Goal: Information Seeking & Learning: Find specific fact

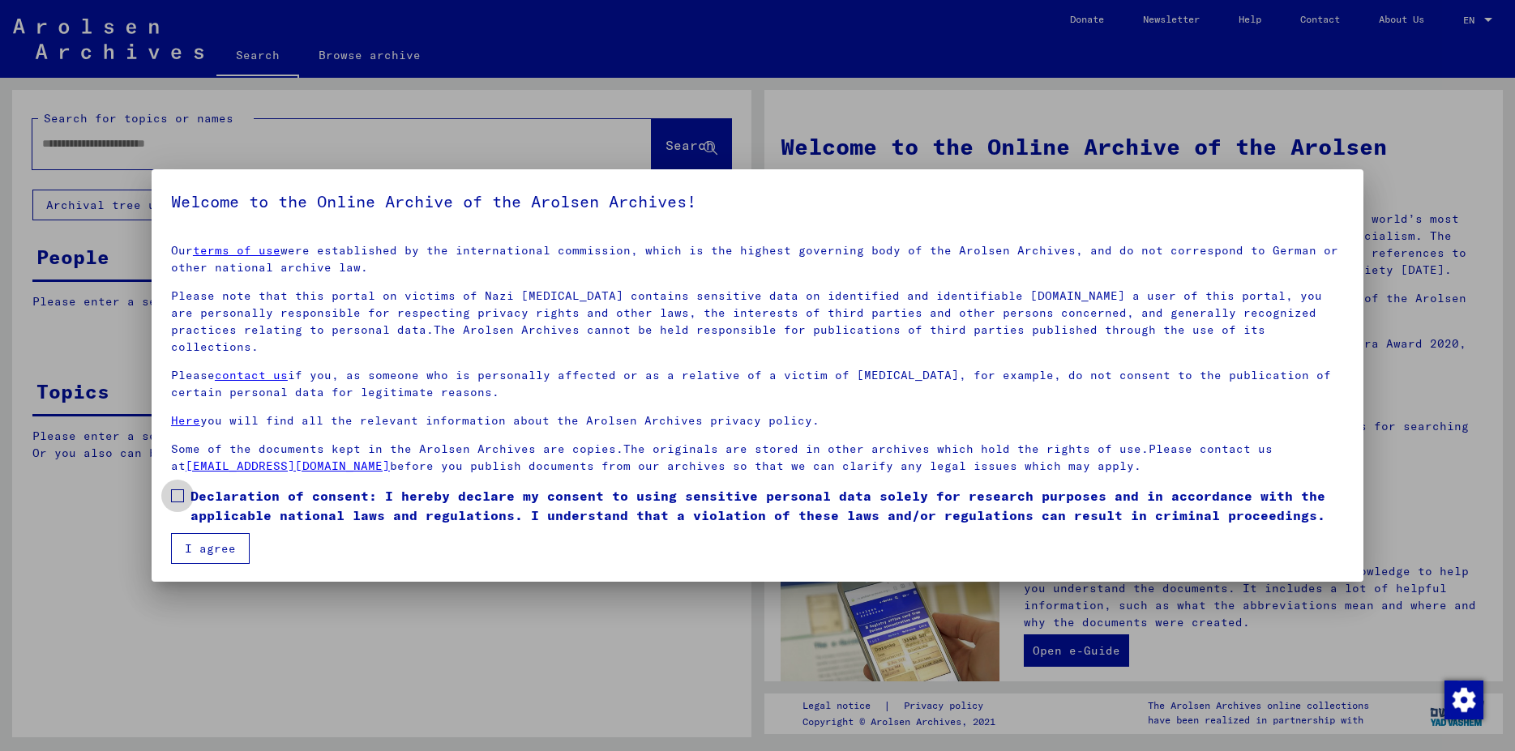
click at [178, 490] on span at bounding box center [177, 496] width 13 height 13
click at [200, 533] on button "I agree" at bounding box center [210, 548] width 79 height 31
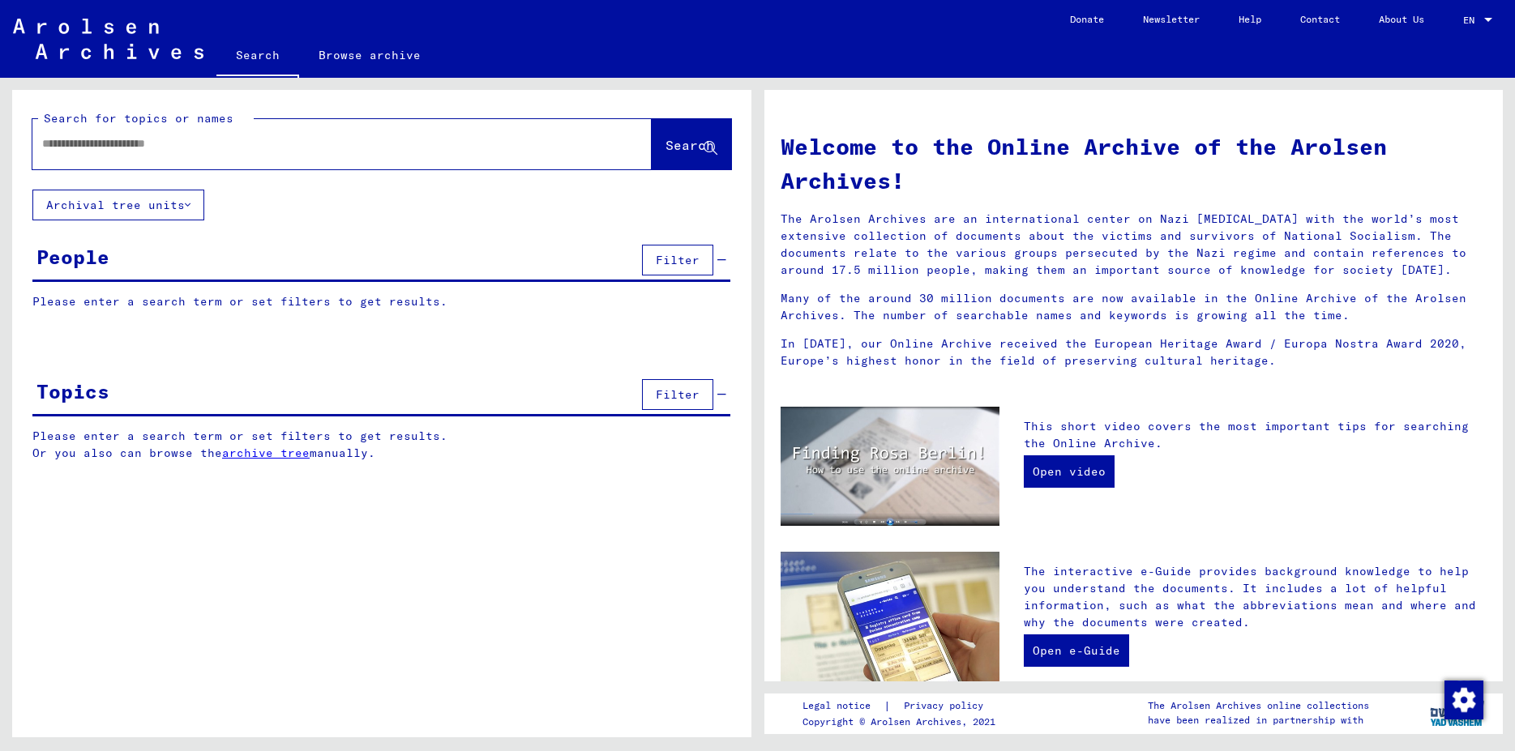
click at [130, 162] on div at bounding box center [341, 144] width 619 height 50
click at [126, 152] on div at bounding box center [317, 144] width 571 height 36
click at [118, 153] on div at bounding box center [317, 144] width 571 height 36
click at [118, 139] on input "text" at bounding box center [322, 143] width 561 height 17
type input "**********"
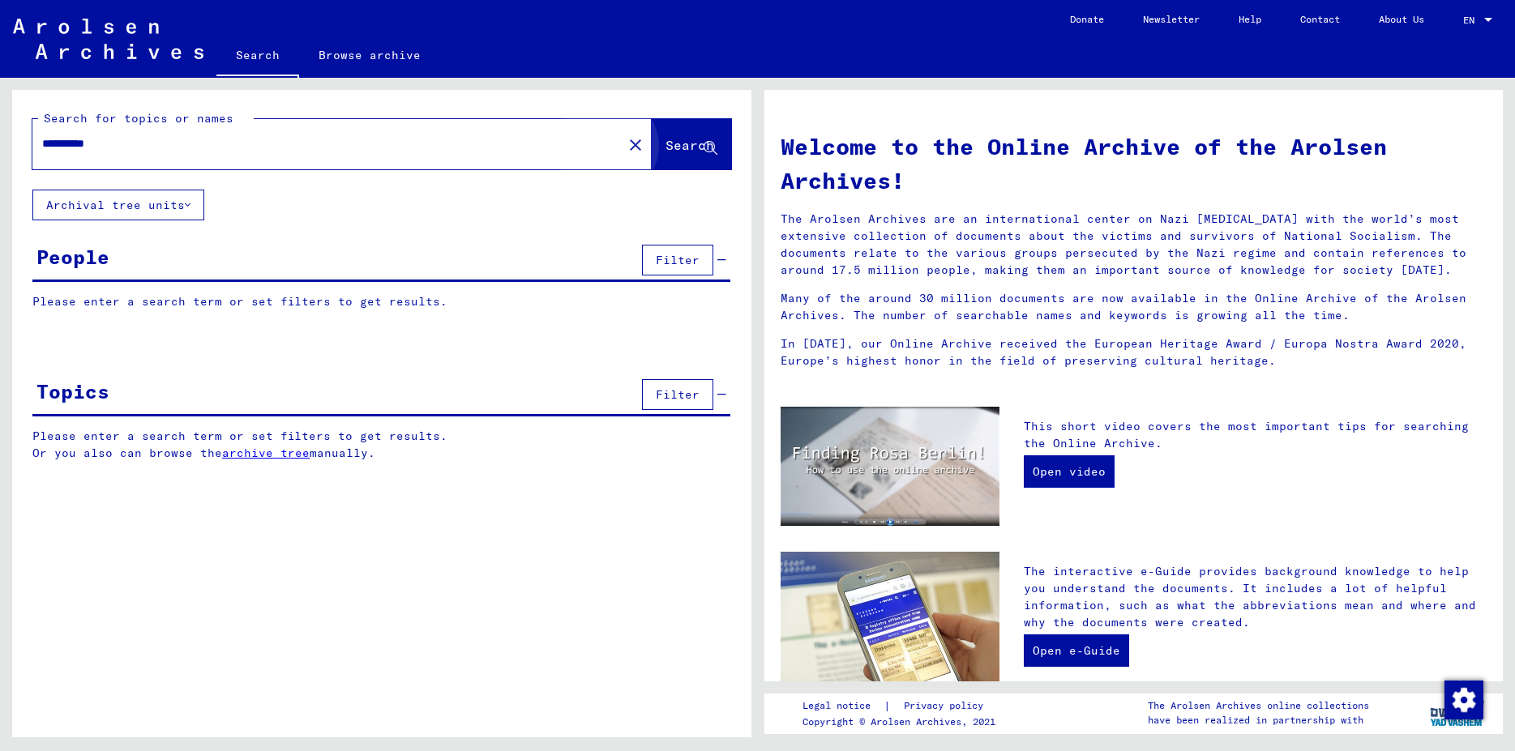
click at [673, 165] on button "Search" at bounding box center [691, 144] width 79 height 50
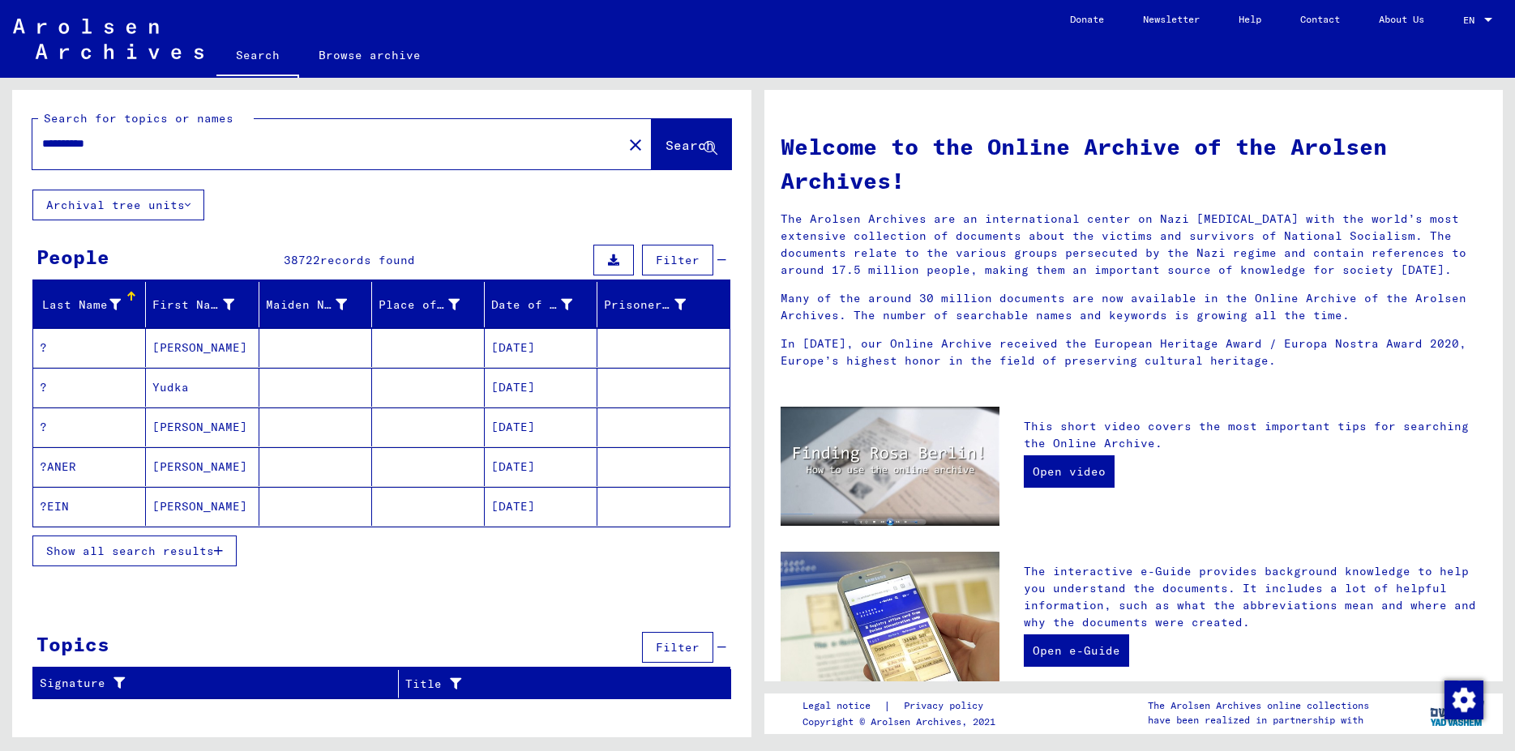
click at [219, 546] on icon "button" at bounding box center [218, 550] width 9 height 11
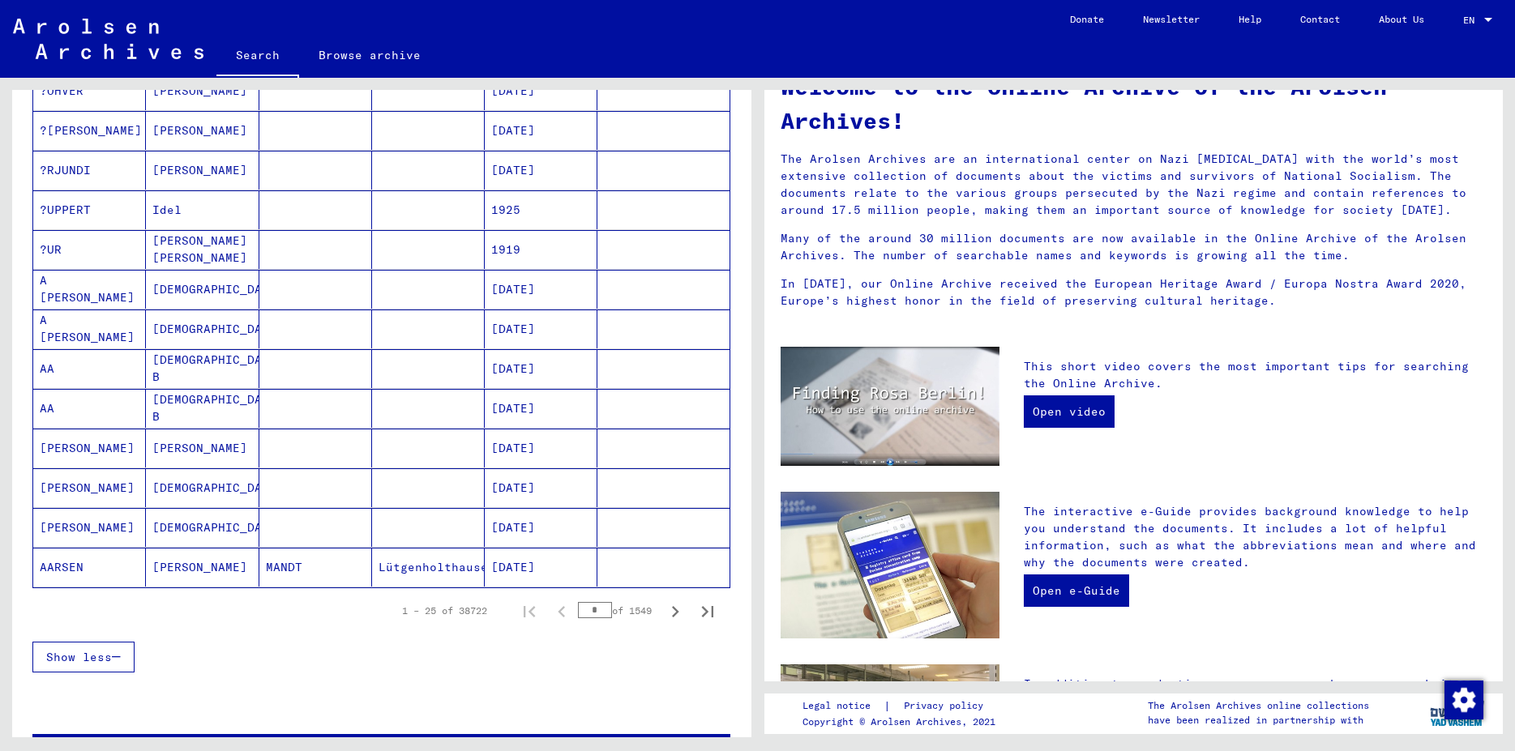
scroll to position [744, 0]
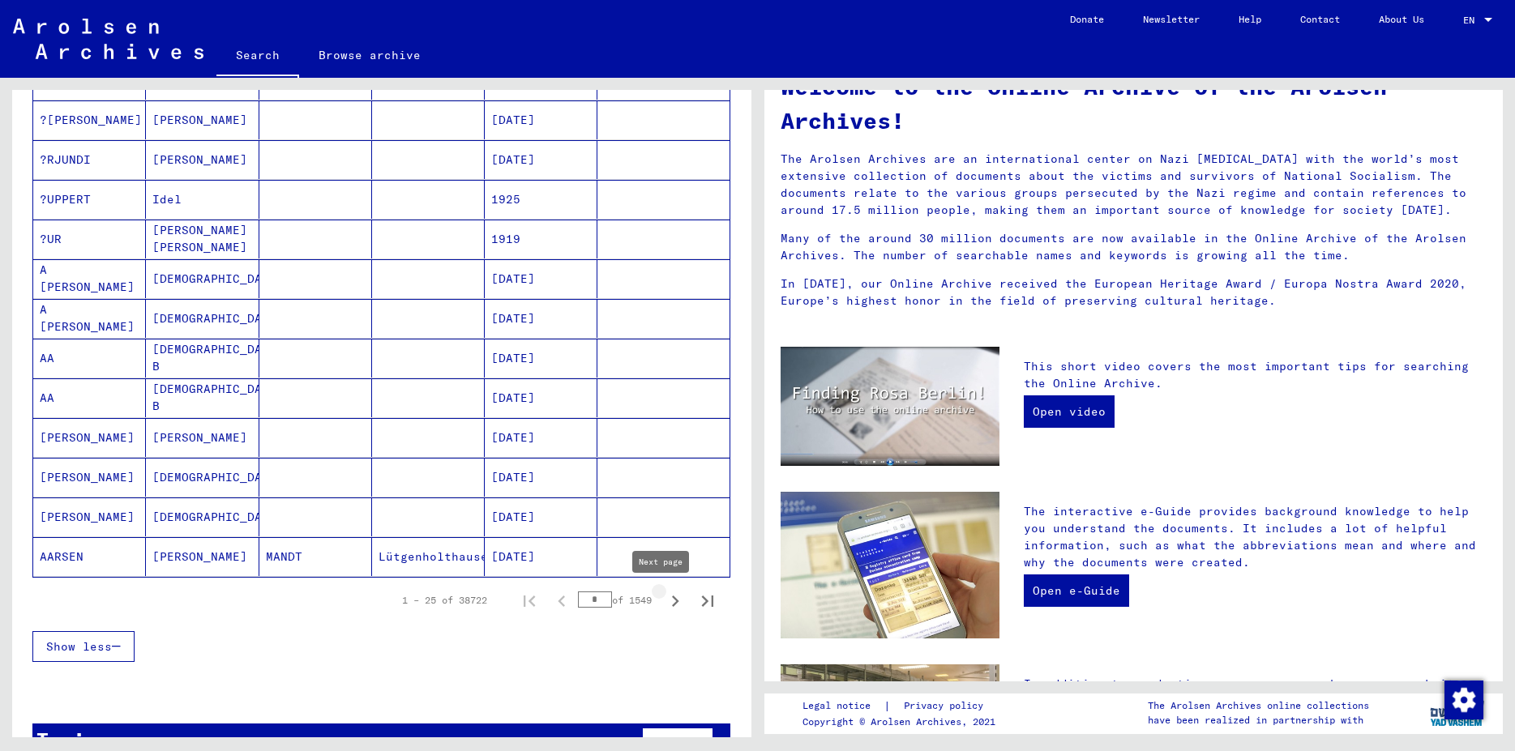
click at [664, 605] on icon "Next page" at bounding box center [675, 601] width 23 height 23
type input "*"
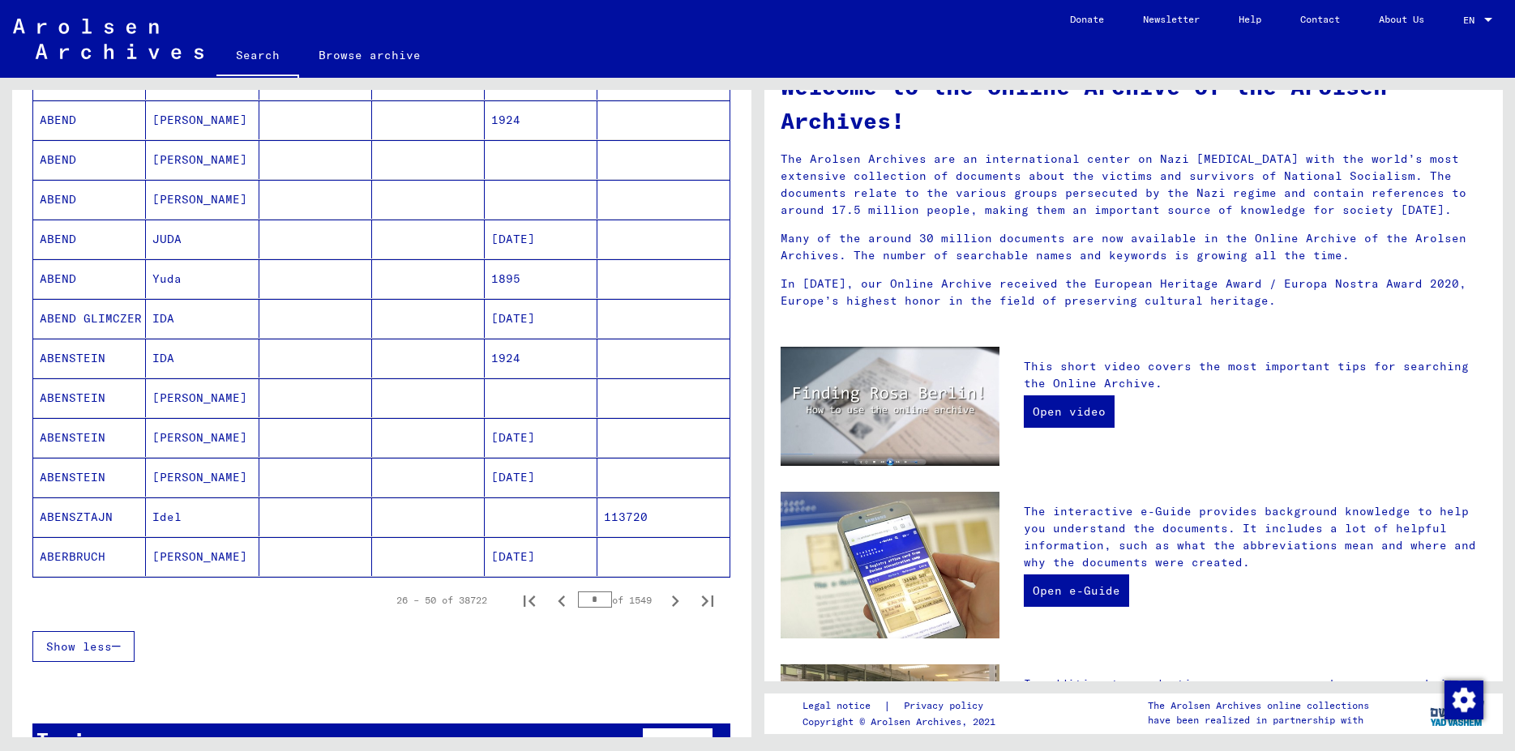
drag, startPoint x: 754, startPoint y: 538, endPoint x: 746, endPoint y: 508, distance: 31.1
click at [755, 511] on div "**********" at bounding box center [378, 408] width 757 height 660
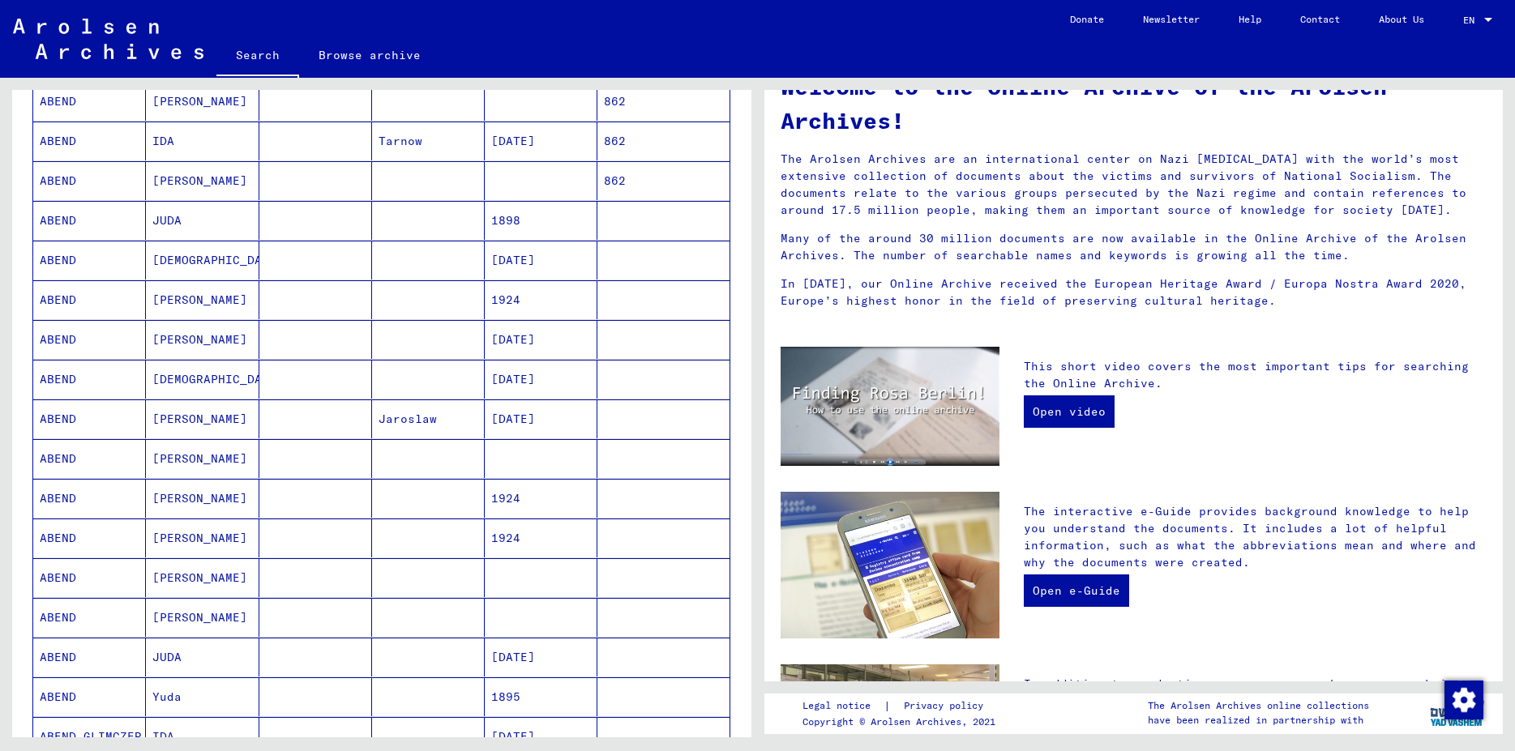
scroll to position [0, 0]
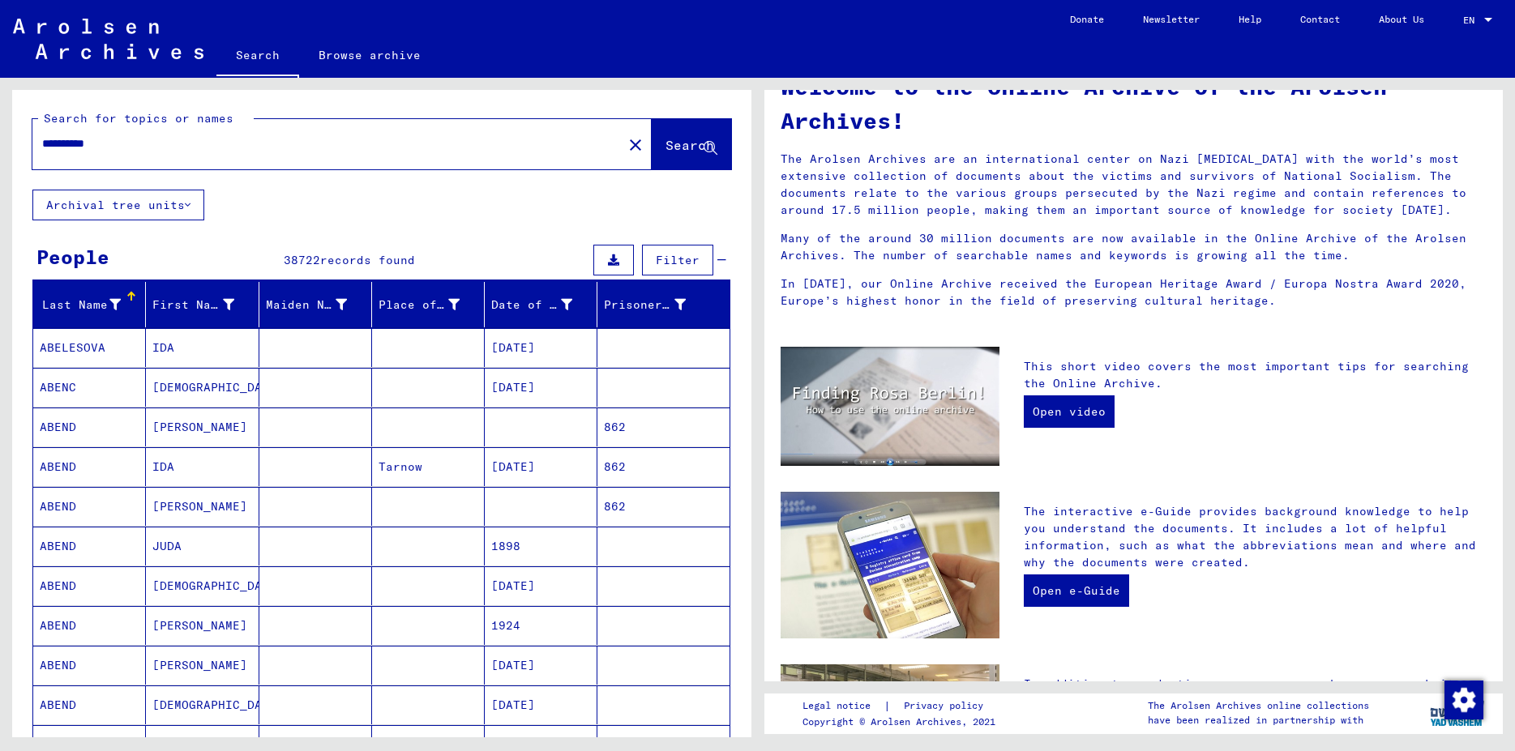
click at [208, 149] on input "**********" at bounding box center [322, 143] width 561 height 17
click at [676, 255] on span "Filter" at bounding box center [678, 260] width 44 height 15
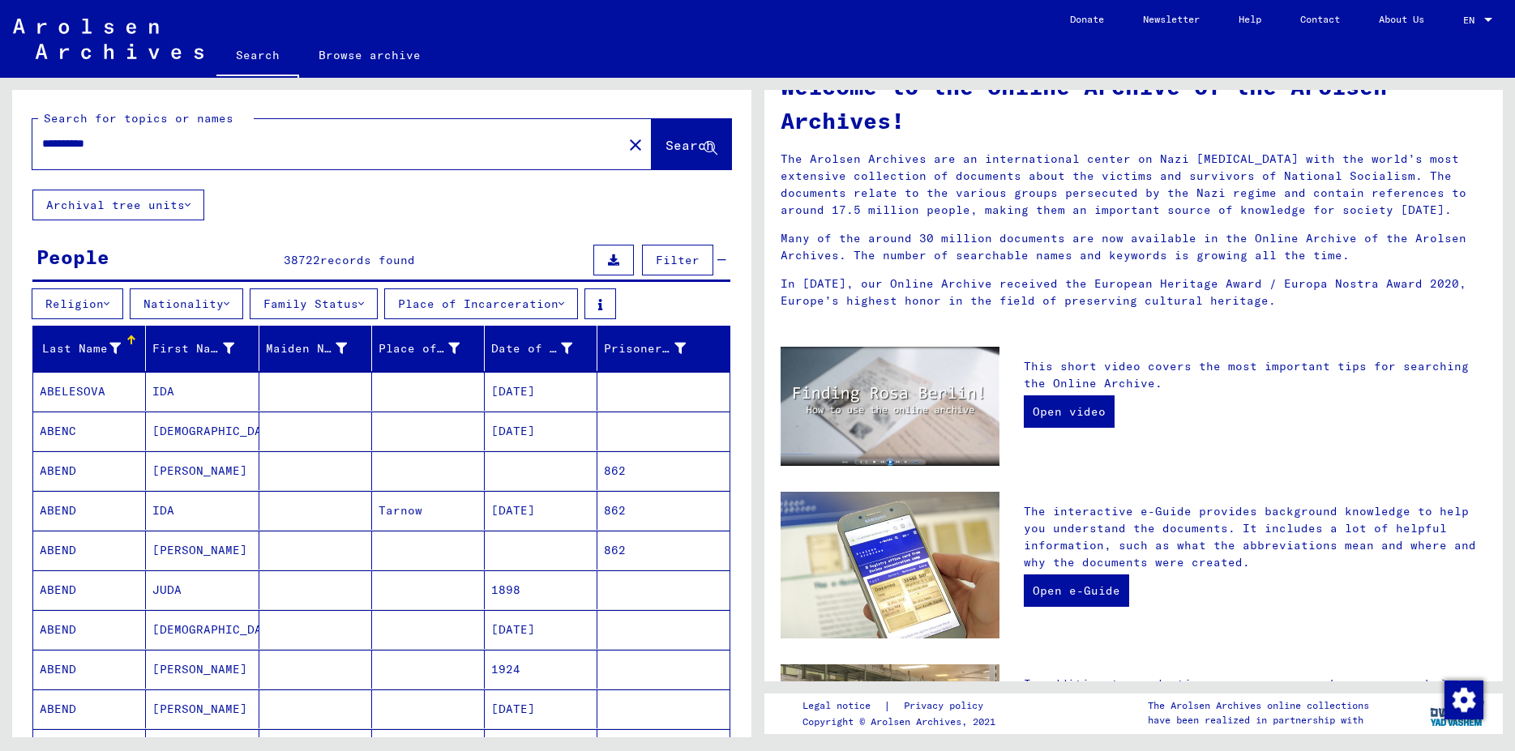
click at [116, 306] on button "Religion" at bounding box center [78, 304] width 92 height 31
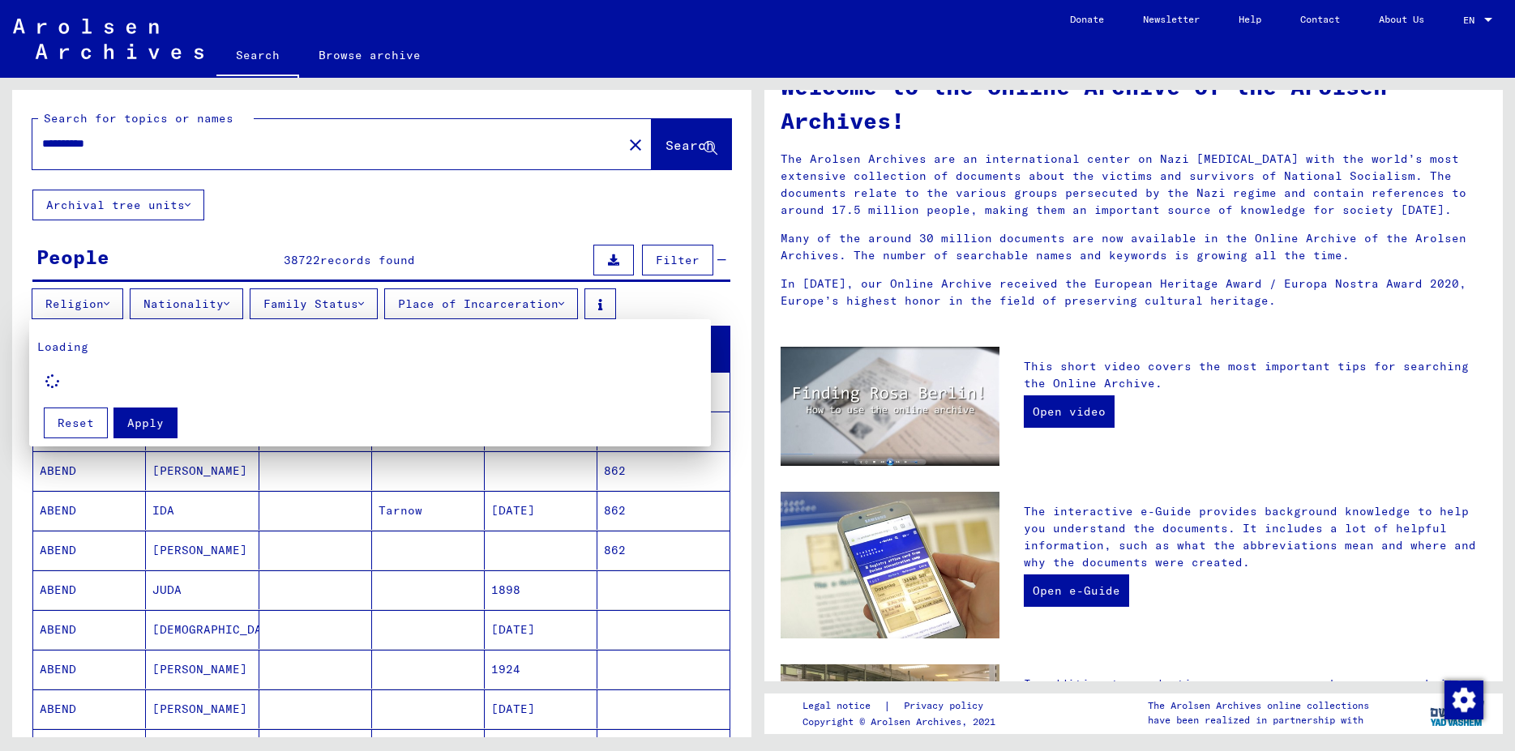
click at [239, 151] on div at bounding box center [757, 375] width 1515 height 751
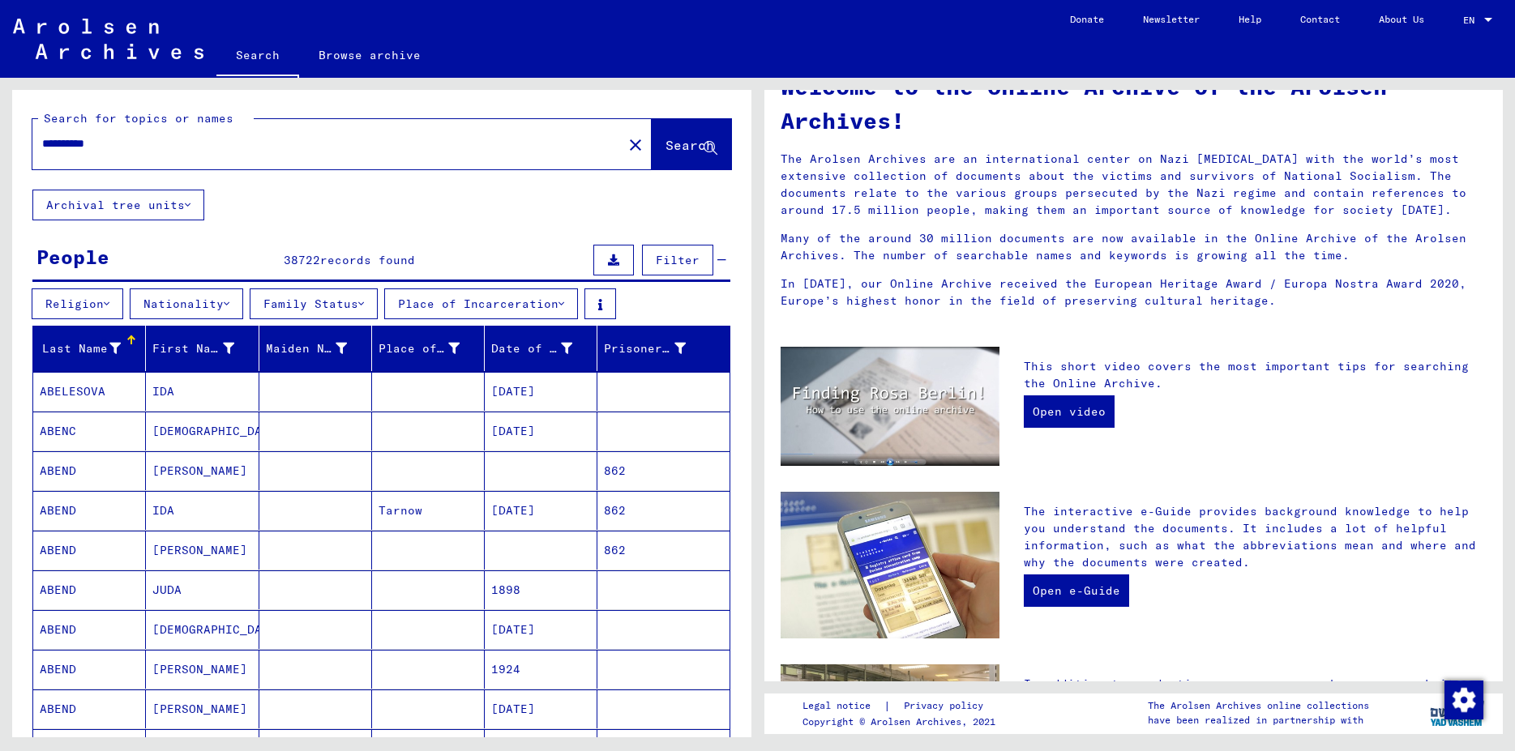
click at [65, 147] on input "**********" at bounding box center [322, 143] width 561 height 17
click at [682, 148] on span "Search" at bounding box center [689, 145] width 49 height 16
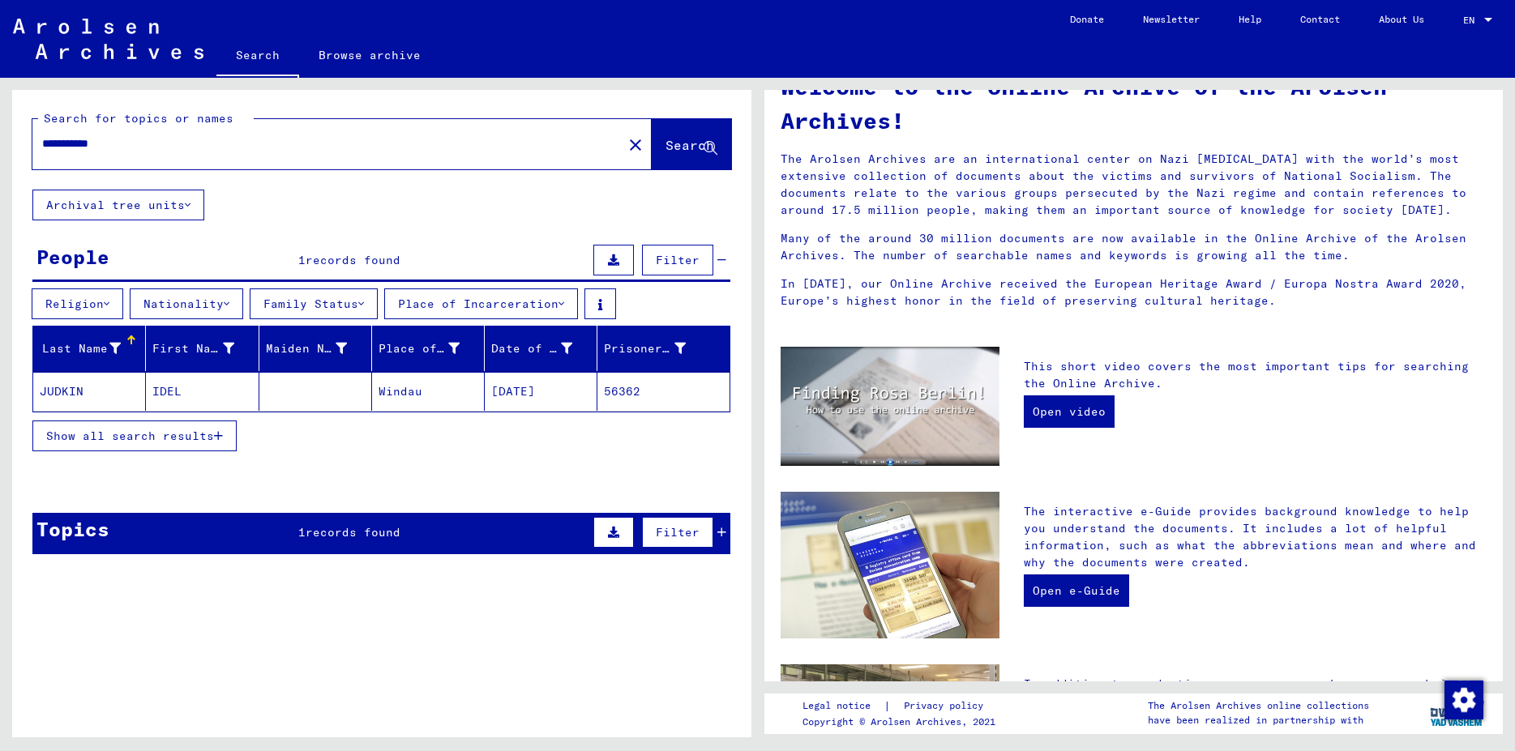
click at [71, 391] on mat-cell "JUDKIN" at bounding box center [89, 391] width 113 height 39
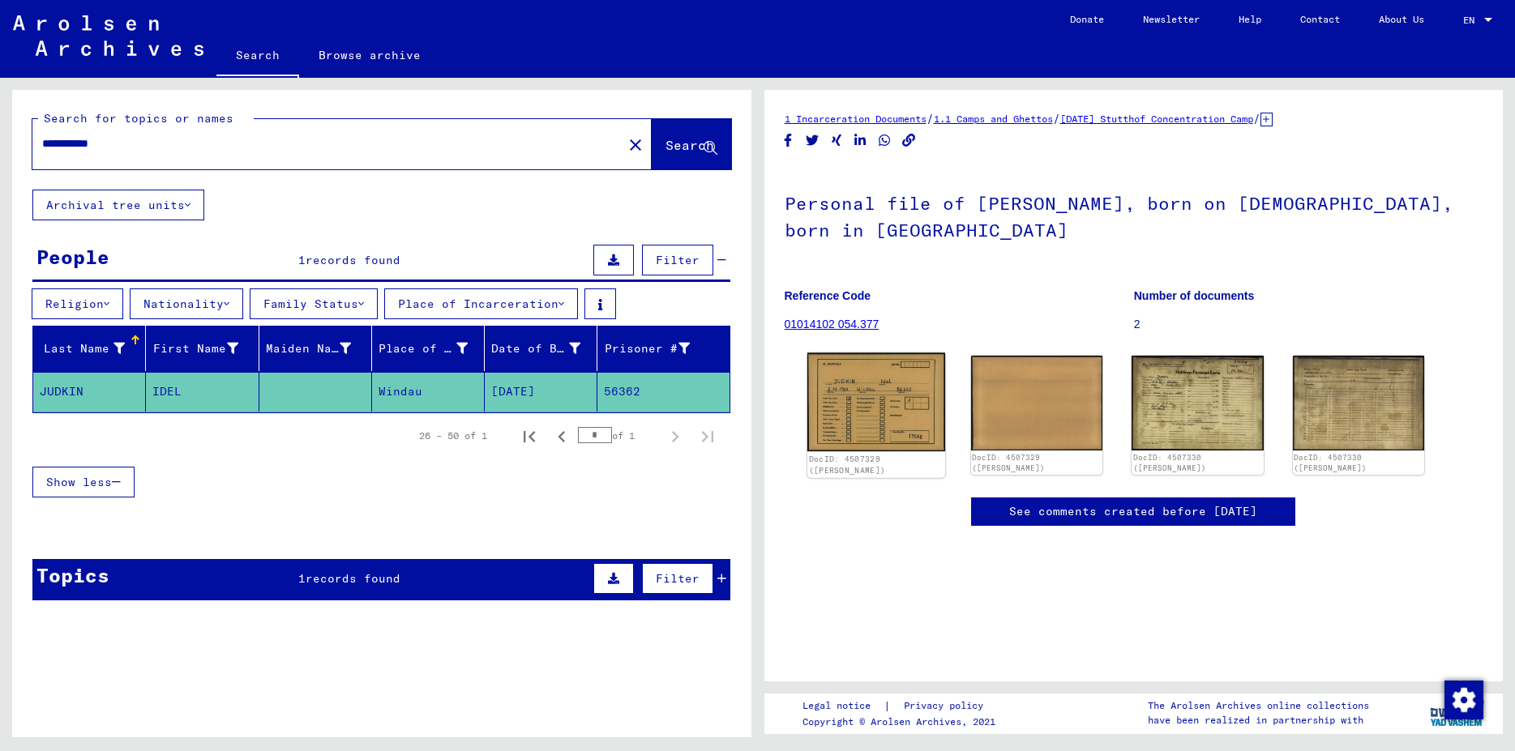
click at [889, 428] on img at bounding box center [875, 402] width 138 height 99
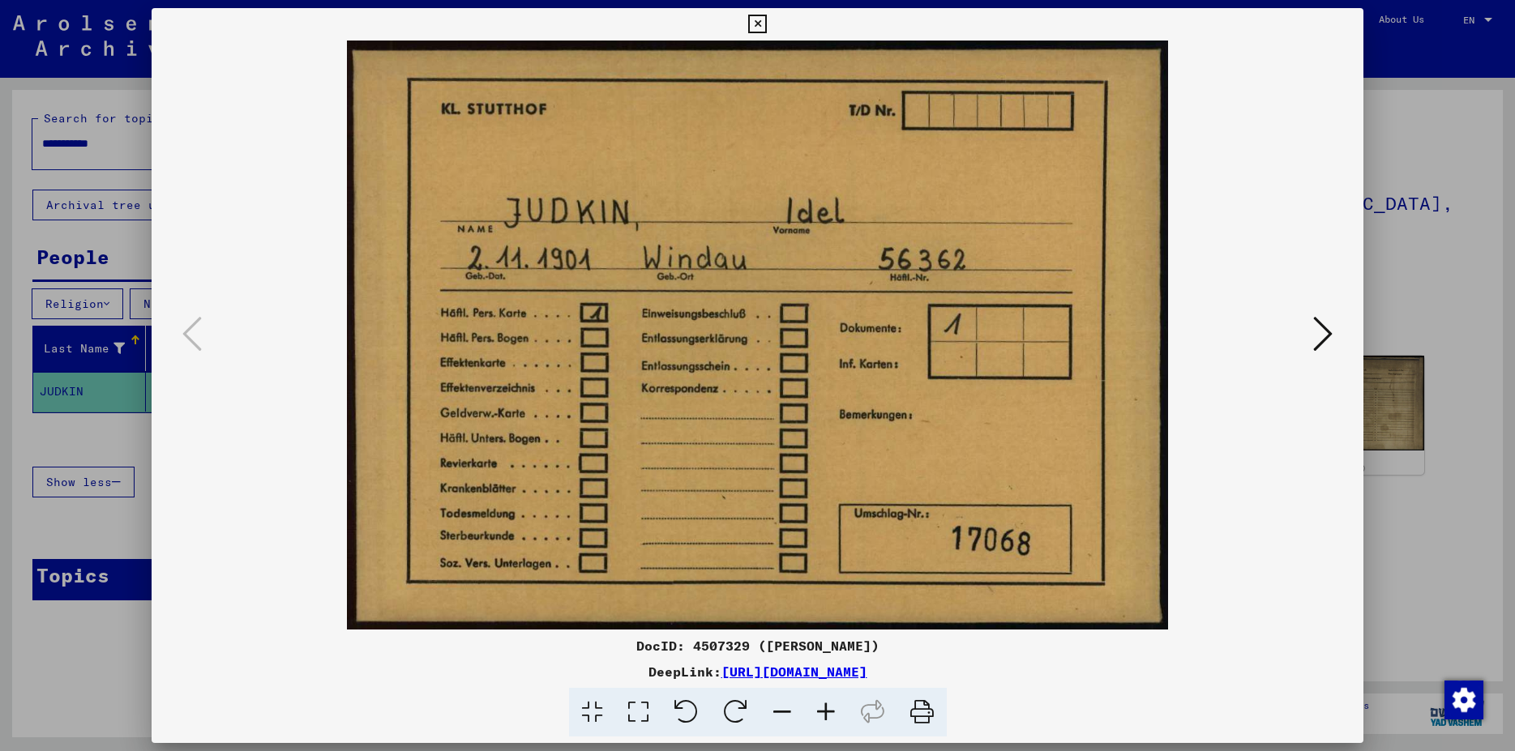
click at [1322, 341] on icon at bounding box center [1322, 333] width 19 height 39
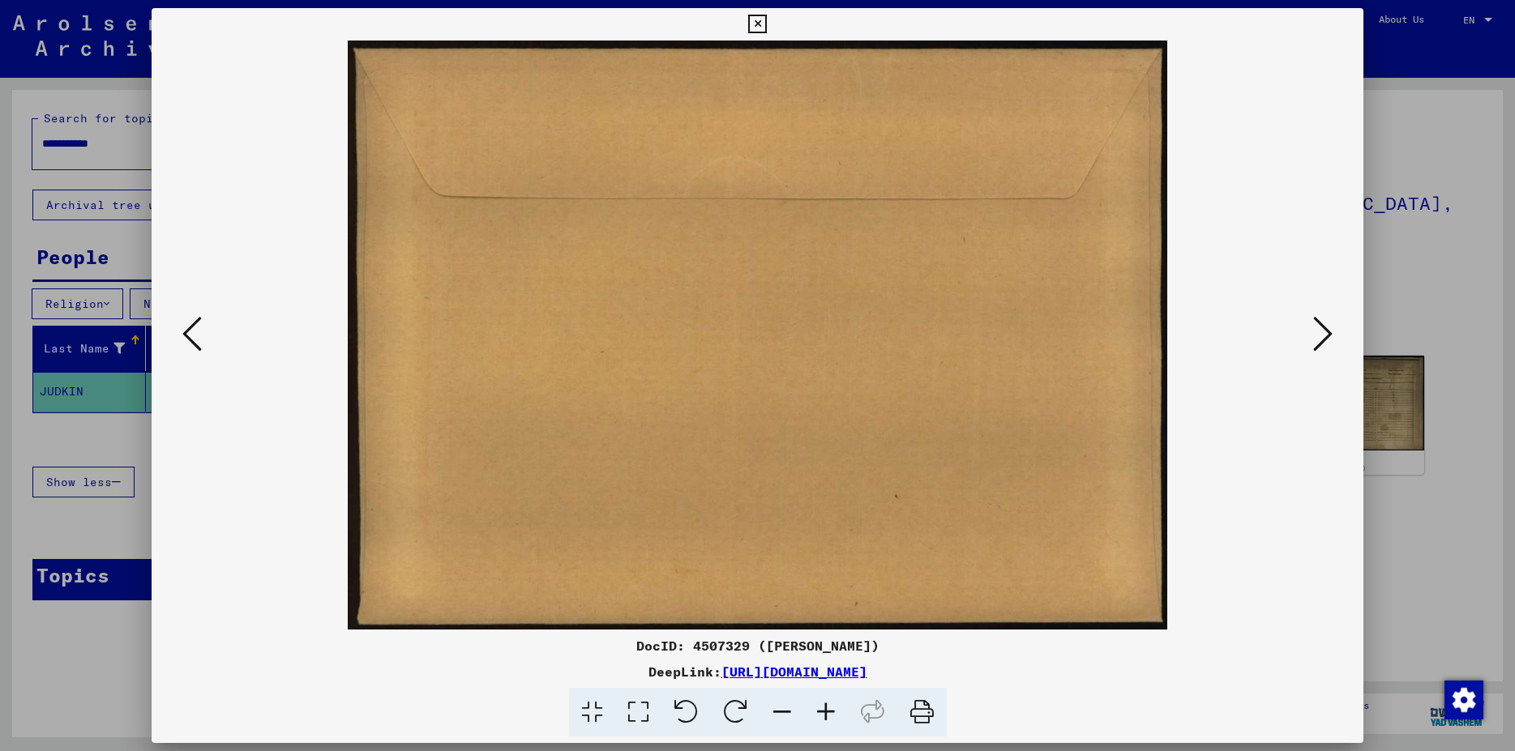
click at [1322, 341] on icon at bounding box center [1322, 333] width 19 height 39
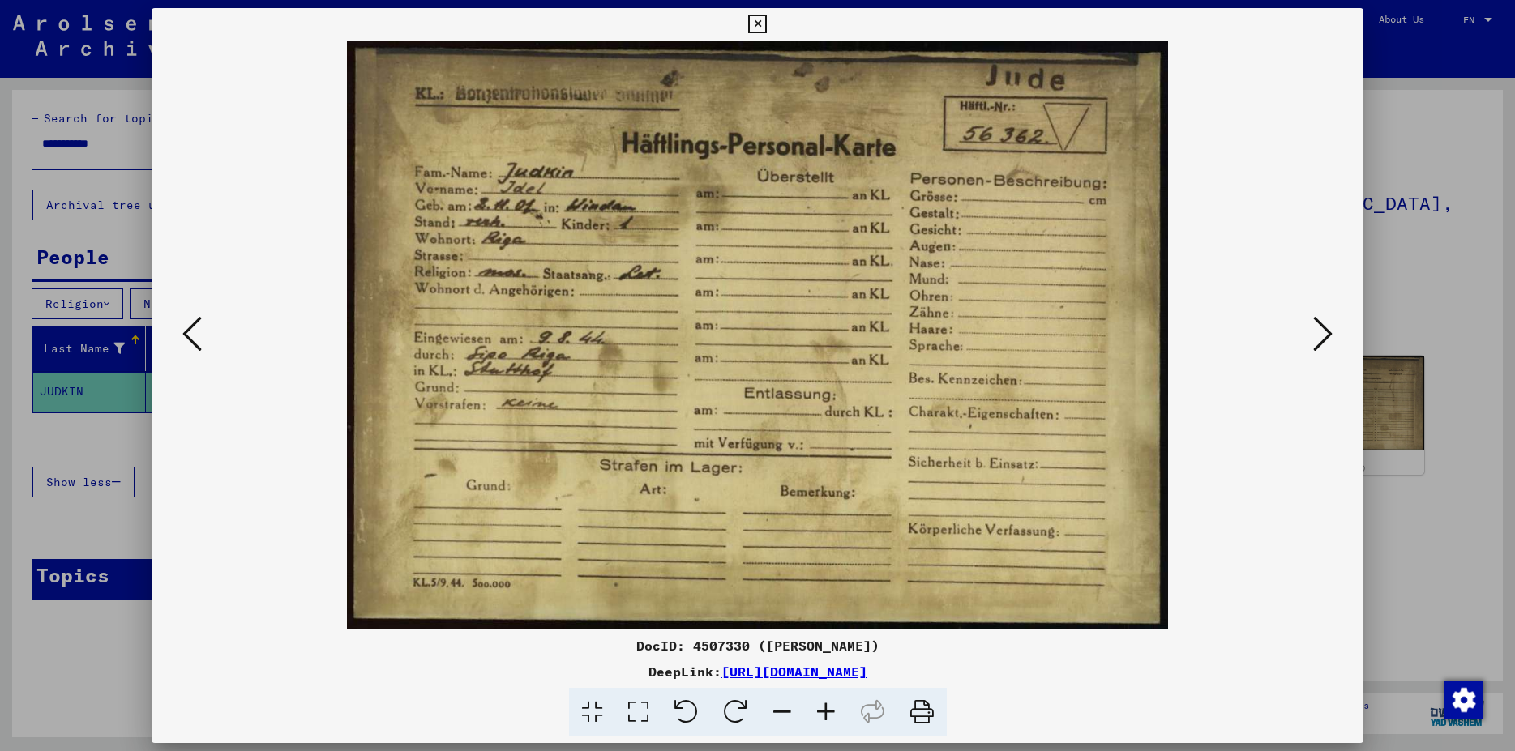
click at [1322, 341] on icon at bounding box center [1322, 333] width 19 height 39
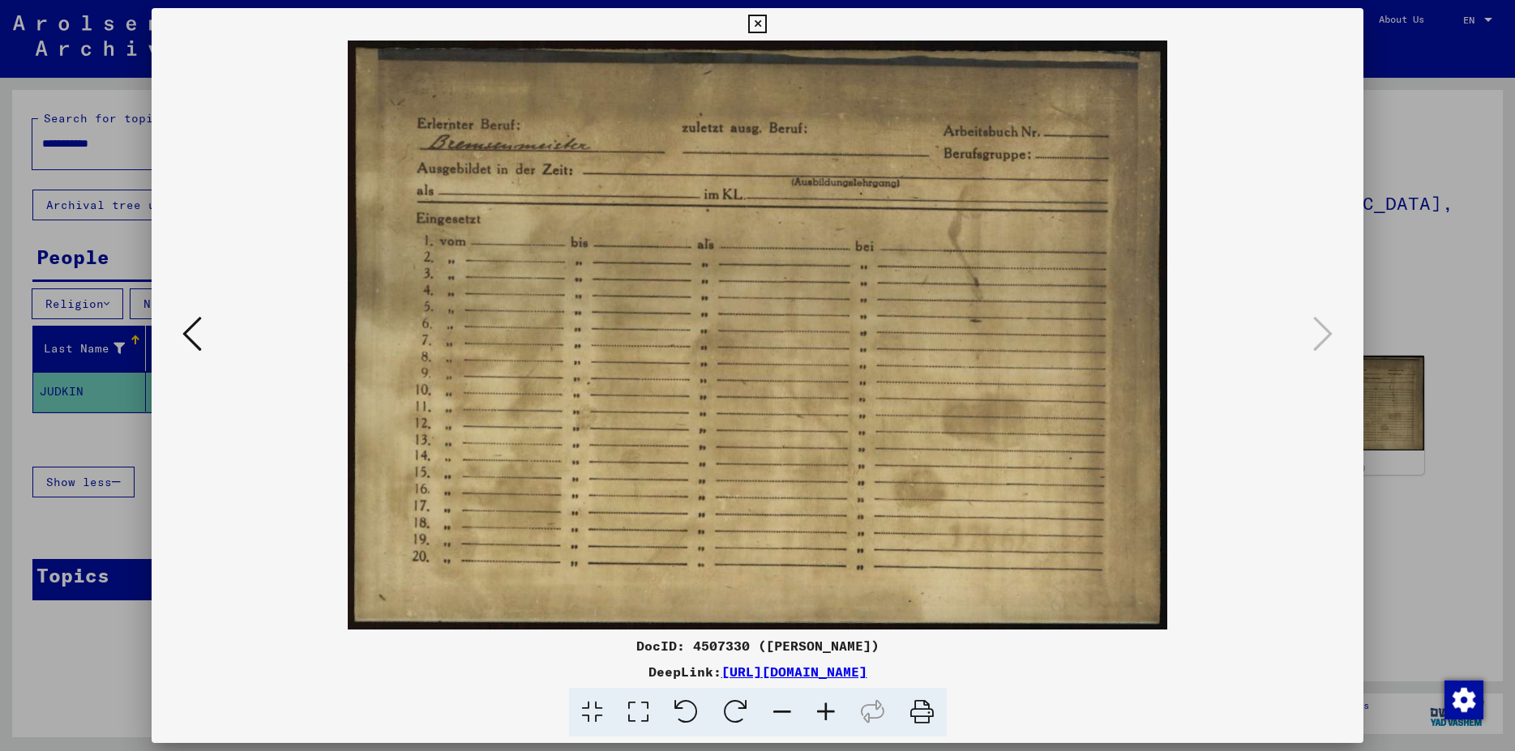
click at [772, 19] on button at bounding box center [757, 24] width 28 height 32
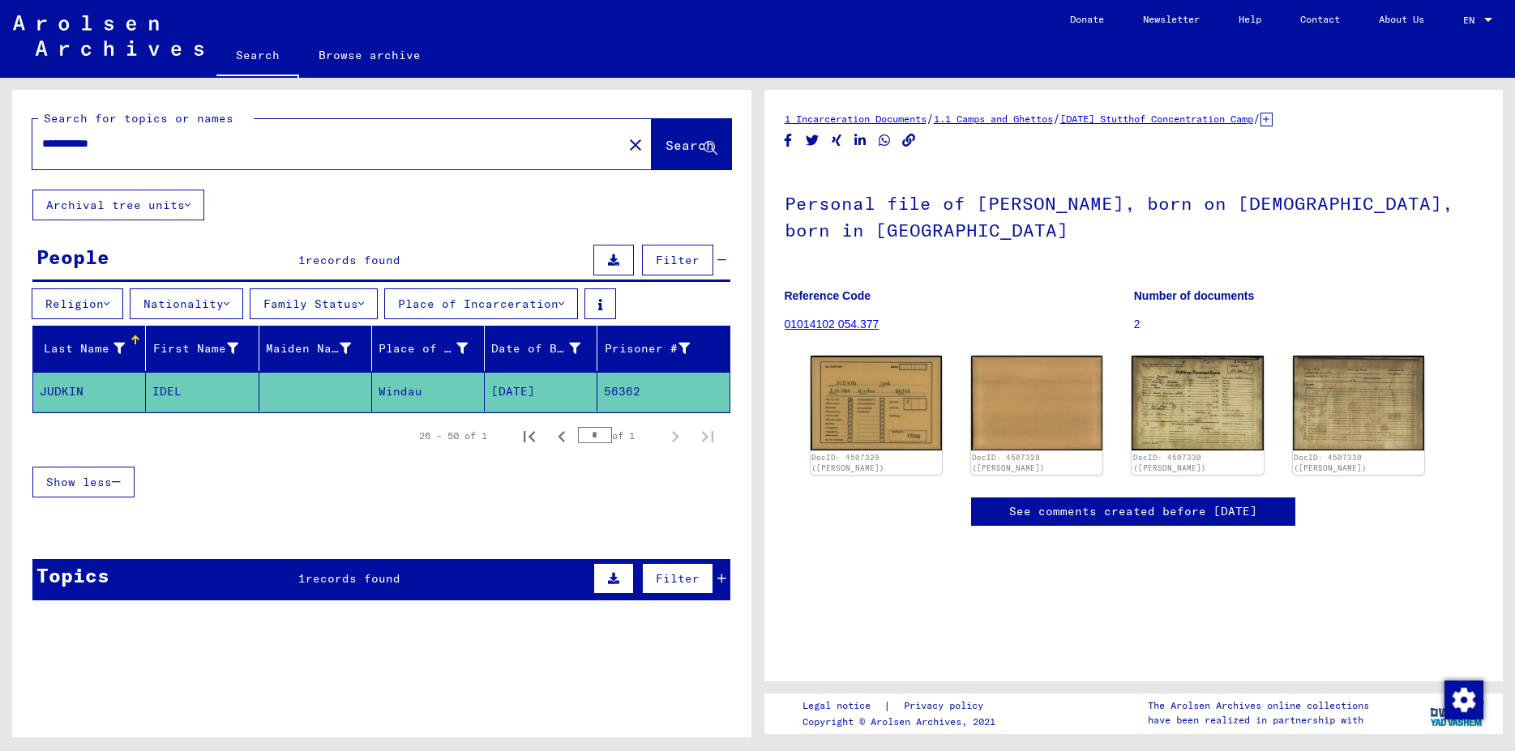
click at [125, 142] on input "**********" at bounding box center [327, 143] width 571 height 17
click at [704, 155] on icon at bounding box center [711, 149] width 14 height 14
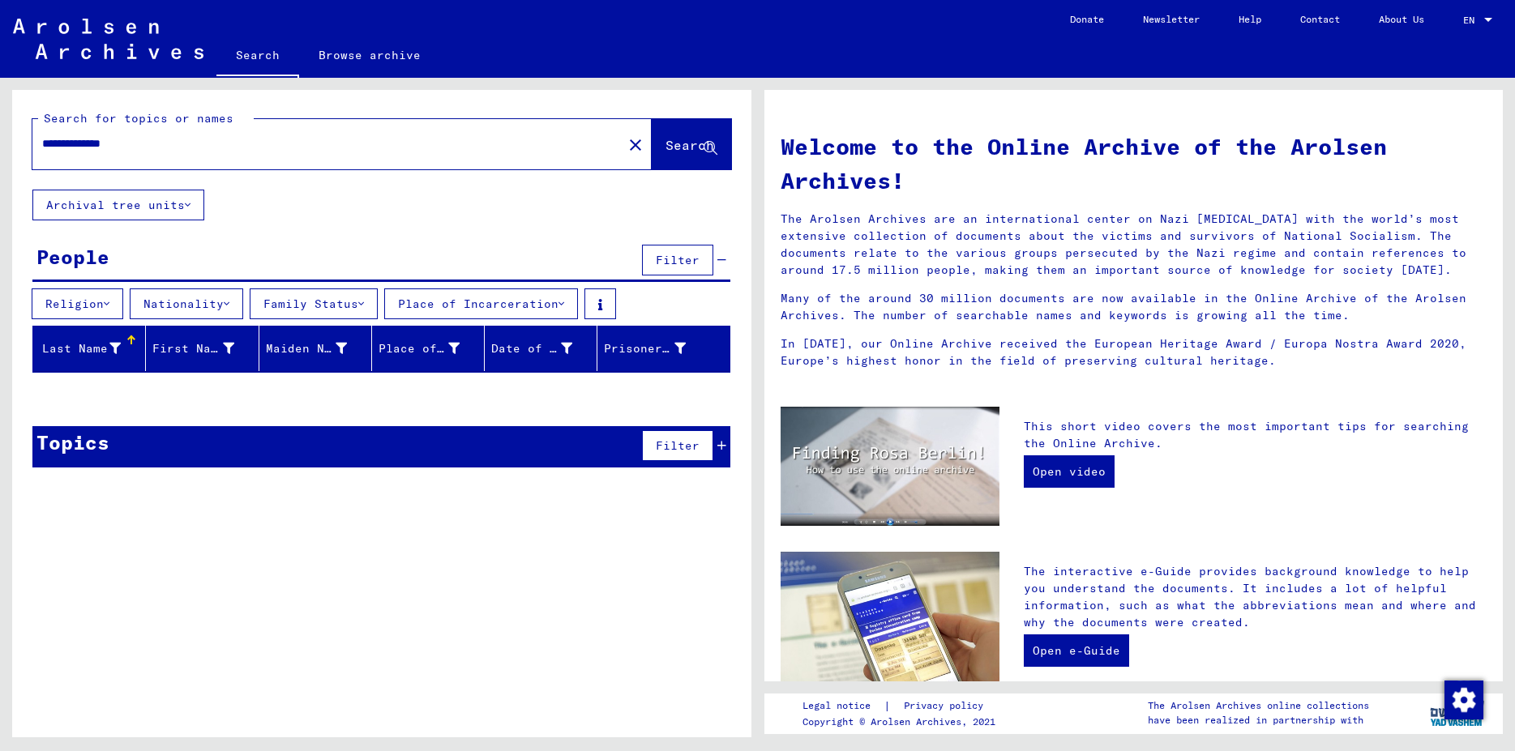
click at [173, 139] on input "**********" at bounding box center [322, 143] width 561 height 17
click at [680, 152] on span "Search" at bounding box center [689, 145] width 49 height 16
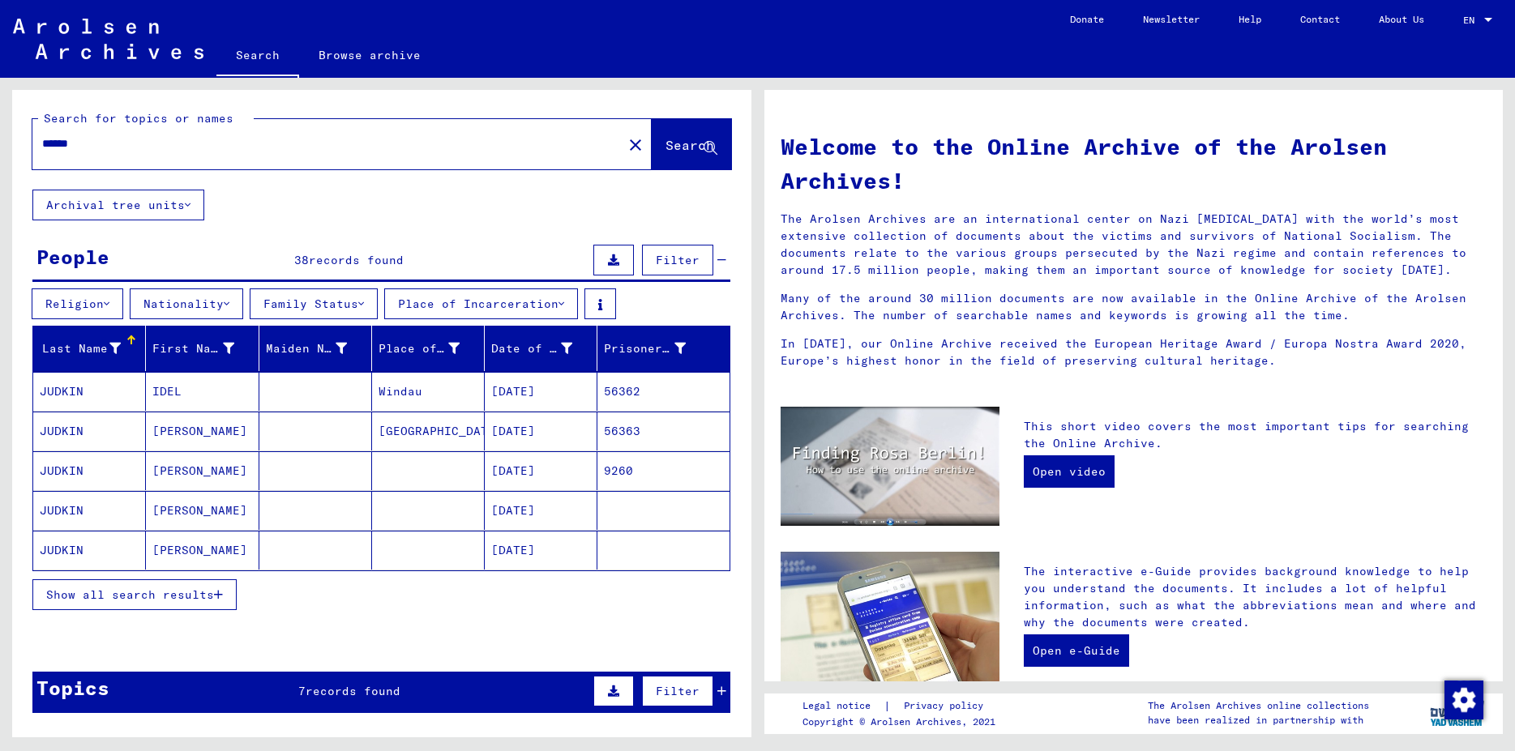
click at [176, 427] on mat-cell "[PERSON_NAME]" at bounding box center [202, 431] width 113 height 39
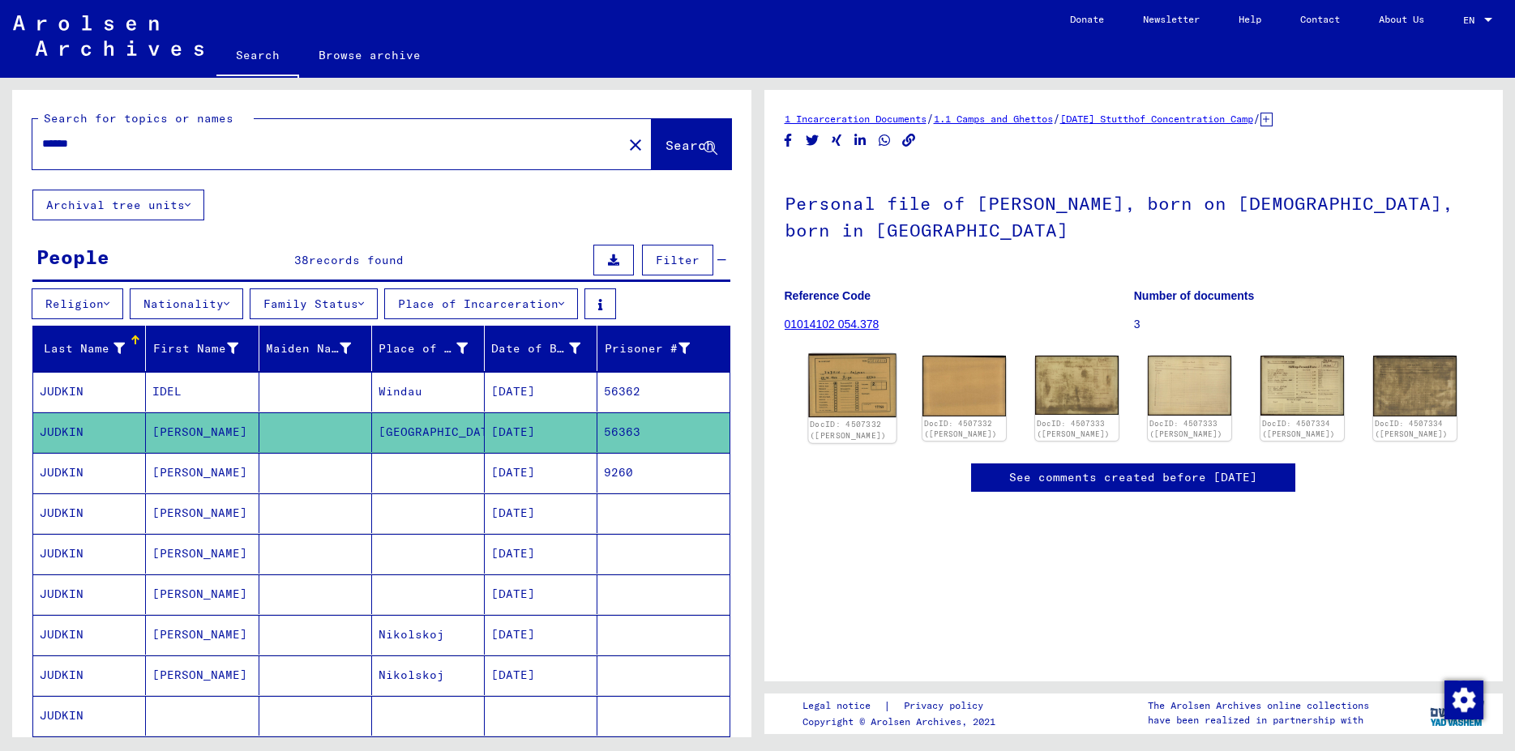
click at [870, 404] on img at bounding box center [852, 385] width 88 height 63
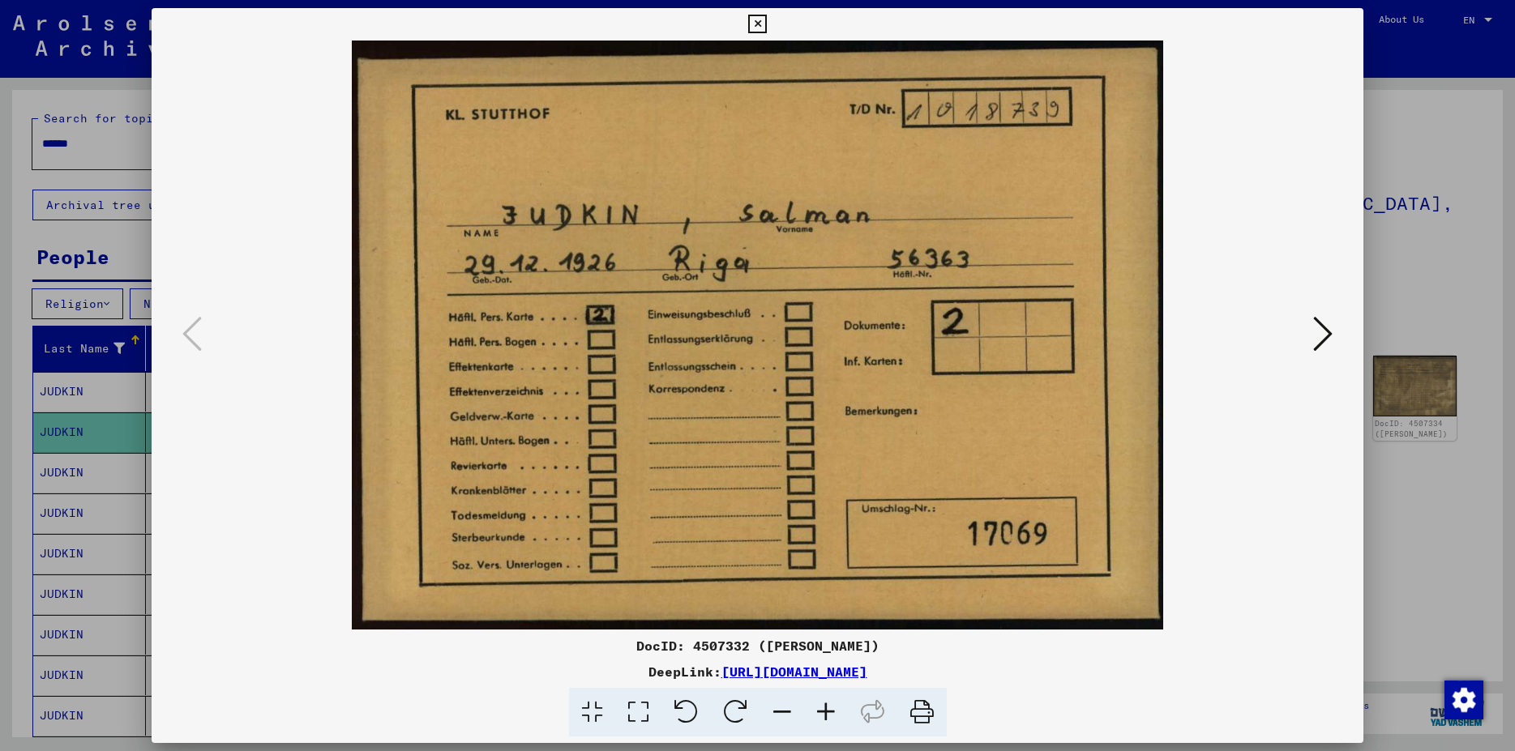
click at [1324, 345] on icon at bounding box center [1322, 333] width 19 height 39
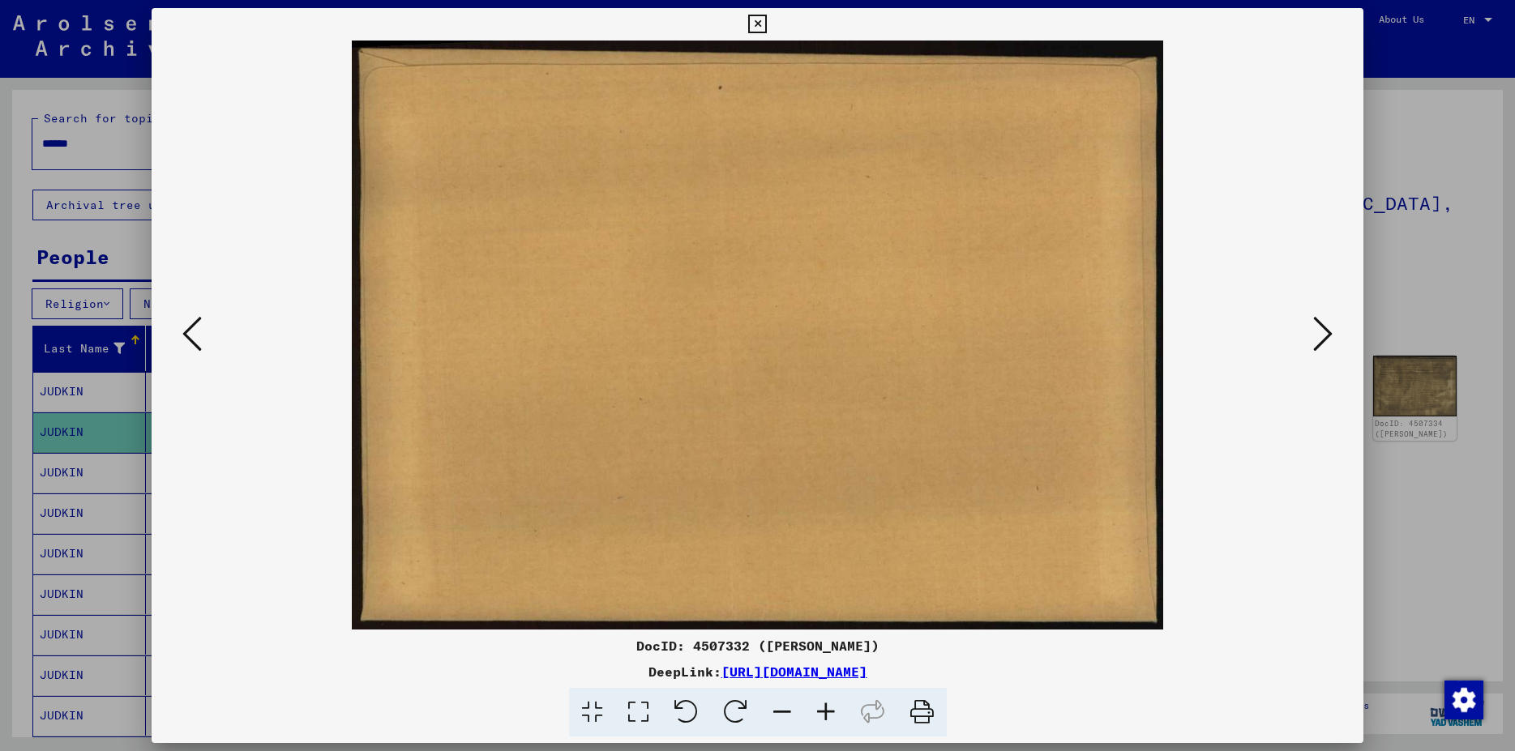
click at [1324, 345] on icon at bounding box center [1322, 333] width 19 height 39
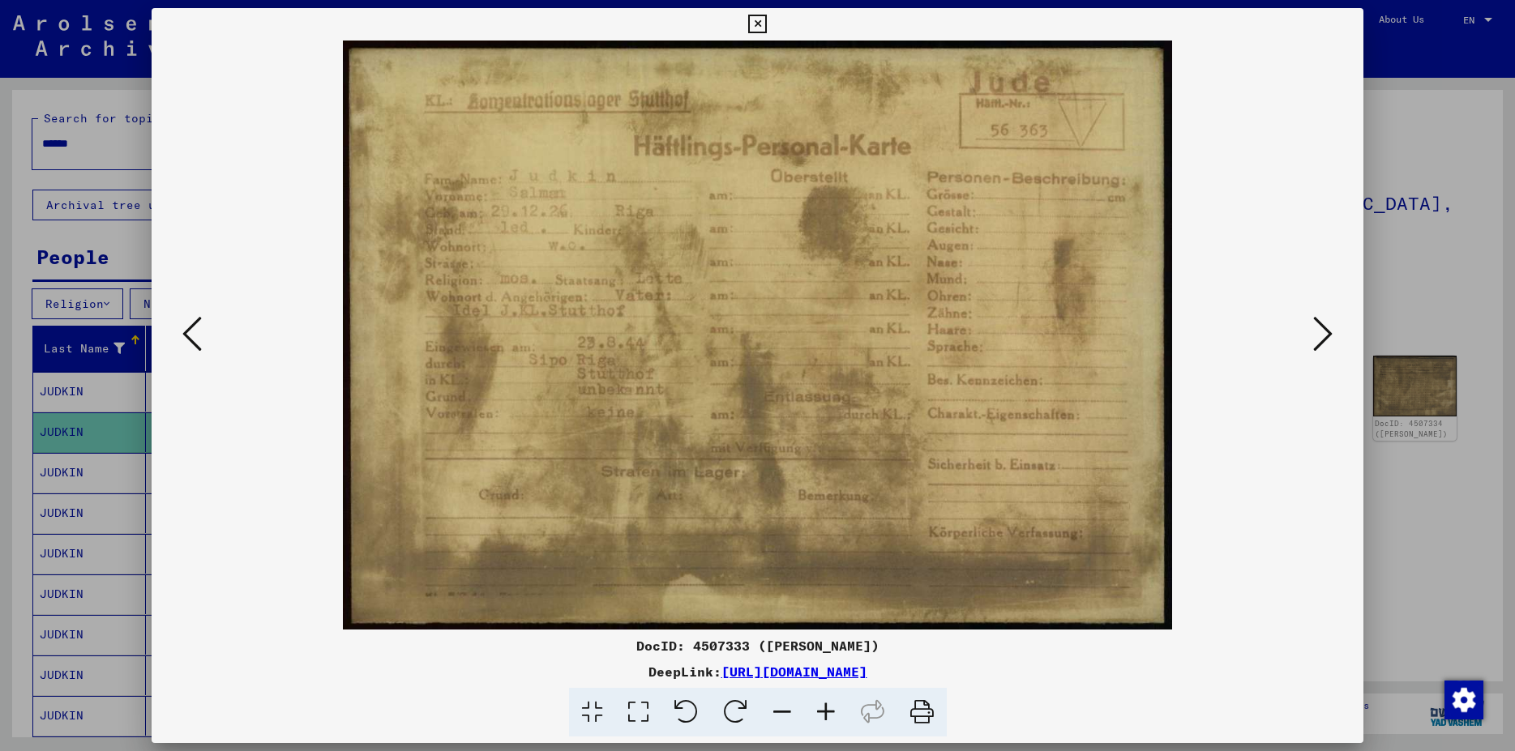
click at [1330, 343] on icon at bounding box center [1322, 333] width 19 height 39
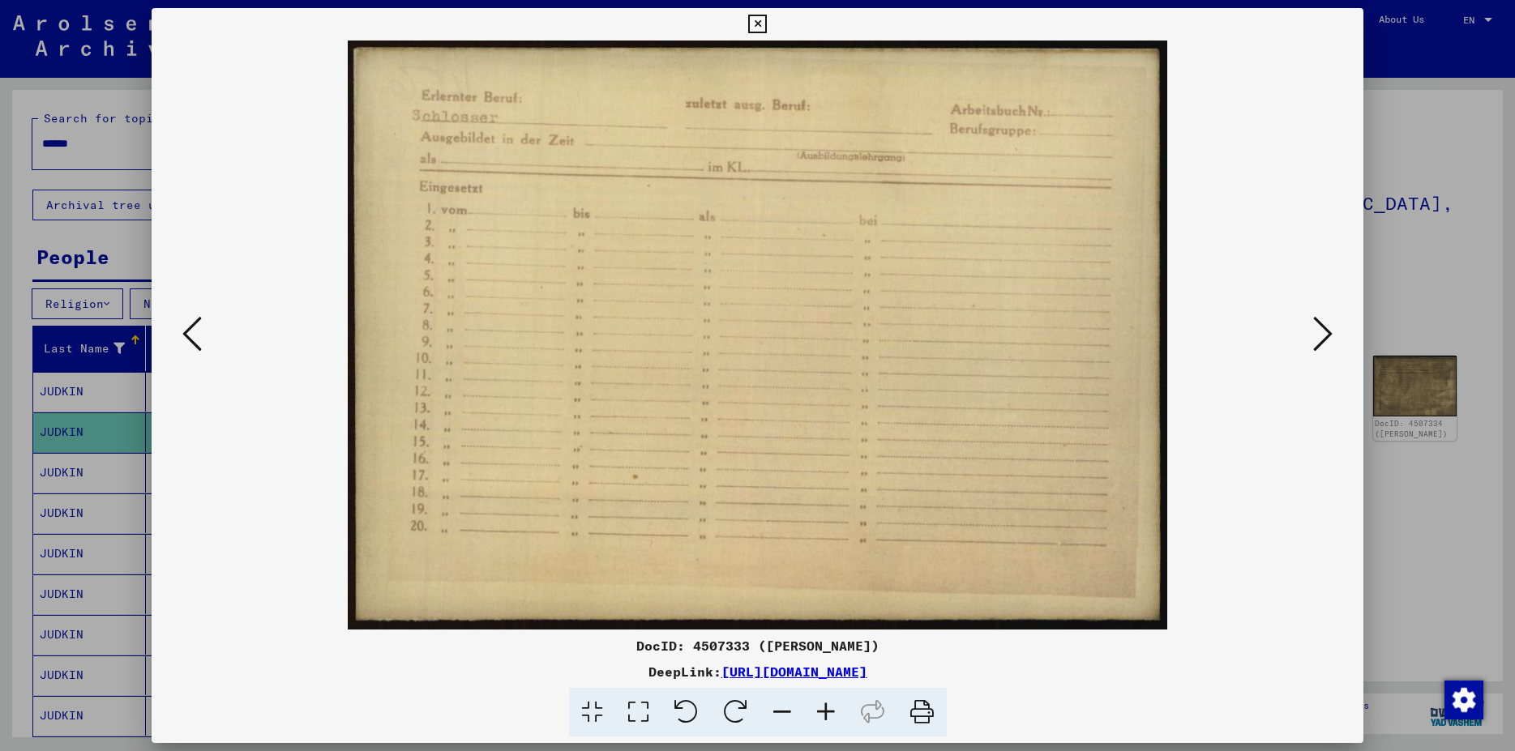
click at [1330, 343] on icon at bounding box center [1322, 333] width 19 height 39
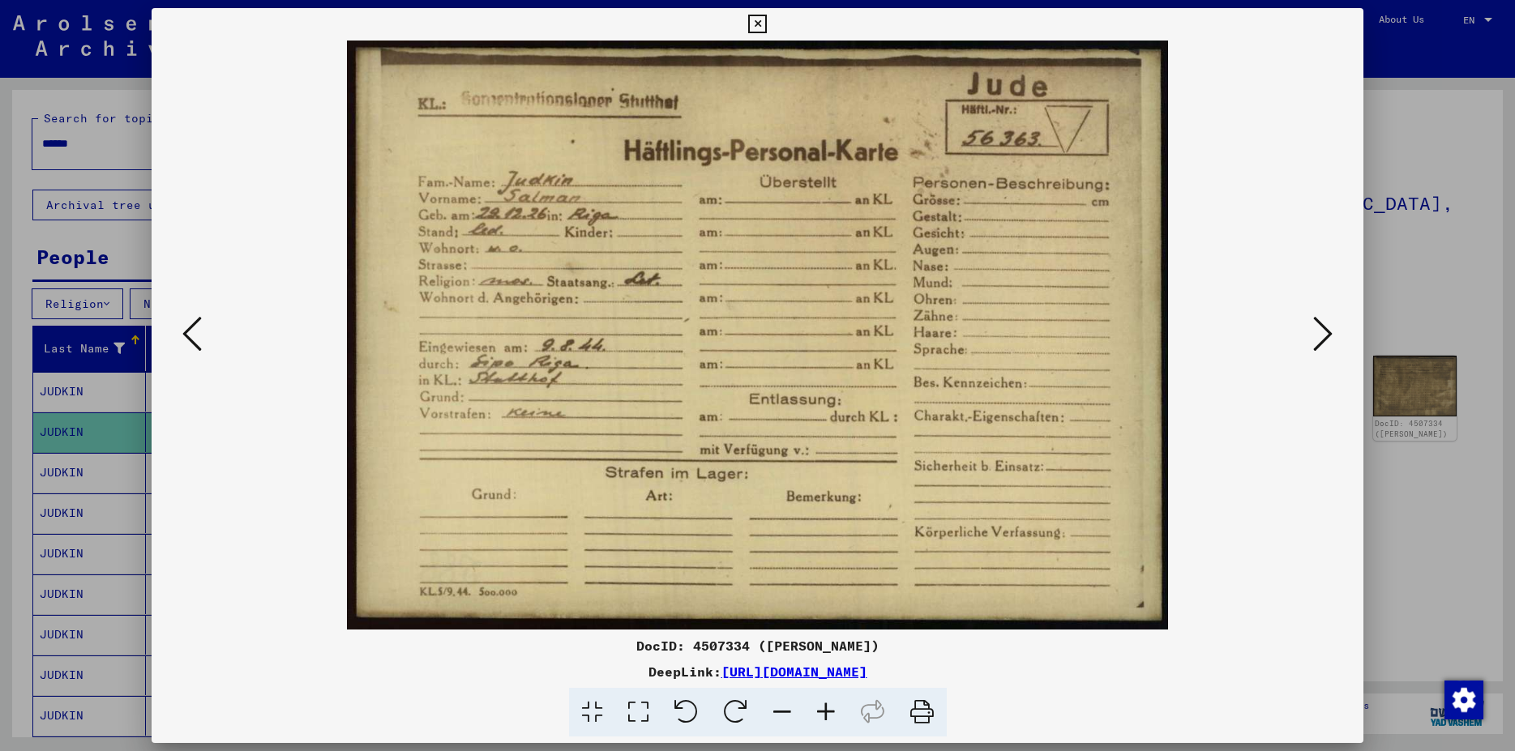
click at [1324, 335] on icon at bounding box center [1322, 333] width 19 height 39
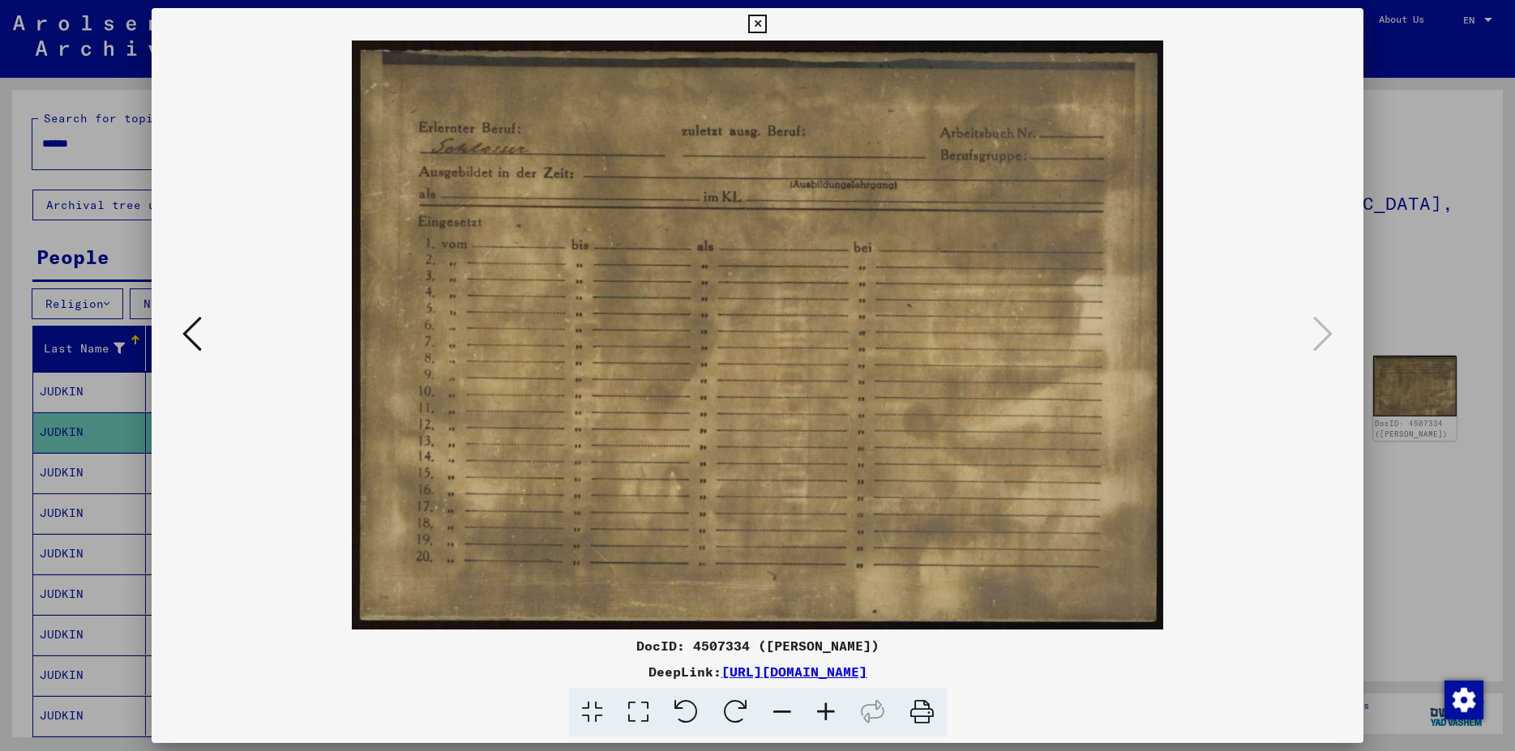
click at [767, 20] on icon at bounding box center [757, 24] width 19 height 19
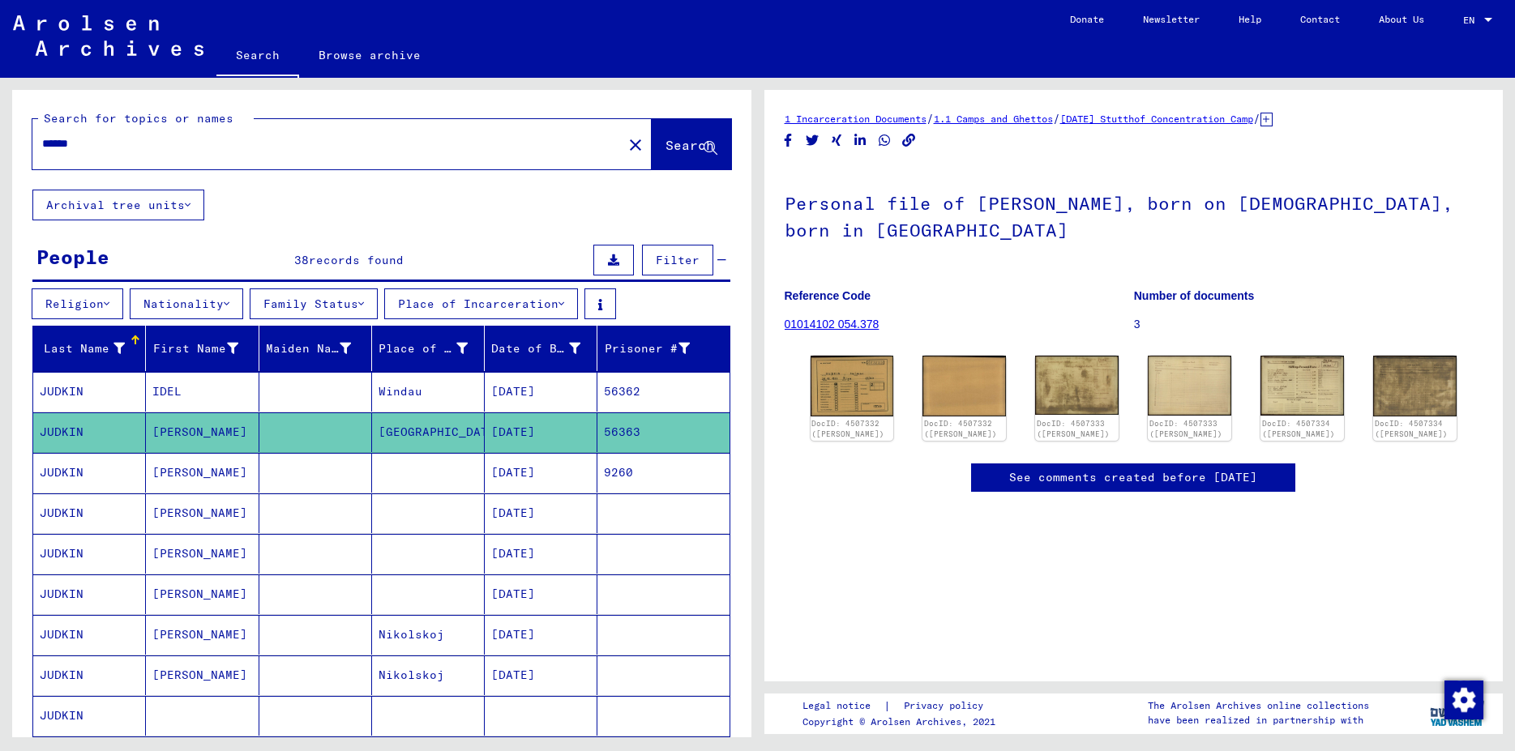
drag, startPoint x: 66, startPoint y: 148, endPoint x: -41, endPoint y: 132, distance: 108.9
click at [42, 135] on input "******" at bounding box center [327, 143] width 571 height 17
click at [665, 152] on span "Search" at bounding box center [689, 145] width 49 height 16
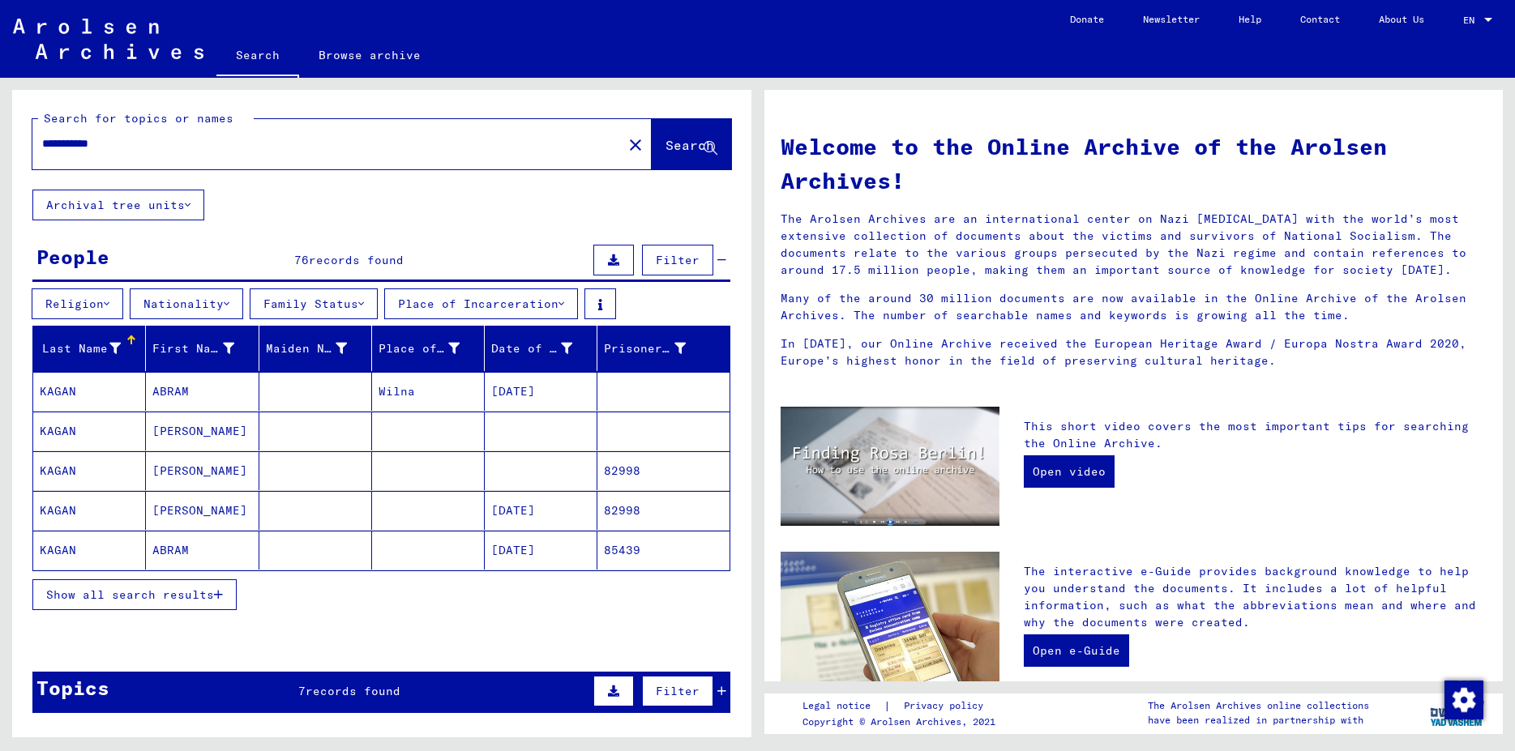
click at [173, 428] on mat-cell "[PERSON_NAME]" at bounding box center [202, 431] width 113 height 39
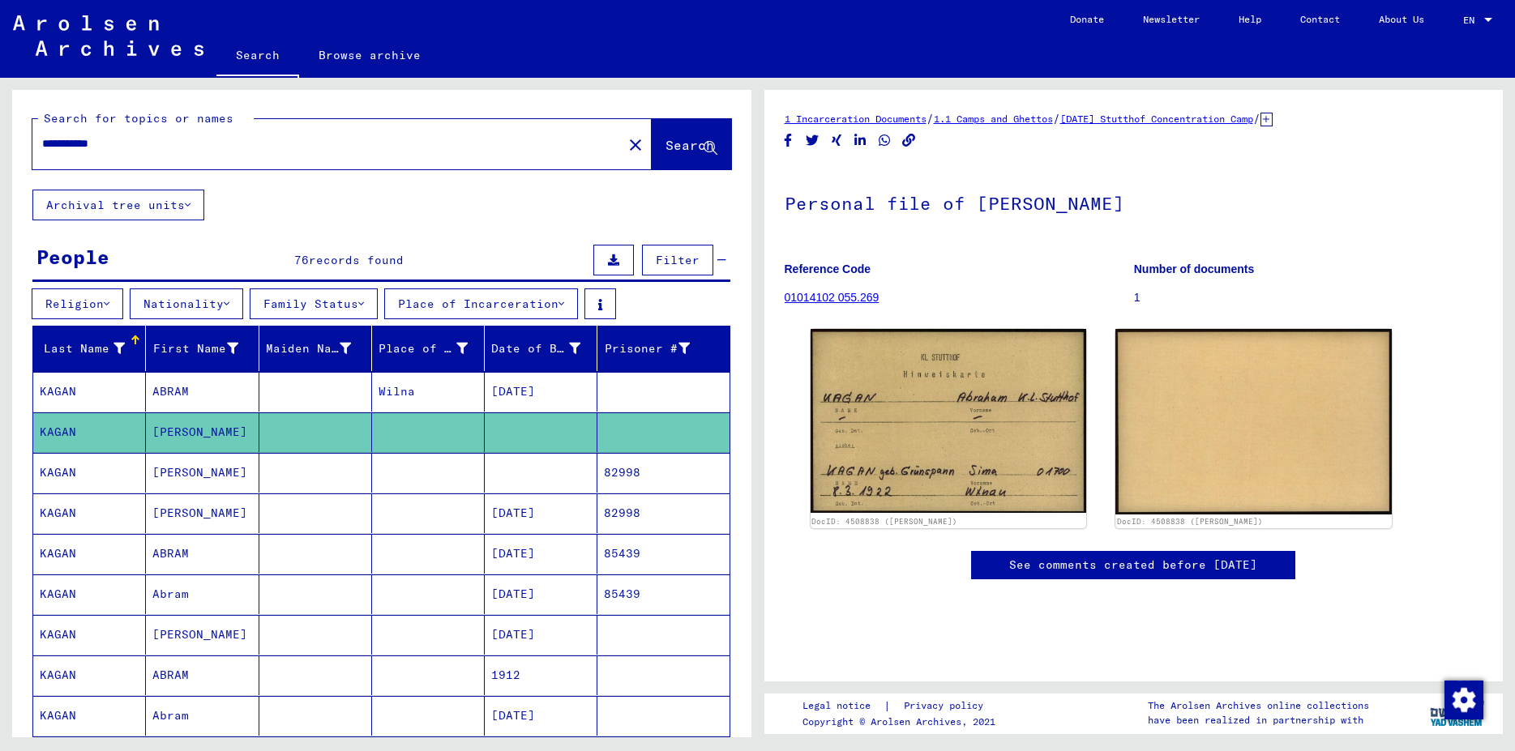
click at [186, 474] on mat-cell "[PERSON_NAME]" at bounding box center [202, 473] width 113 height 40
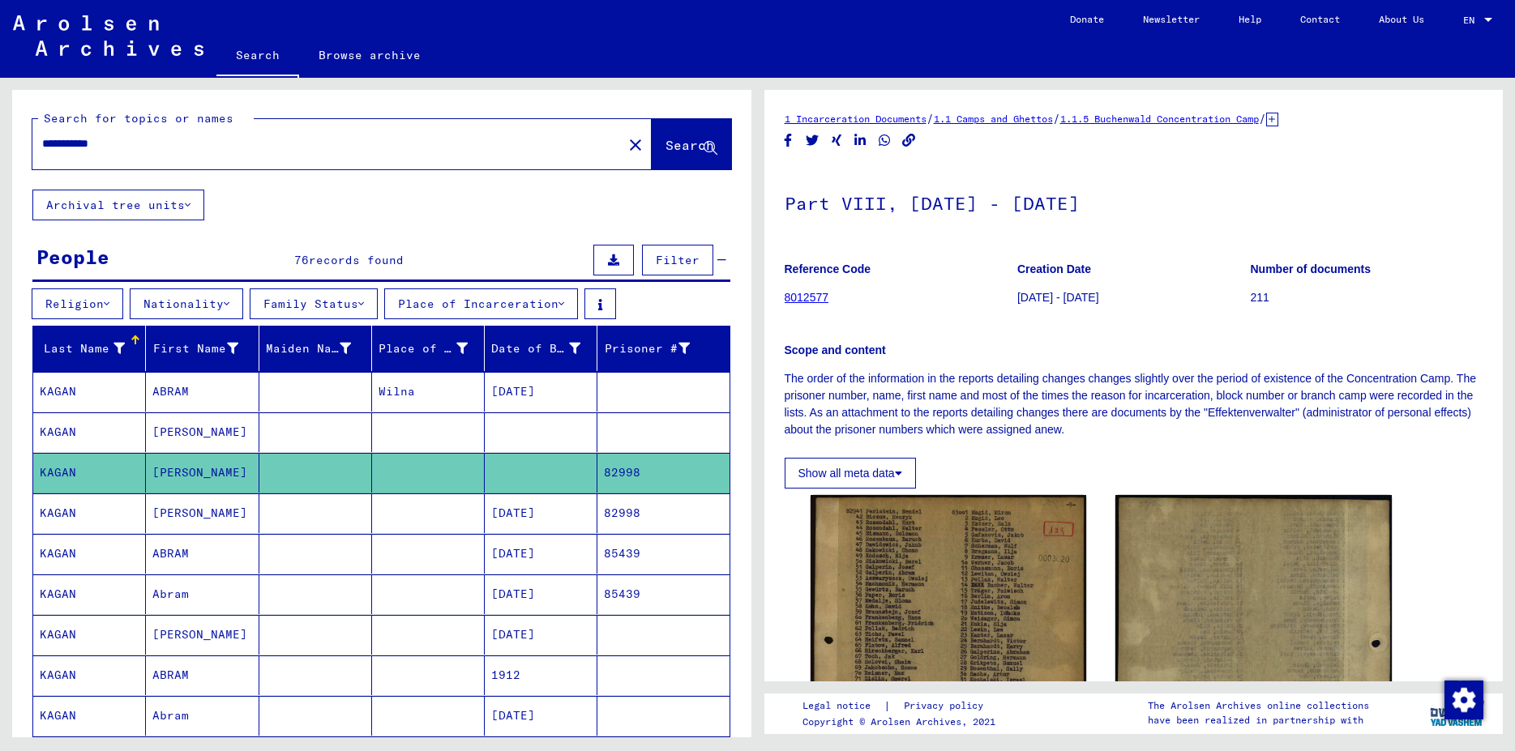
click at [182, 514] on mat-cell "[PERSON_NAME]" at bounding box center [202, 514] width 113 height 40
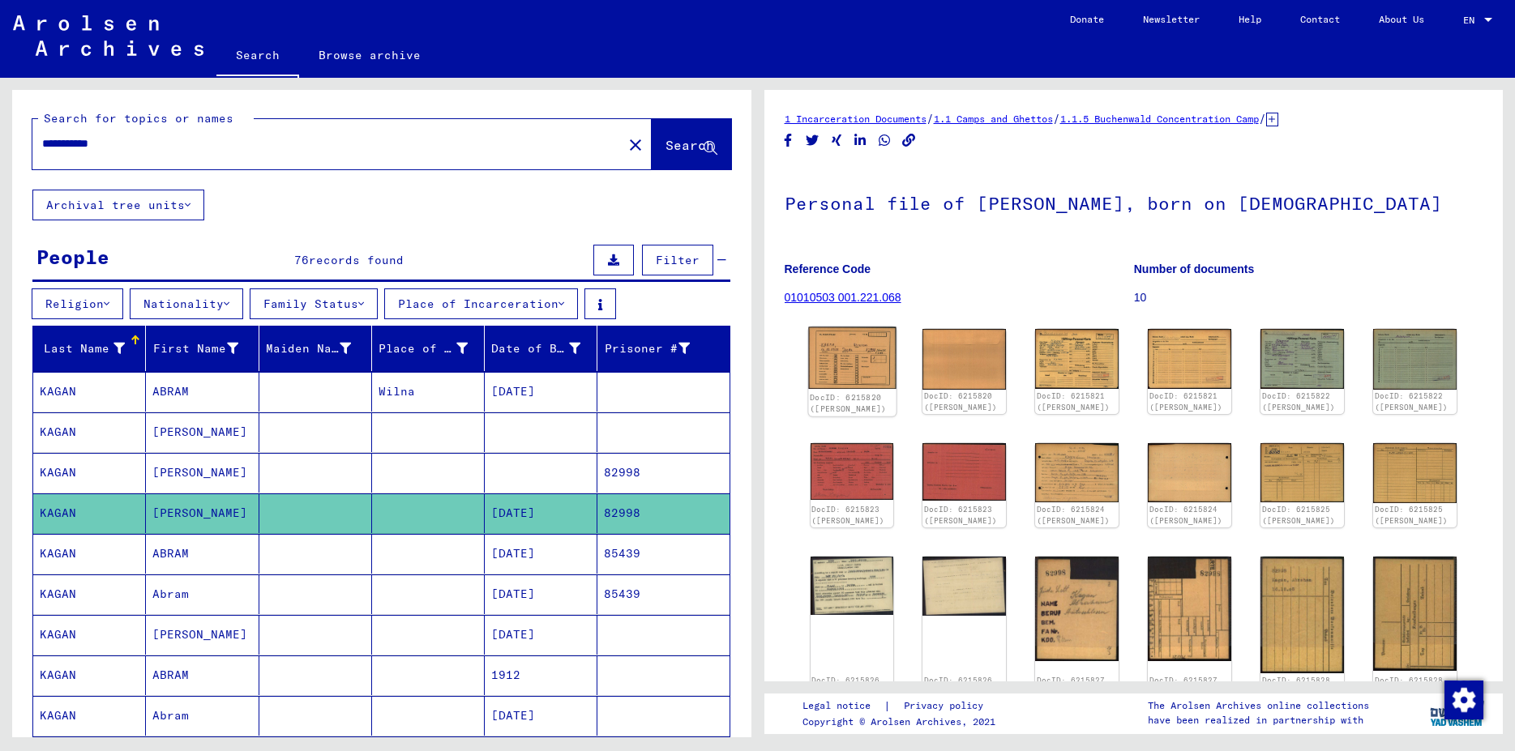
click at [862, 356] on img at bounding box center [852, 358] width 88 height 62
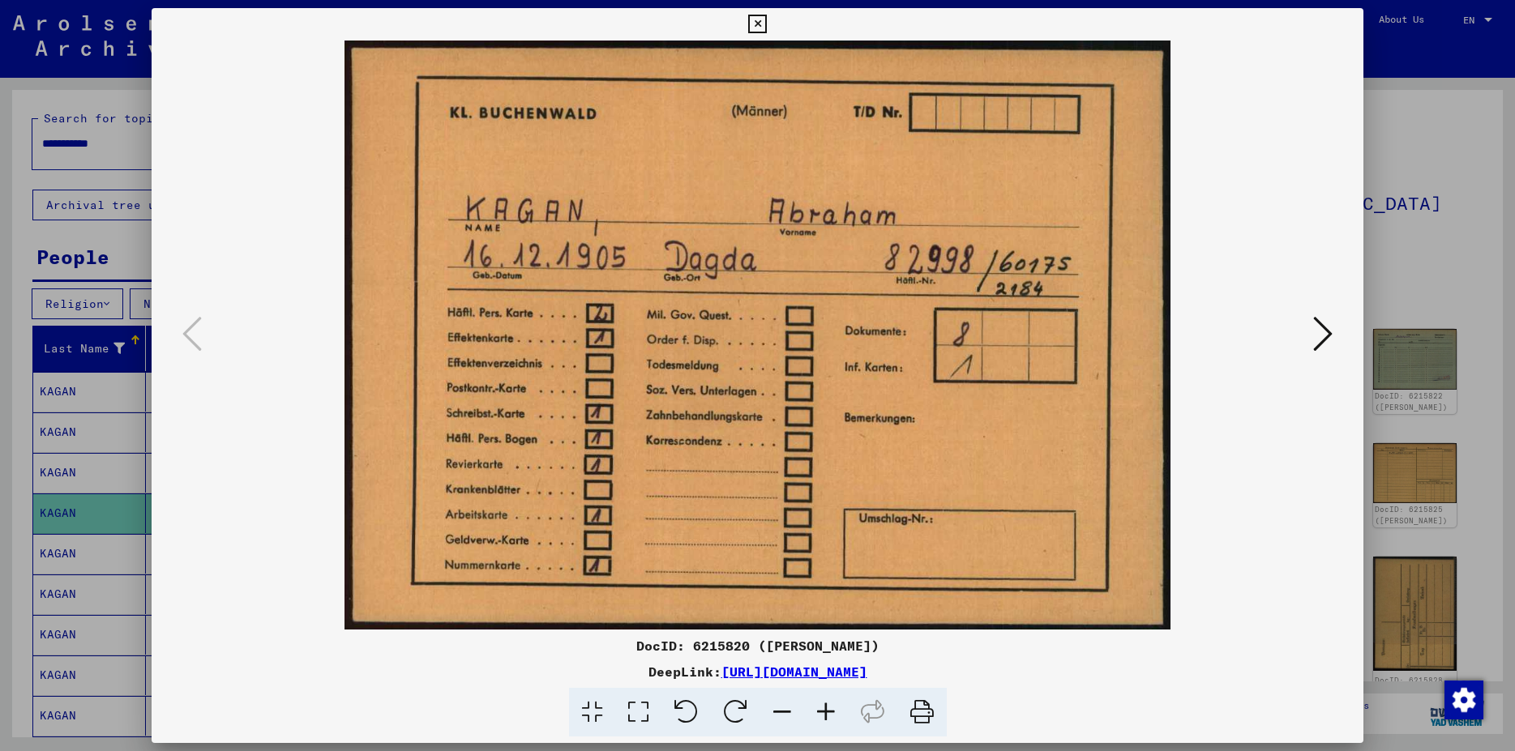
click at [1320, 336] on icon at bounding box center [1322, 333] width 19 height 39
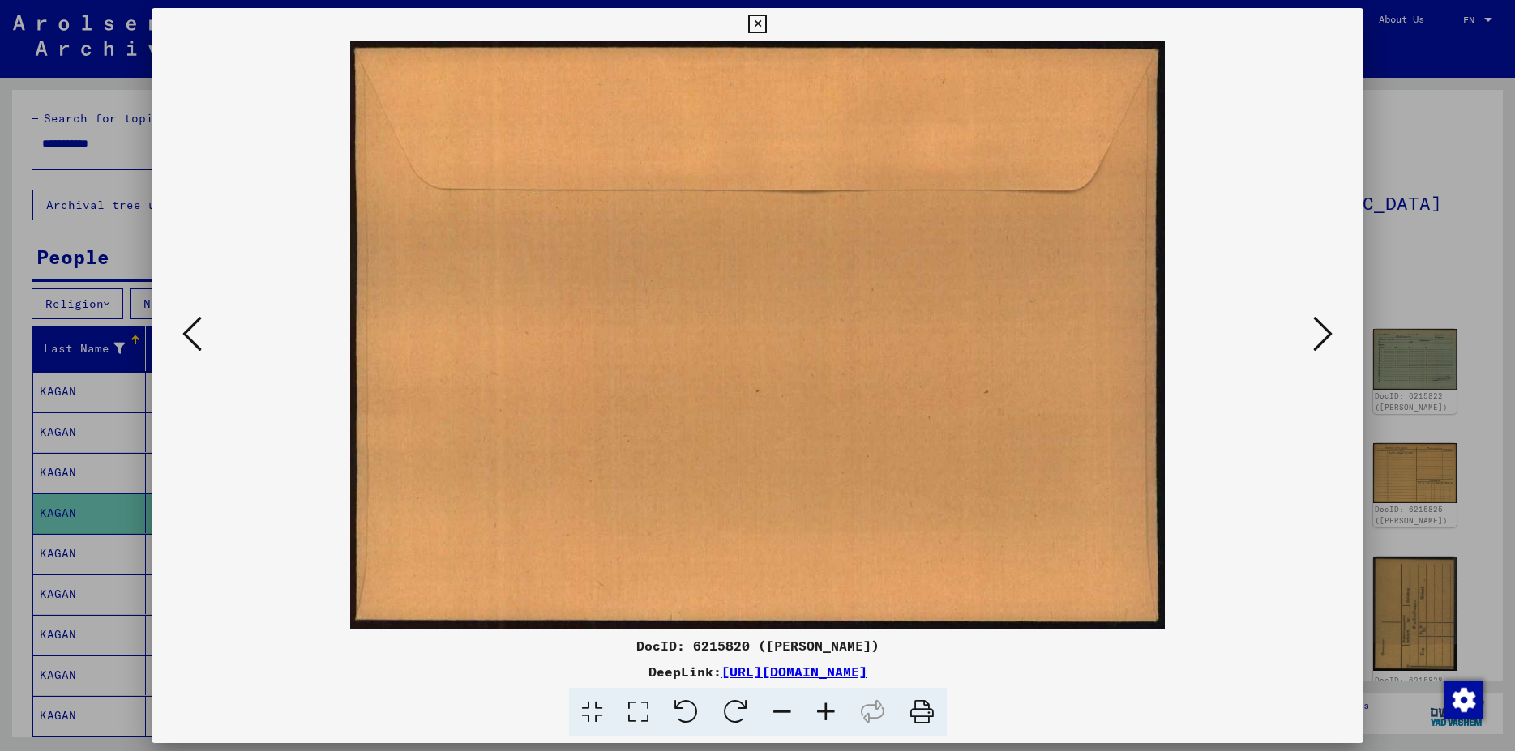
click at [1320, 336] on icon at bounding box center [1322, 333] width 19 height 39
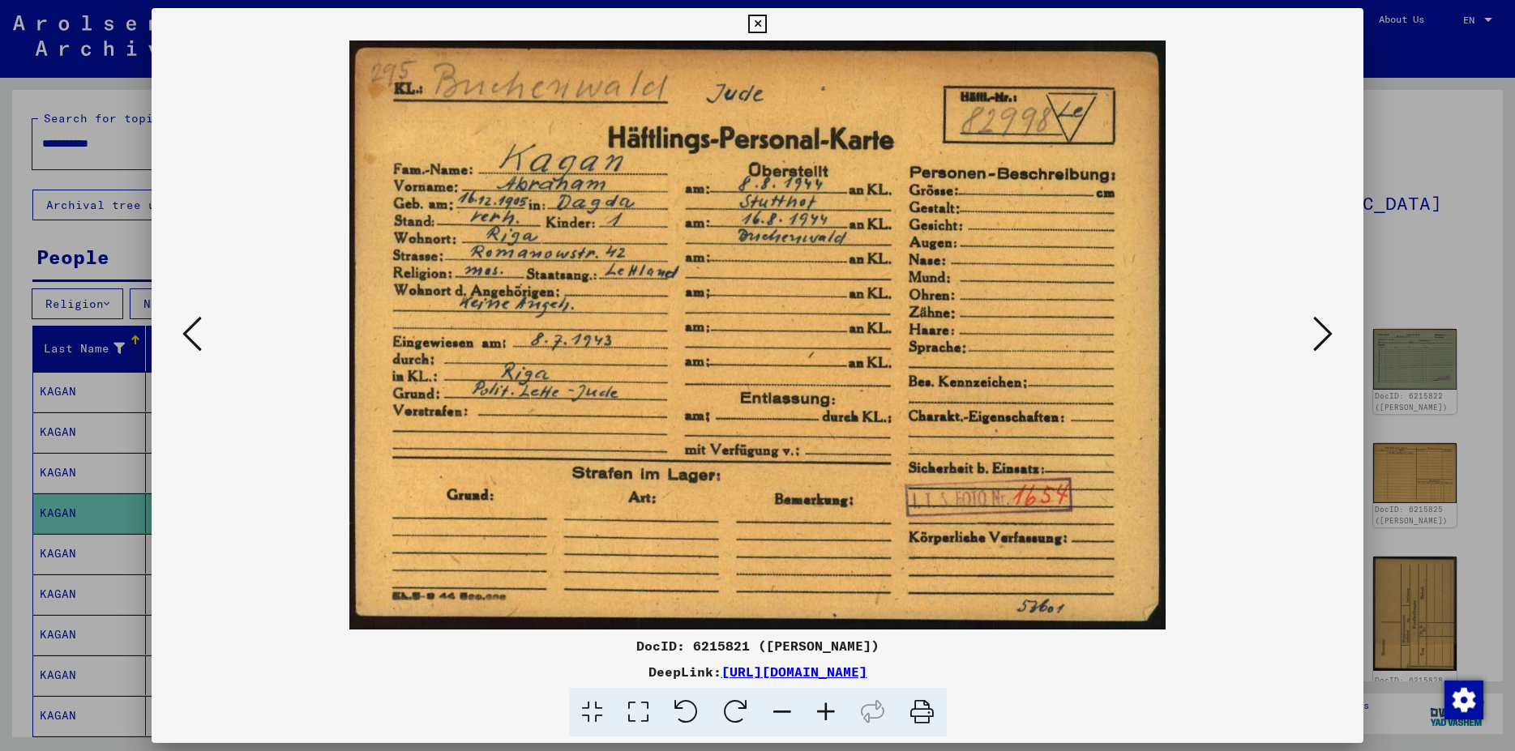
click at [1326, 334] on icon at bounding box center [1322, 333] width 19 height 39
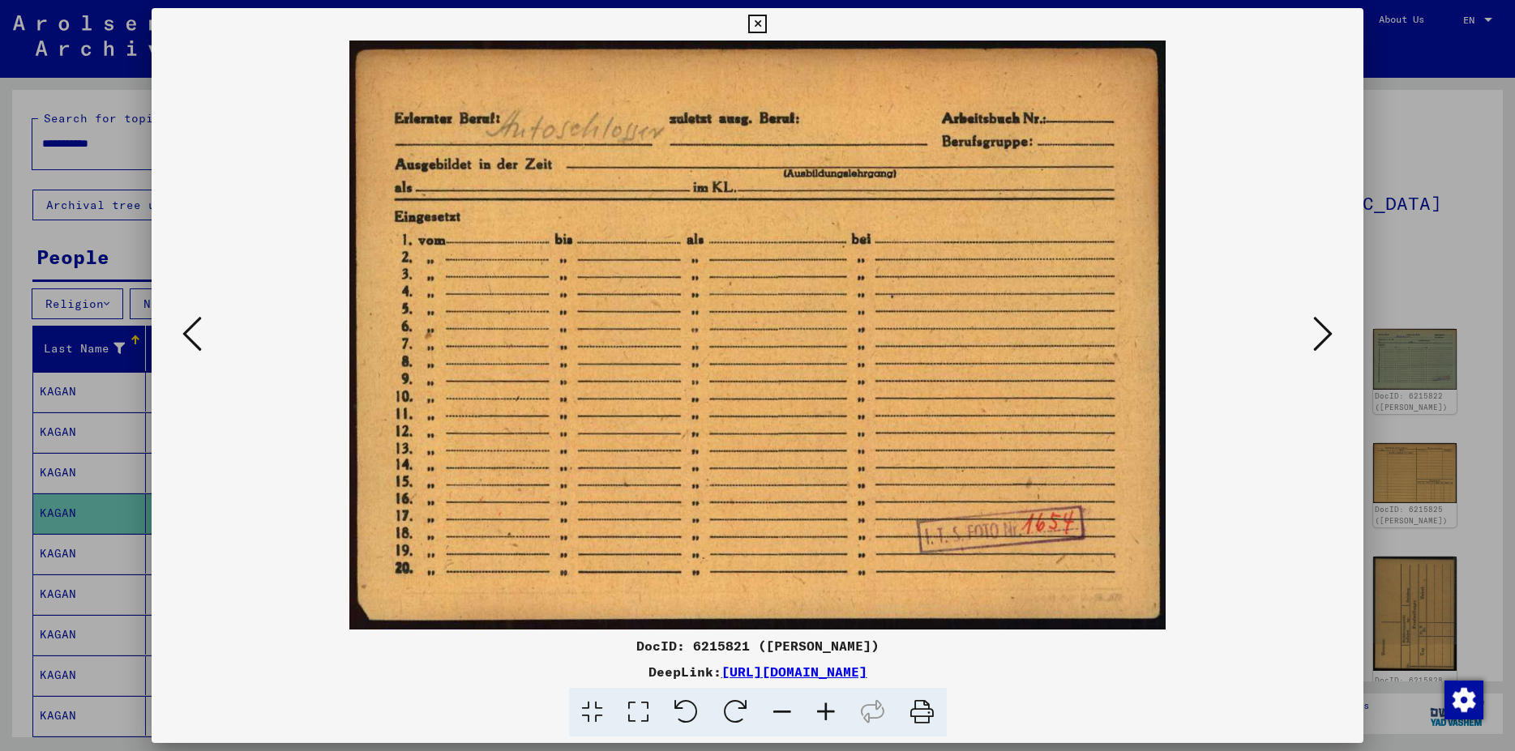
click at [1326, 334] on icon at bounding box center [1322, 333] width 19 height 39
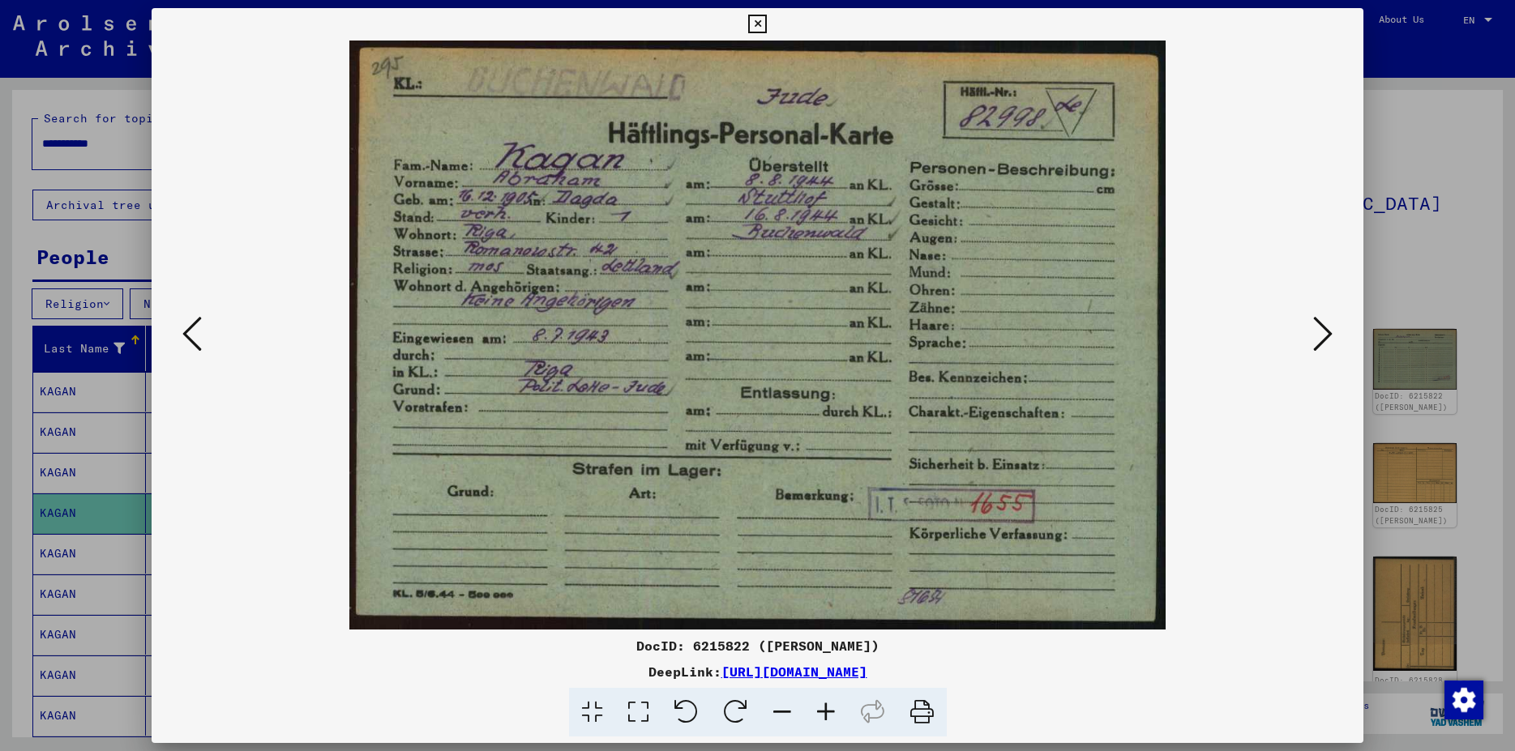
click at [1326, 334] on icon at bounding box center [1322, 333] width 19 height 39
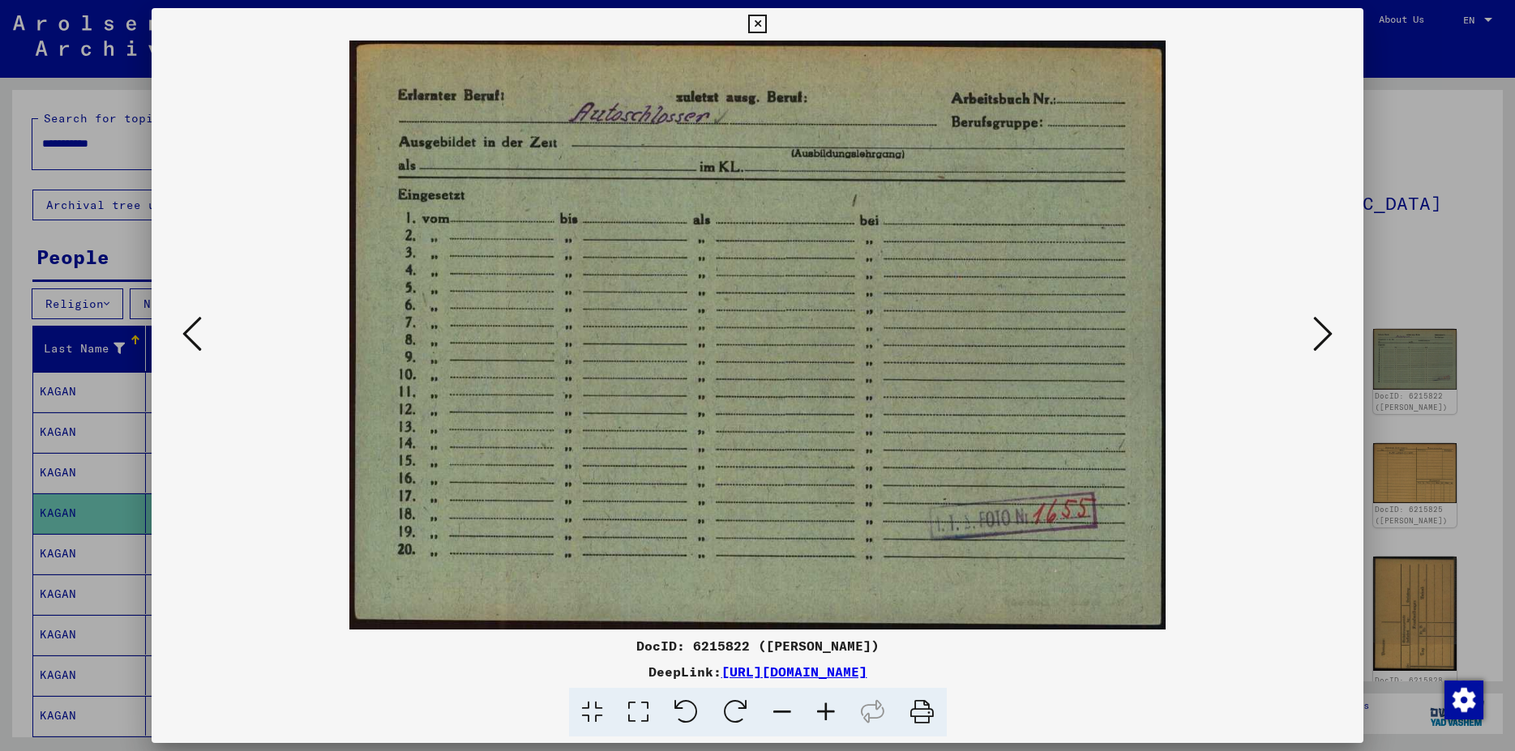
click at [1326, 334] on icon at bounding box center [1322, 333] width 19 height 39
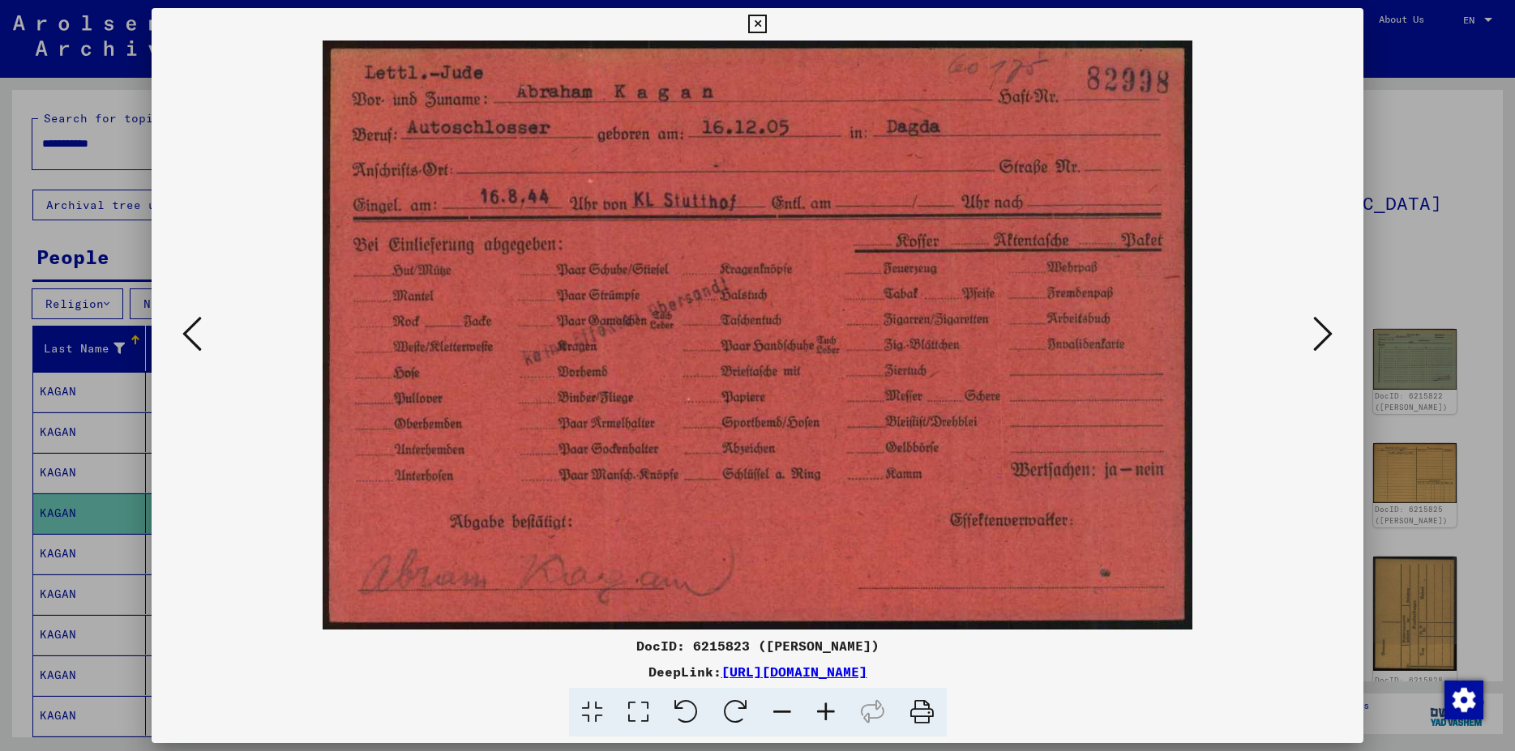
click at [1326, 334] on icon at bounding box center [1322, 333] width 19 height 39
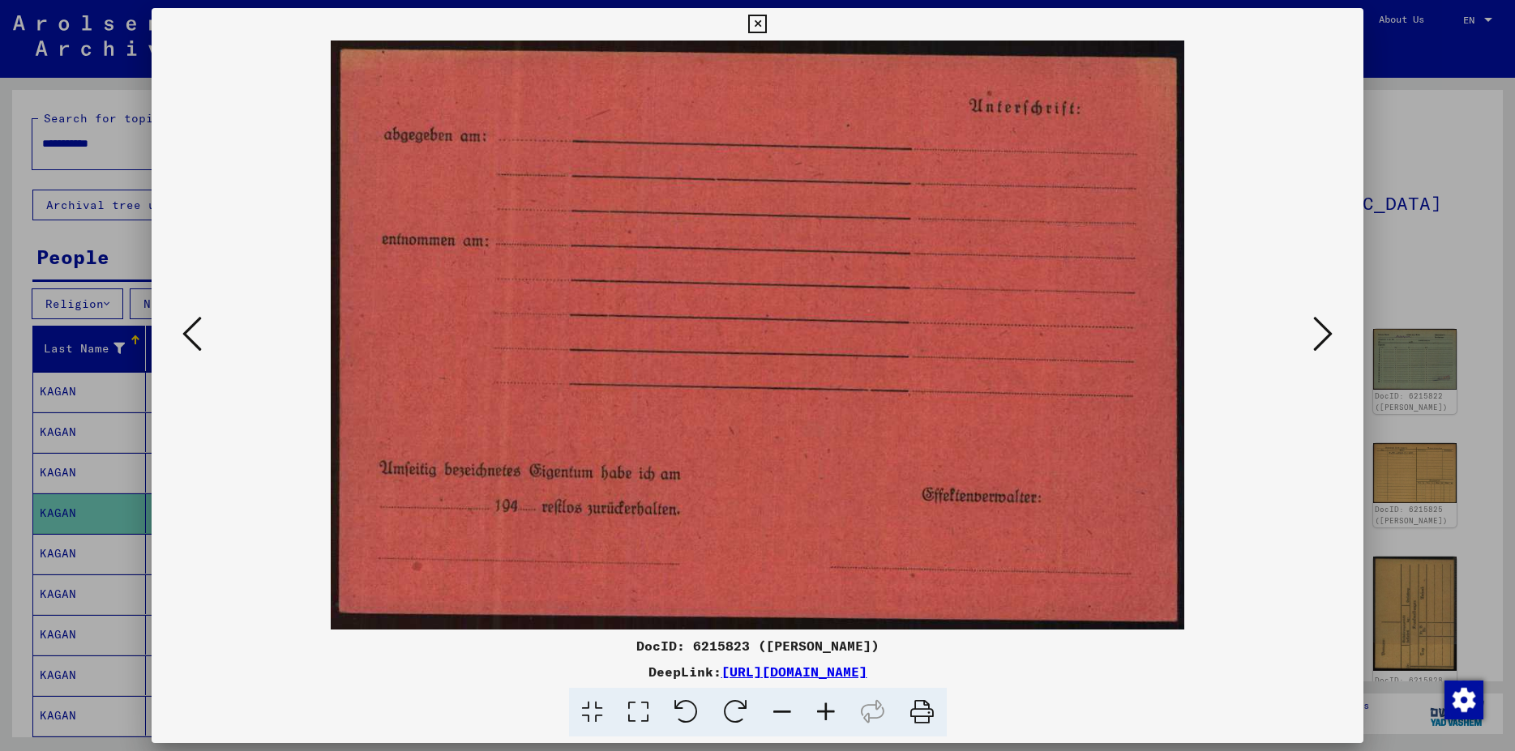
click at [1326, 334] on icon at bounding box center [1322, 333] width 19 height 39
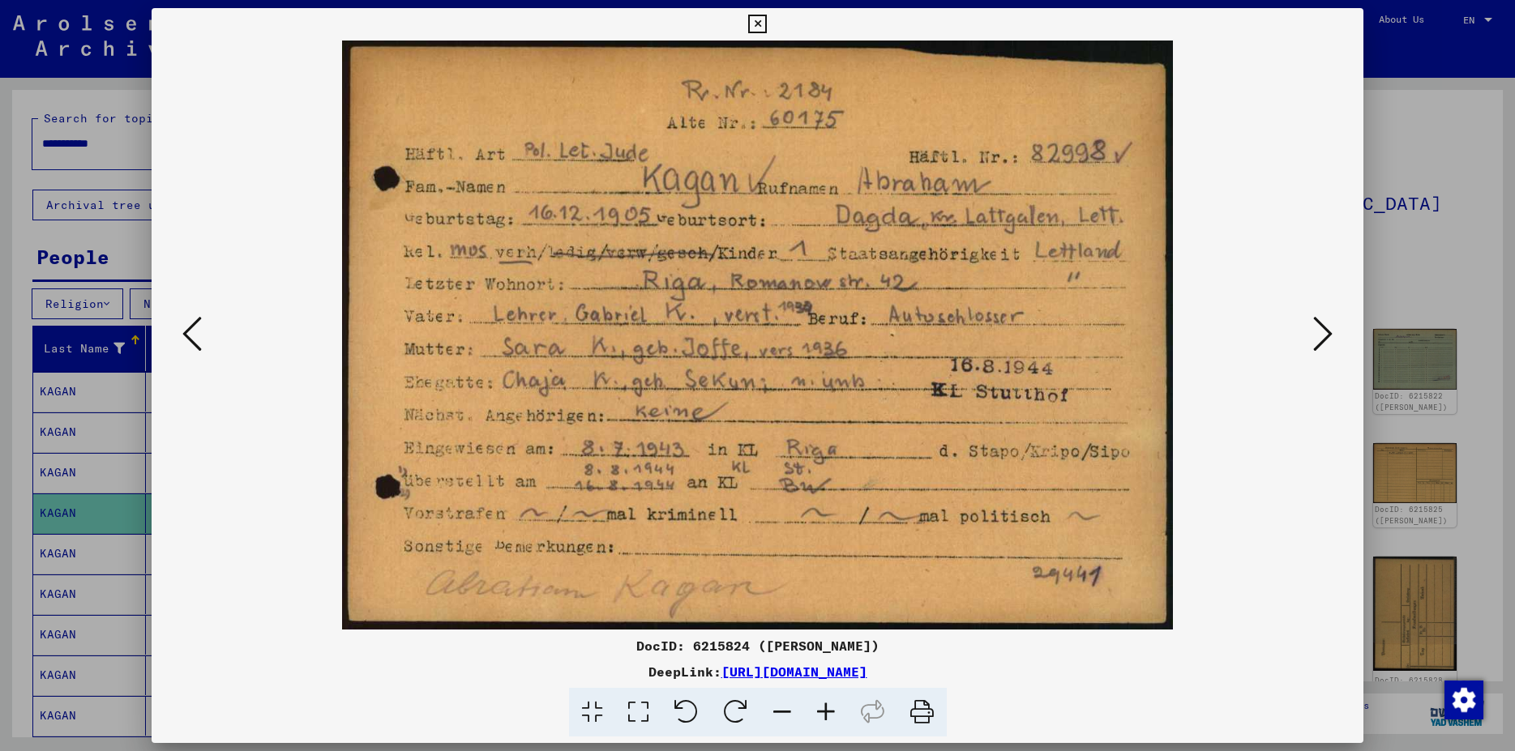
click at [1325, 336] on icon at bounding box center [1322, 333] width 19 height 39
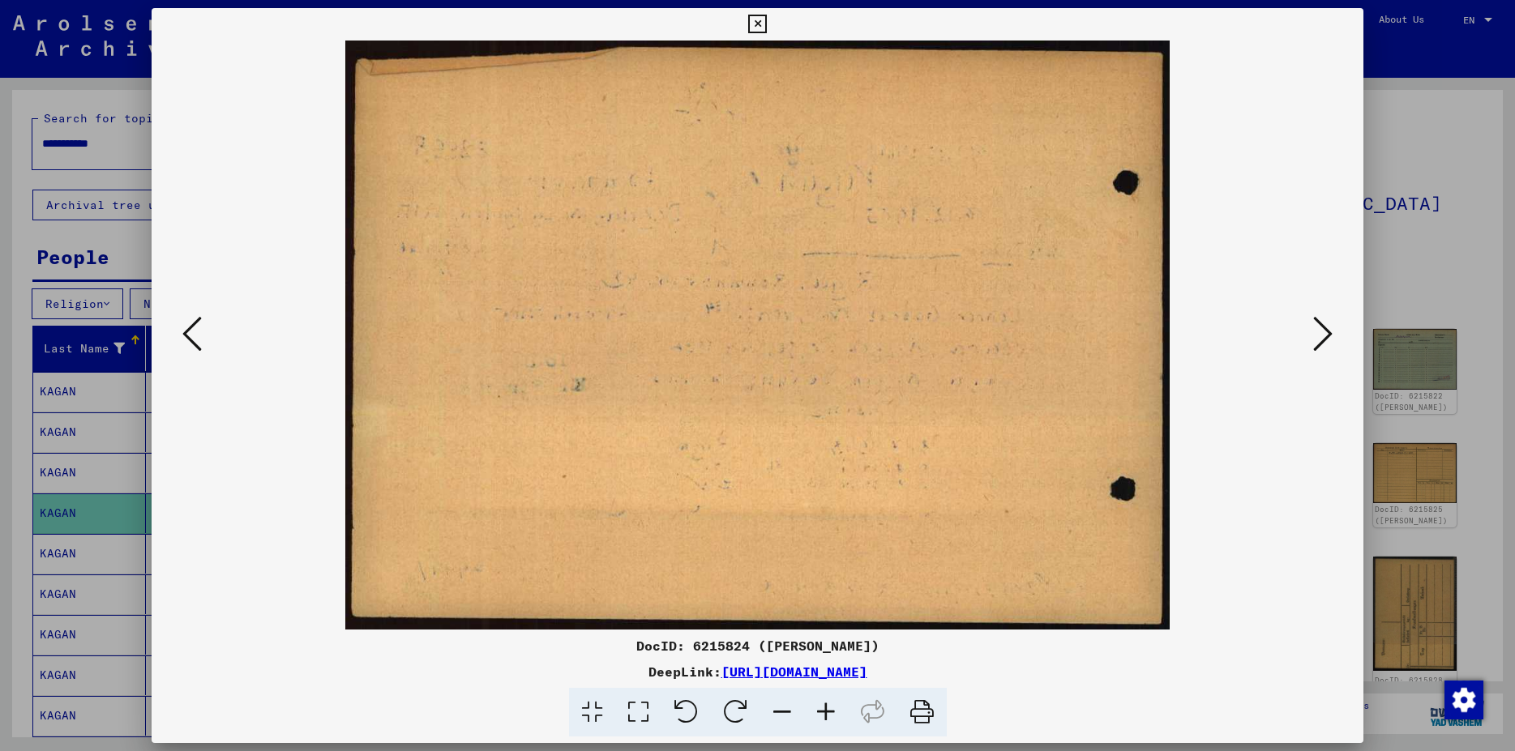
click at [1325, 336] on icon at bounding box center [1322, 333] width 19 height 39
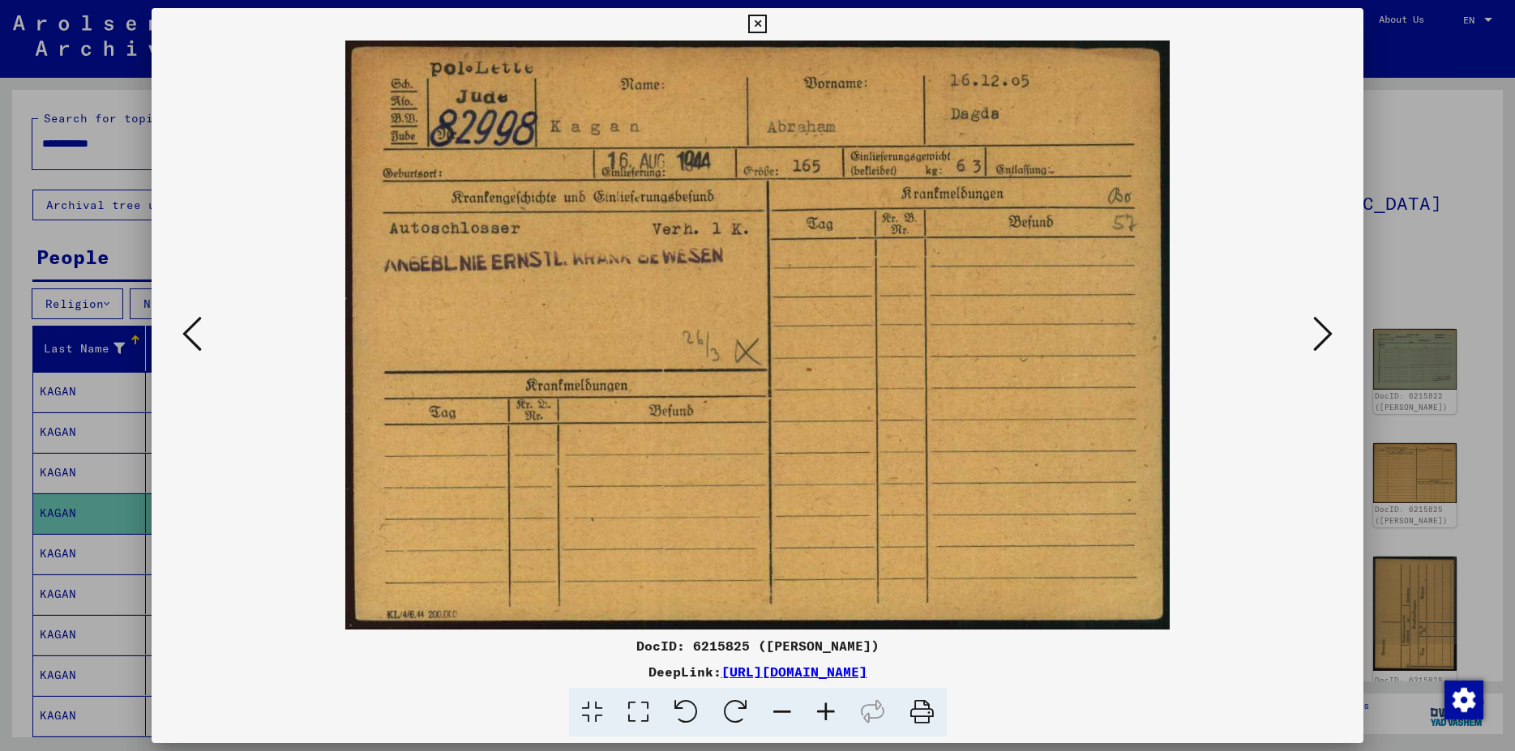
click at [1325, 336] on icon at bounding box center [1322, 333] width 19 height 39
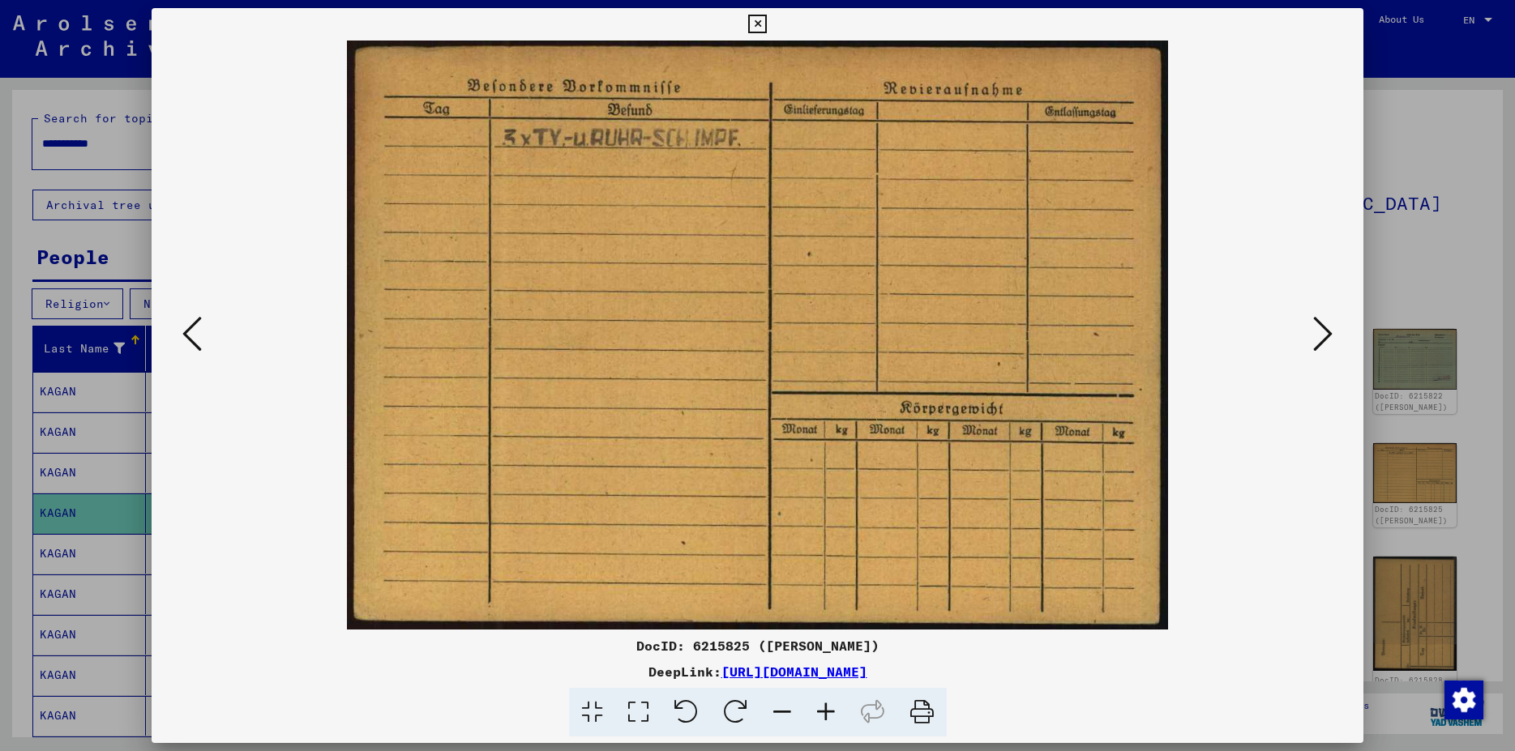
click at [1325, 336] on icon at bounding box center [1322, 333] width 19 height 39
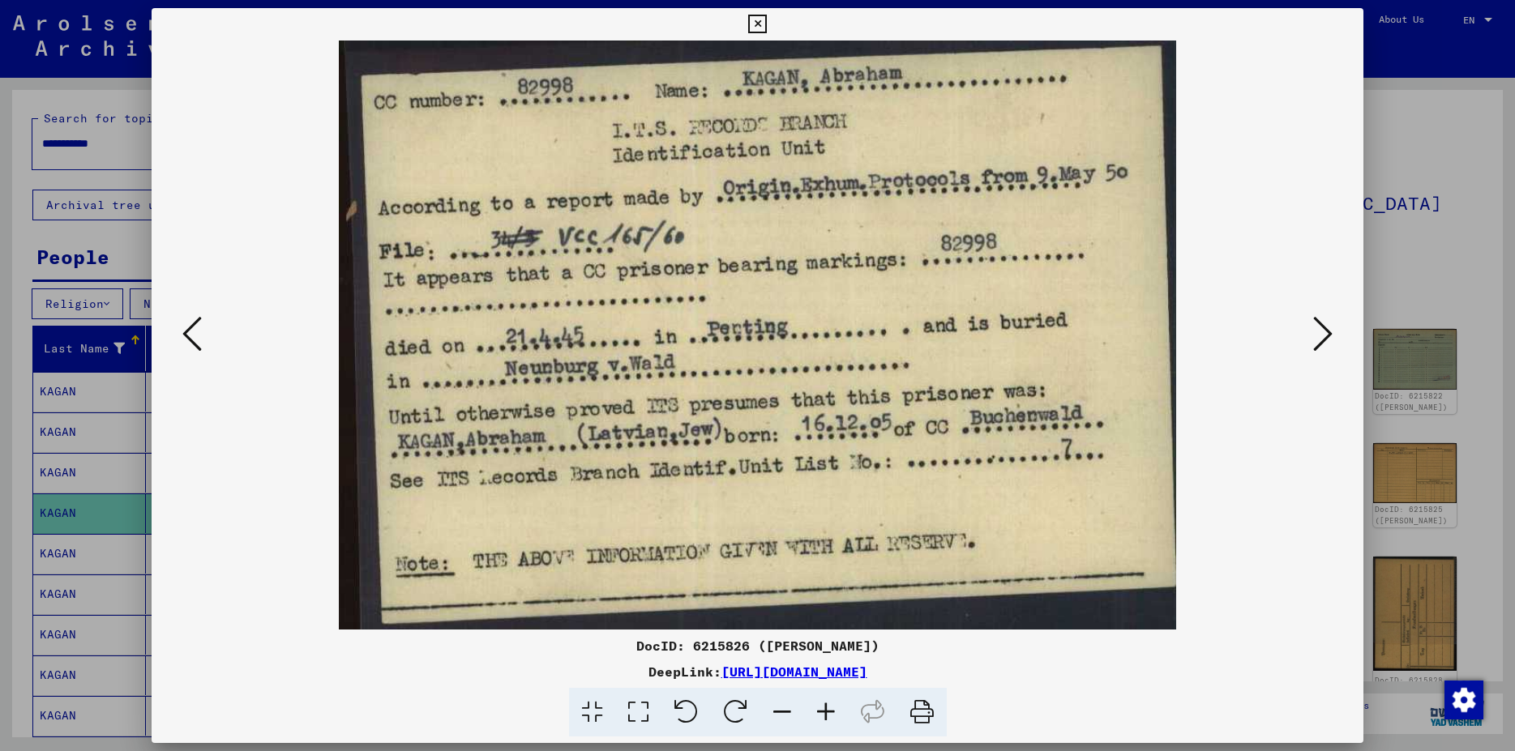
click at [1325, 336] on icon at bounding box center [1322, 333] width 19 height 39
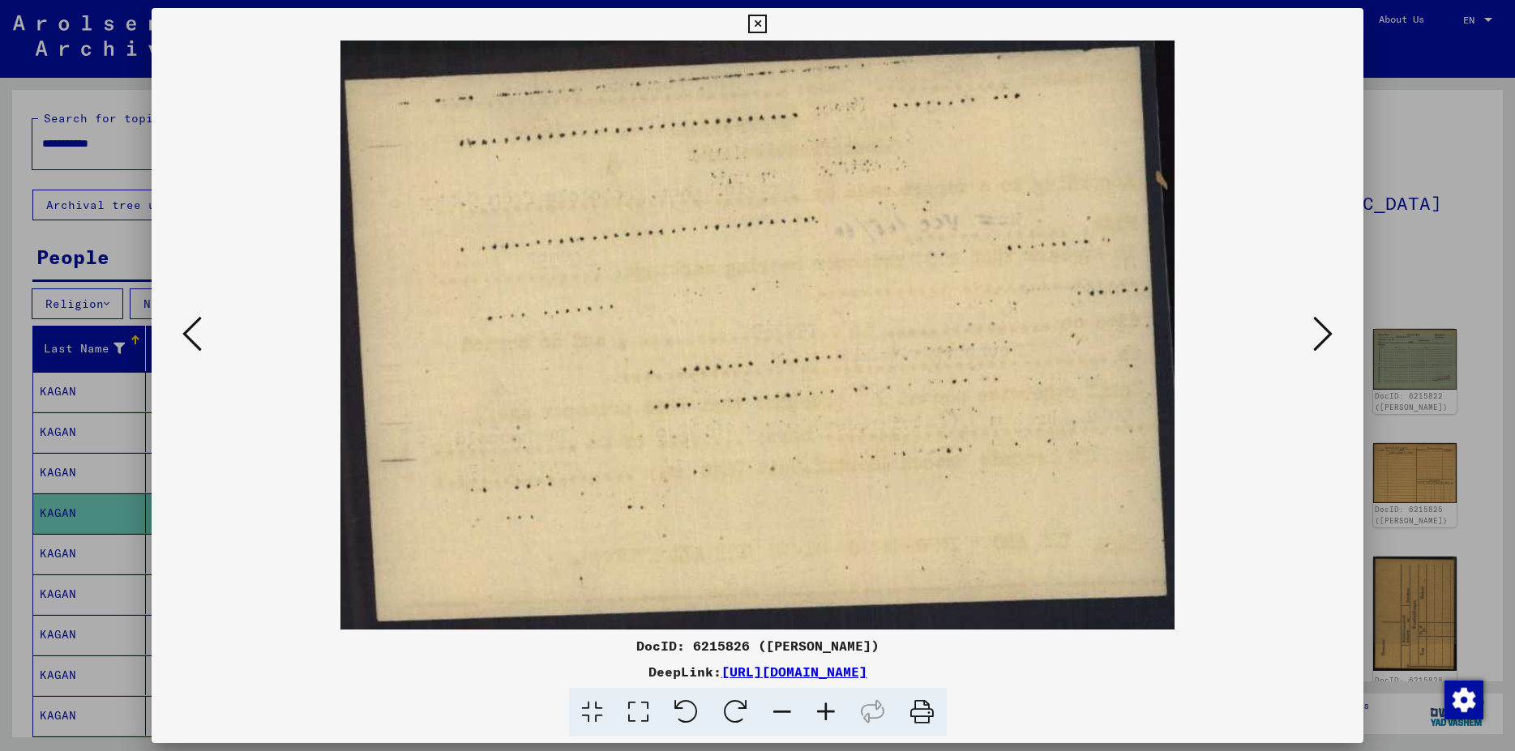
click at [1325, 336] on icon at bounding box center [1322, 333] width 19 height 39
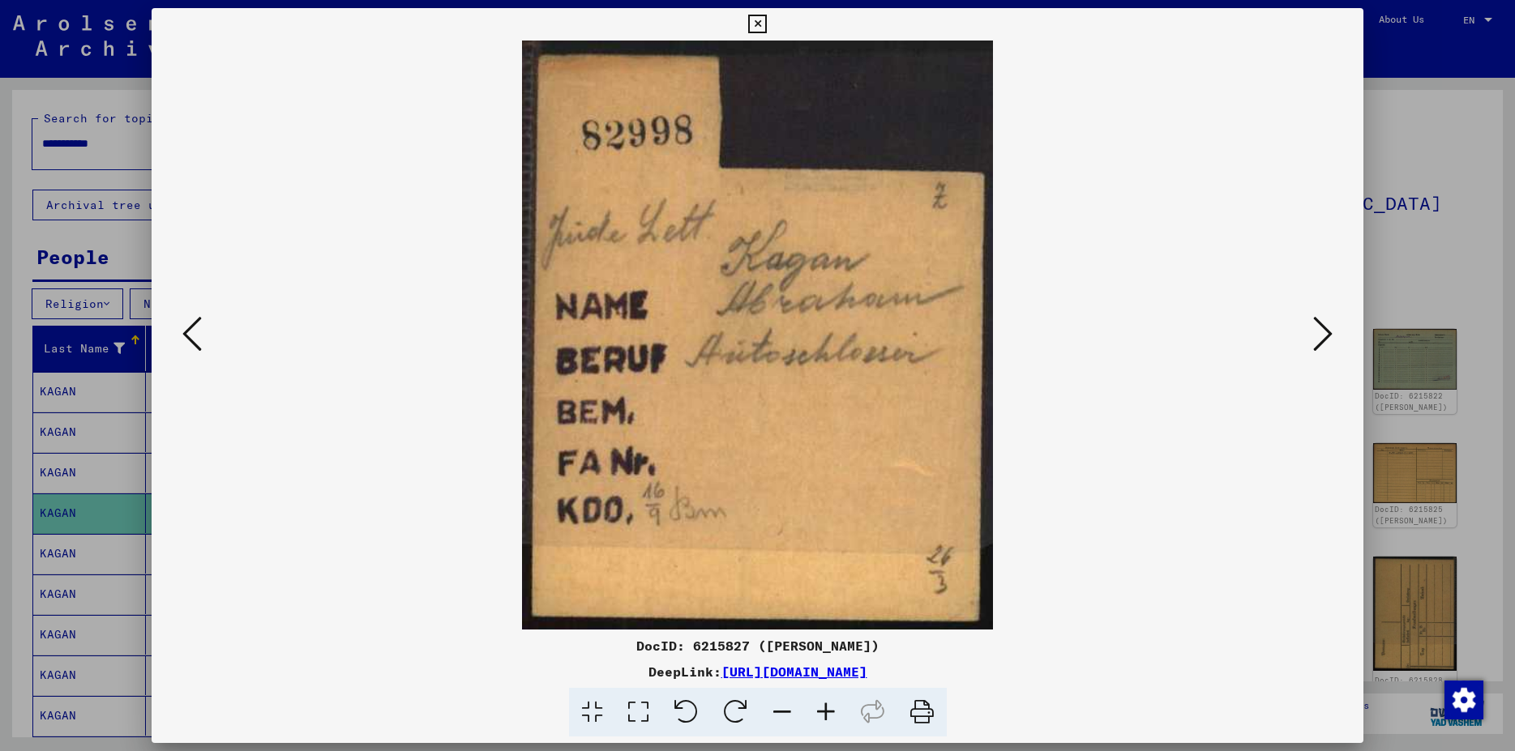
click at [1325, 336] on icon at bounding box center [1322, 333] width 19 height 39
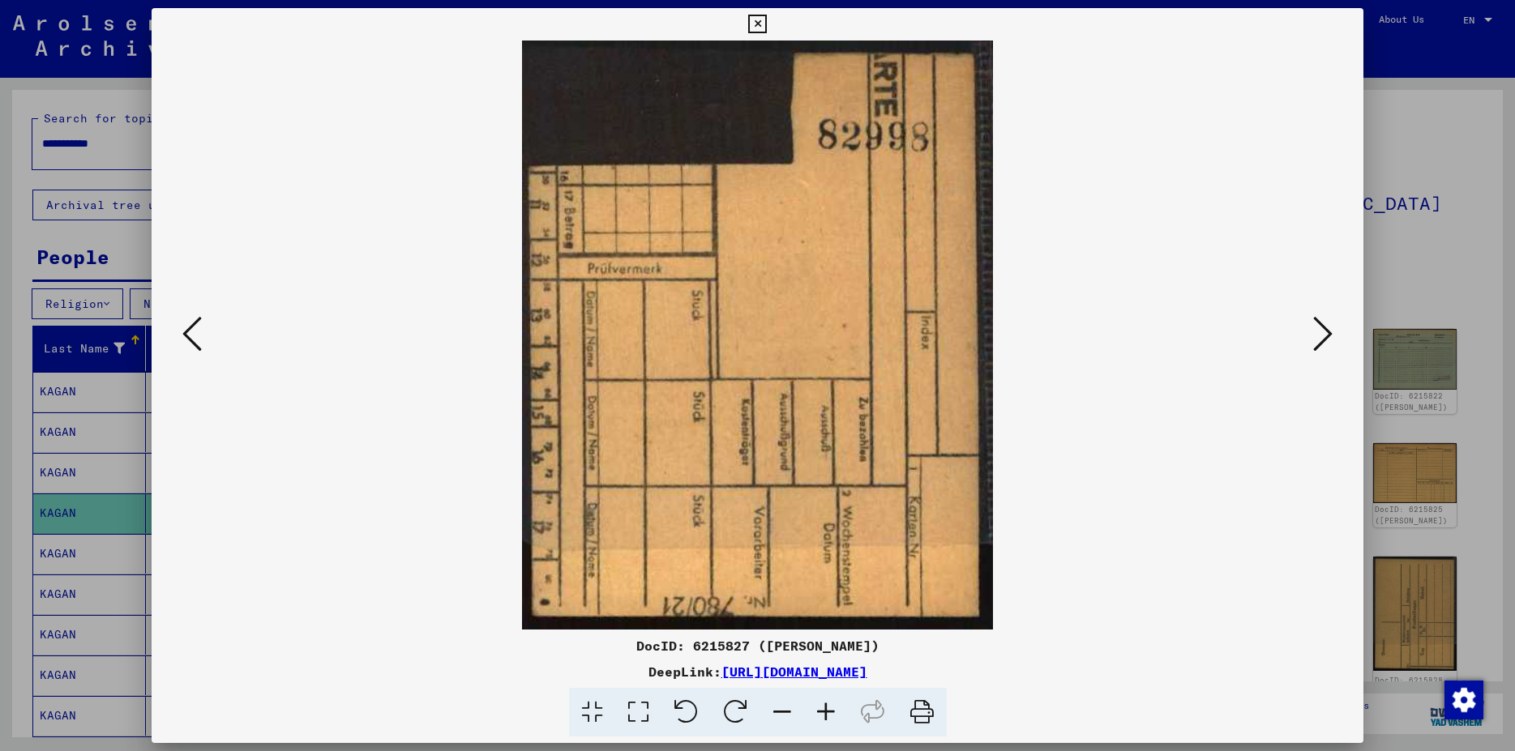
click at [1325, 336] on icon at bounding box center [1322, 333] width 19 height 39
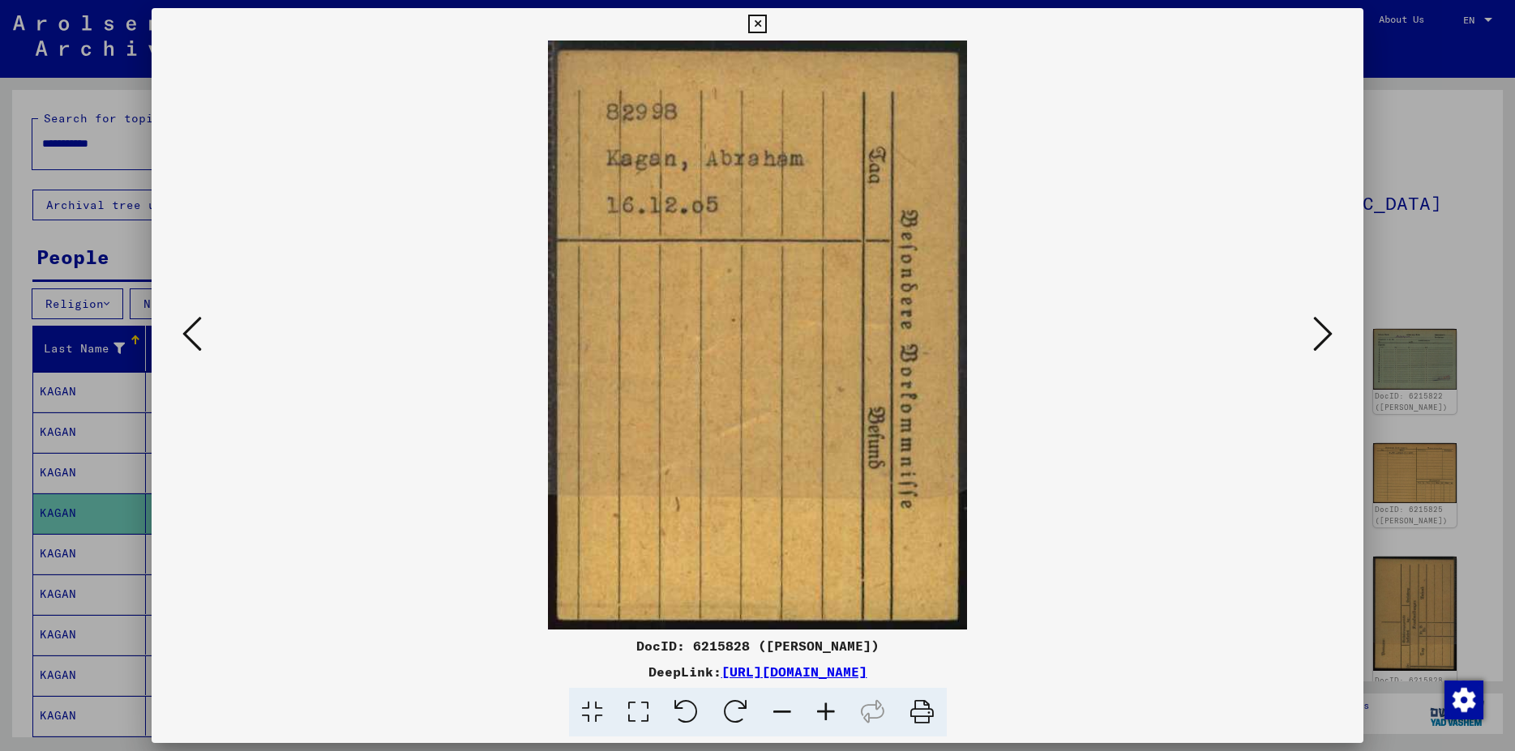
click at [1325, 336] on icon at bounding box center [1322, 333] width 19 height 39
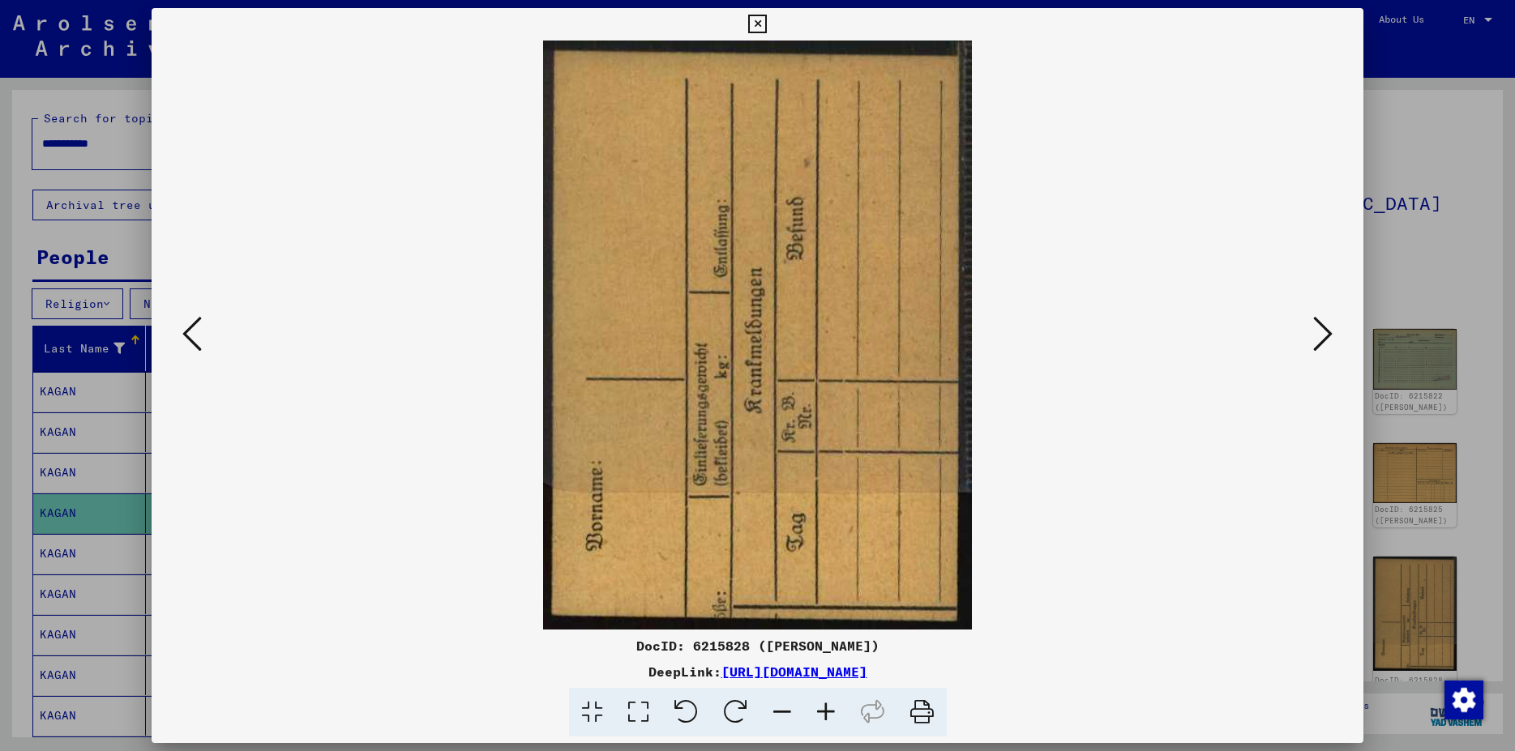
click at [767, 28] on icon at bounding box center [757, 24] width 19 height 19
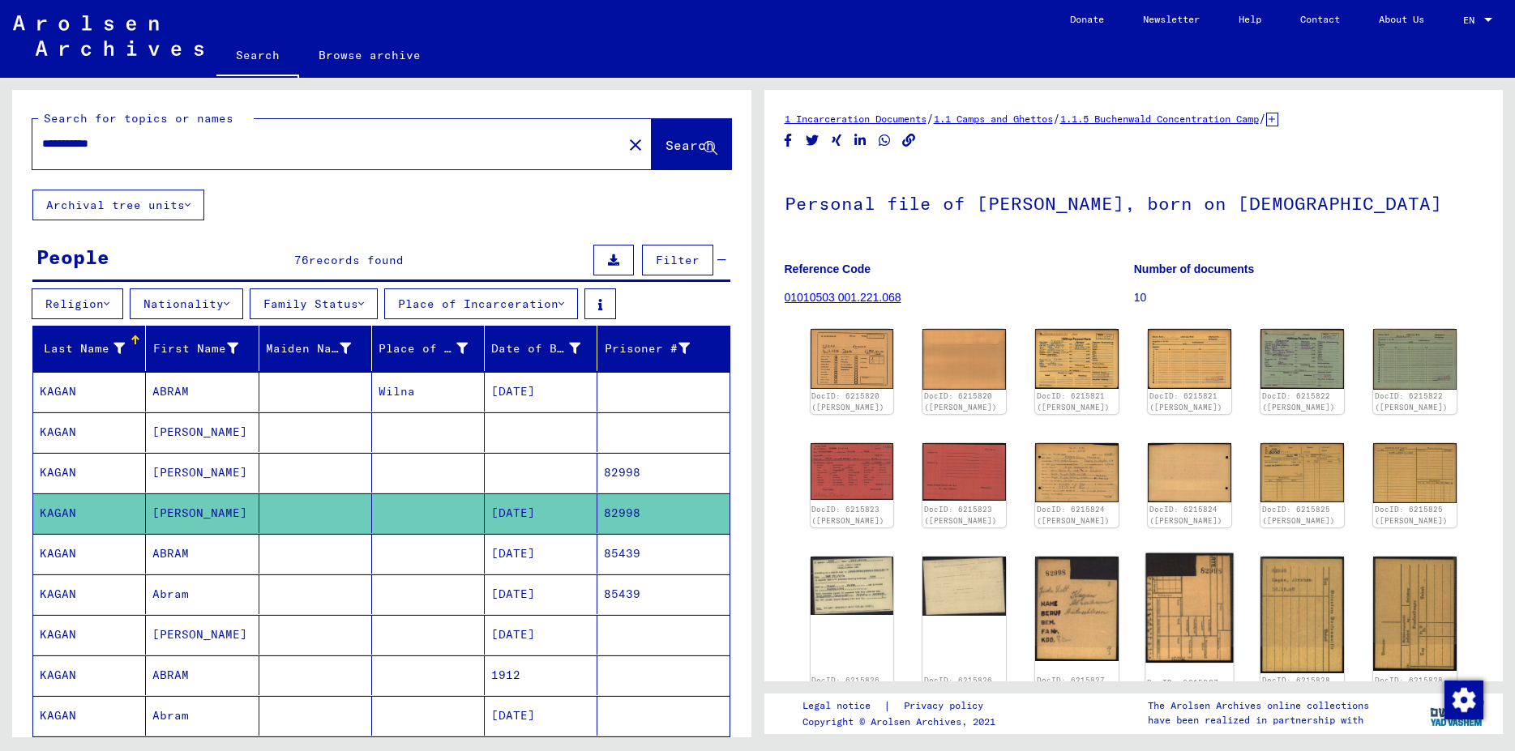
click at [1186, 610] on img at bounding box center [1190, 608] width 88 height 109
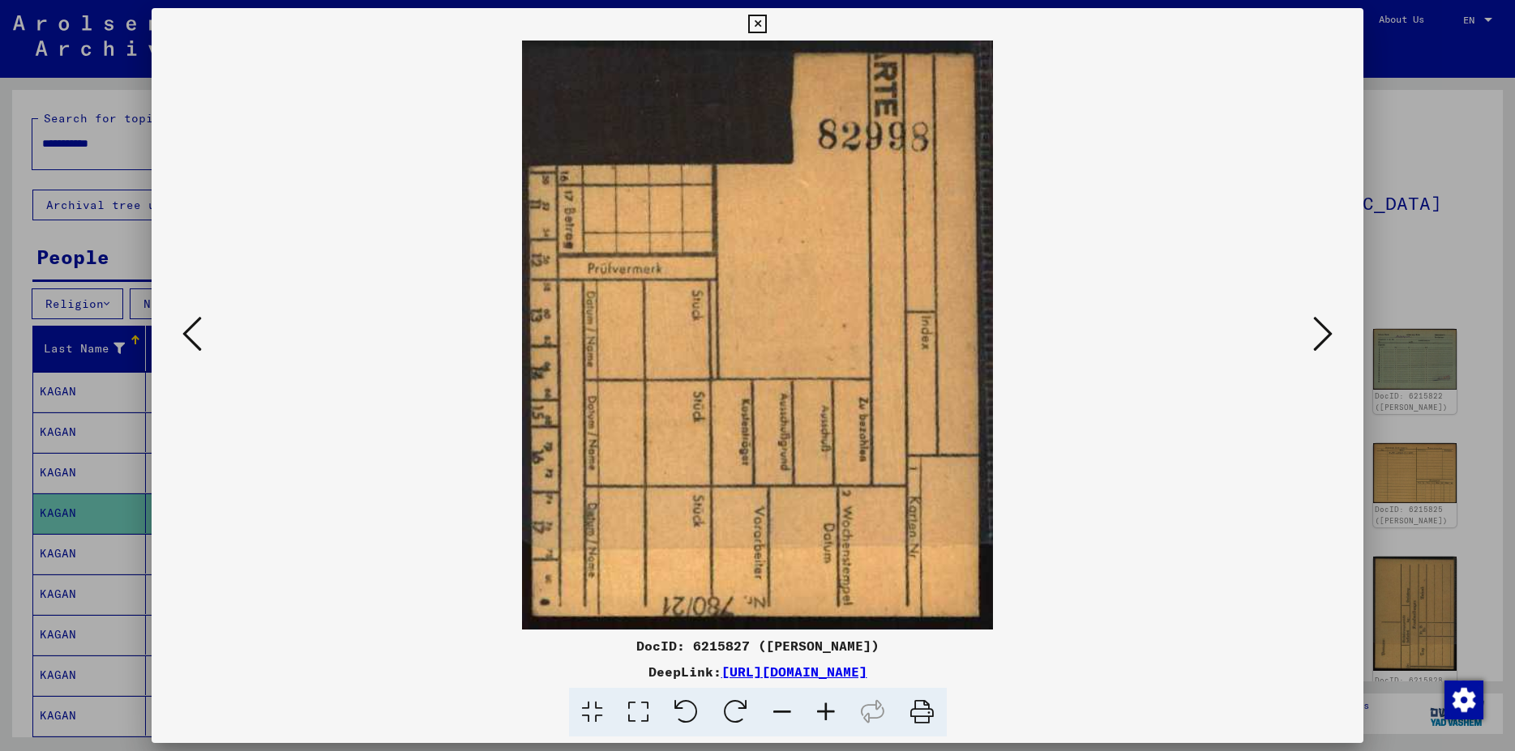
click at [1323, 336] on icon at bounding box center [1322, 333] width 19 height 39
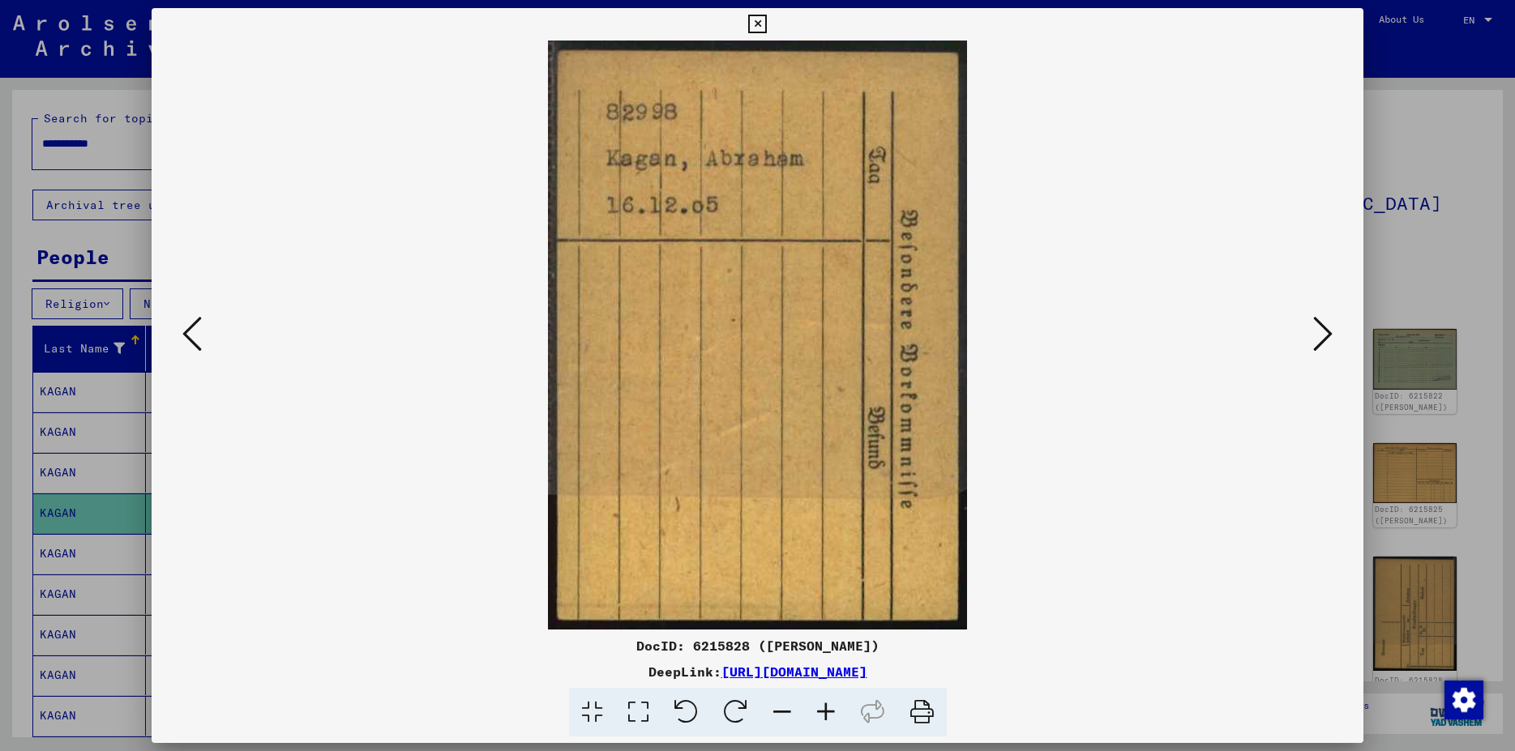
click at [1323, 336] on icon at bounding box center [1322, 333] width 19 height 39
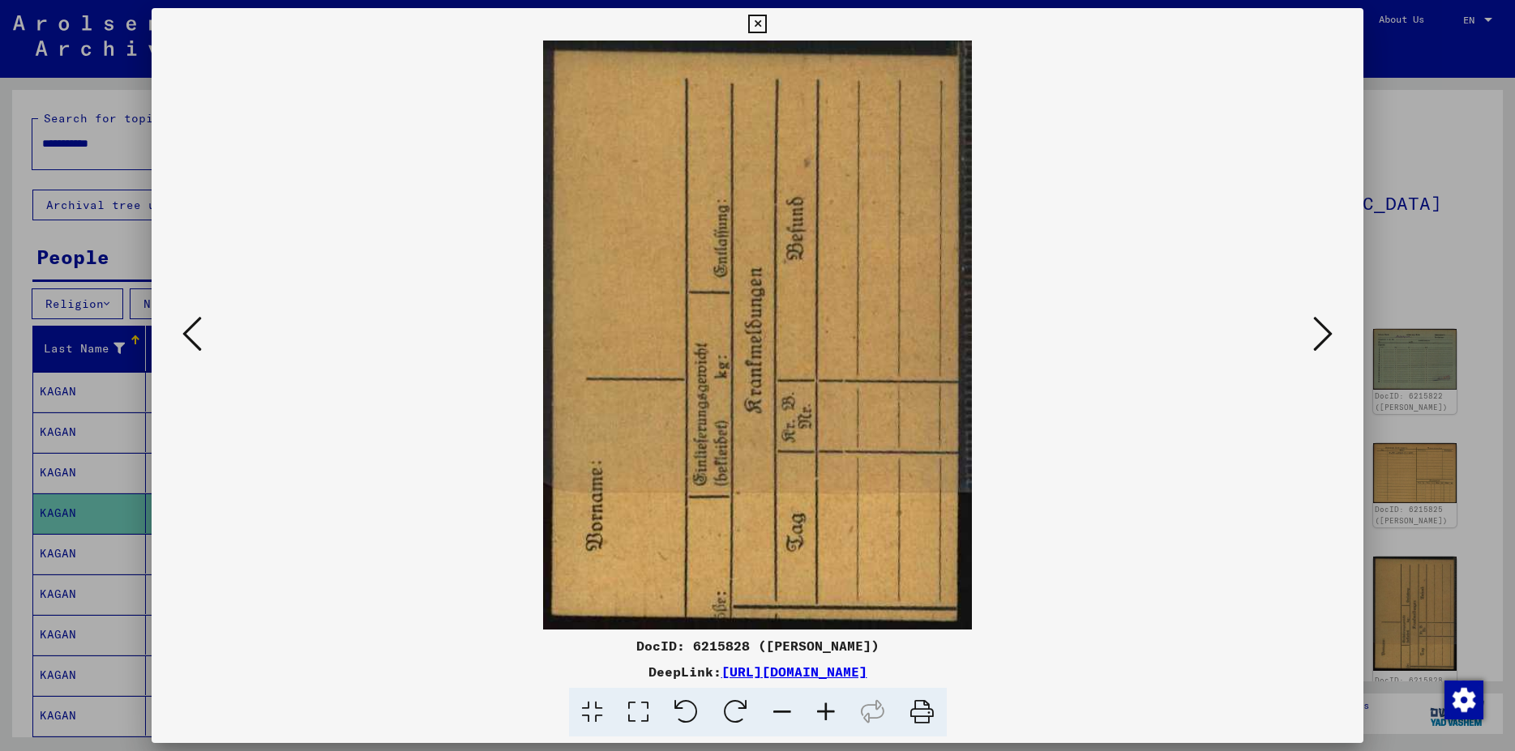
click at [1323, 336] on icon at bounding box center [1322, 333] width 19 height 39
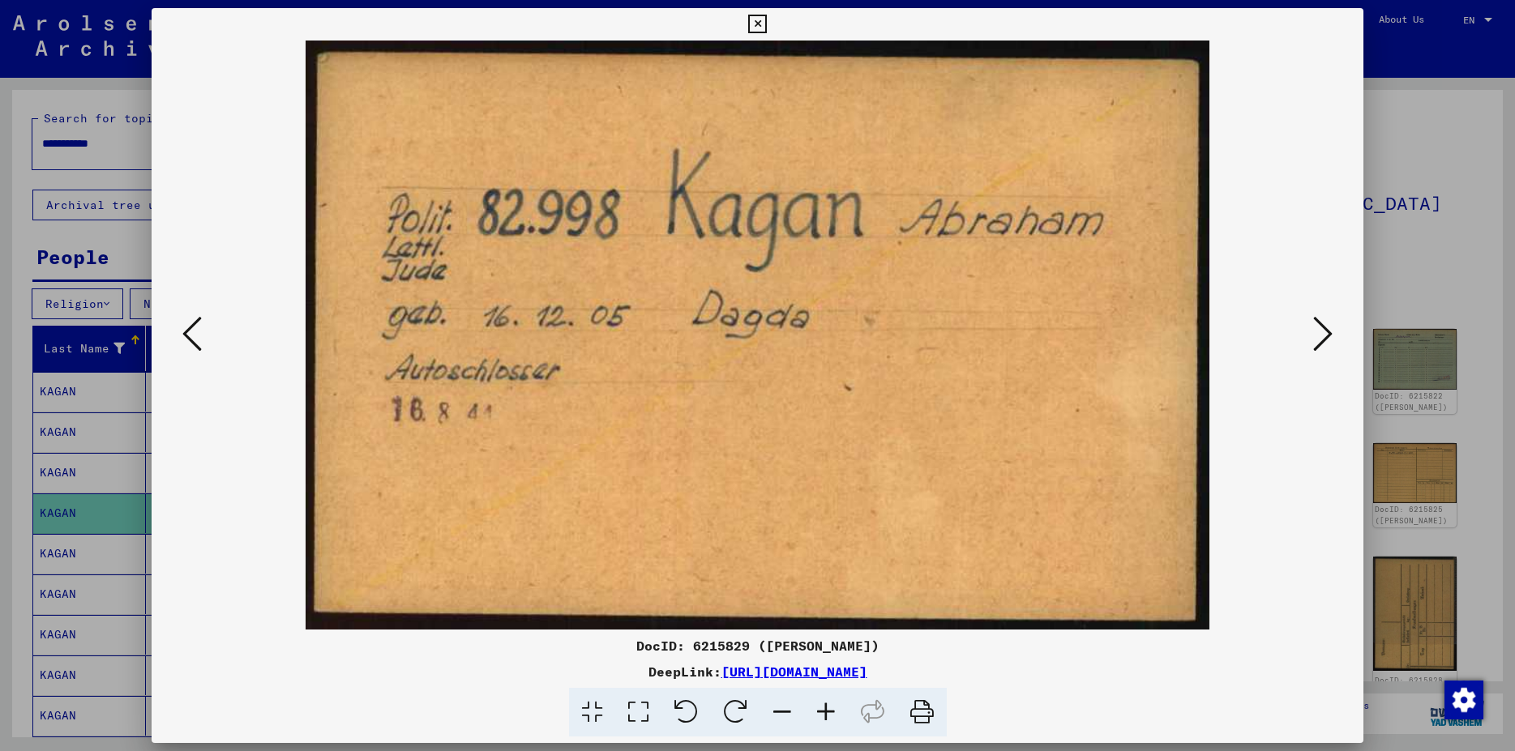
click at [1323, 336] on icon at bounding box center [1322, 333] width 19 height 39
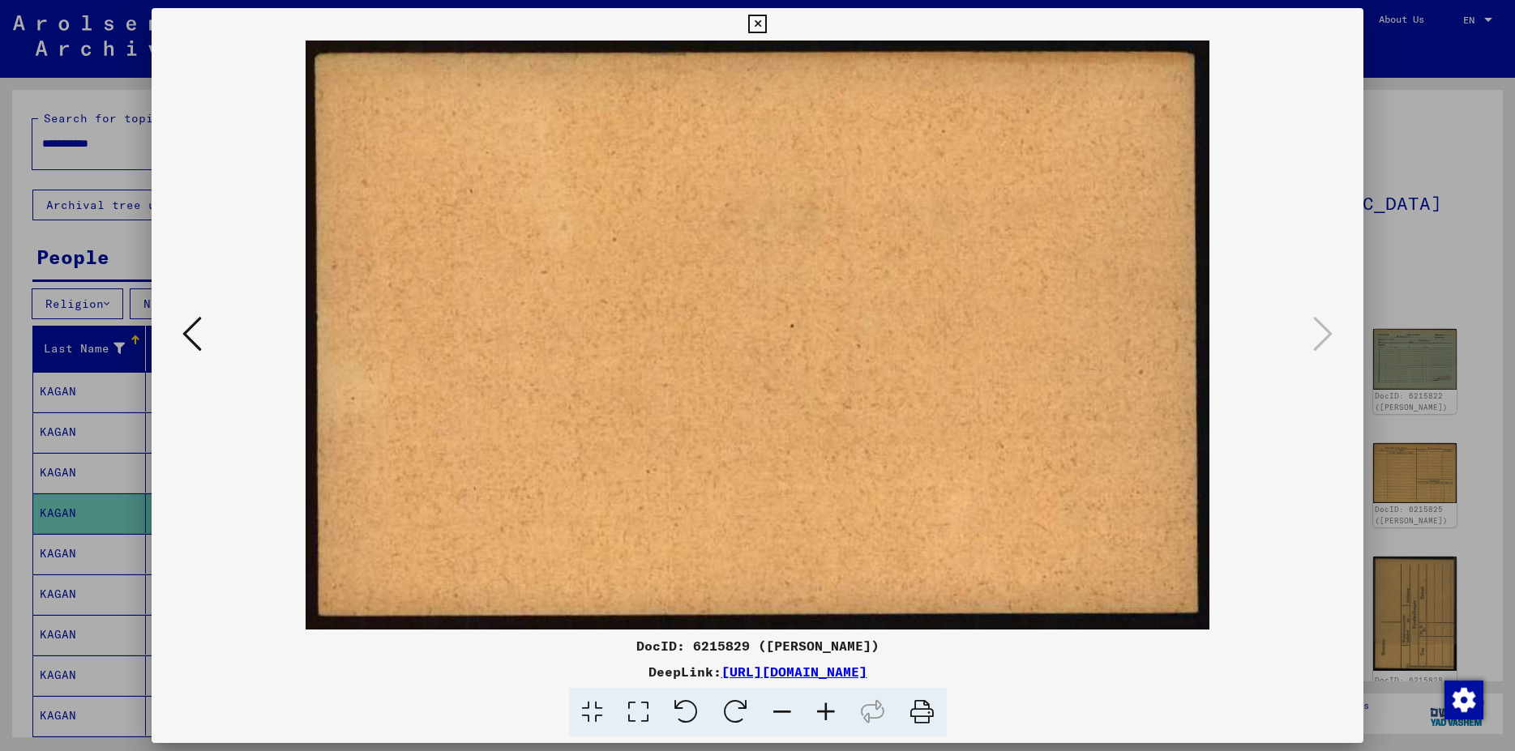
click at [199, 334] on icon at bounding box center [191, 333] width 19 height 39
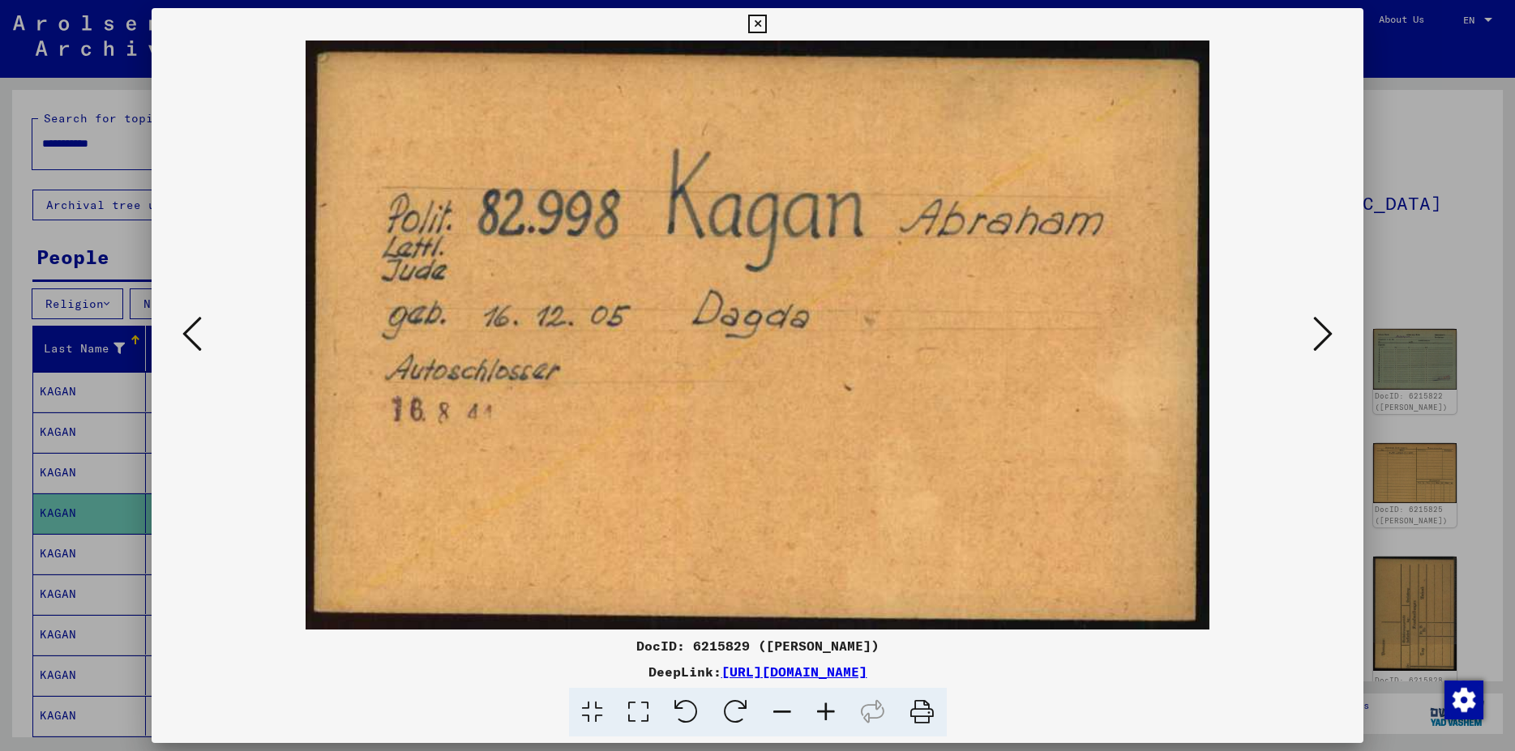
click at [199, 334] on icon at bounding box center [191, 333] width 19 height 39
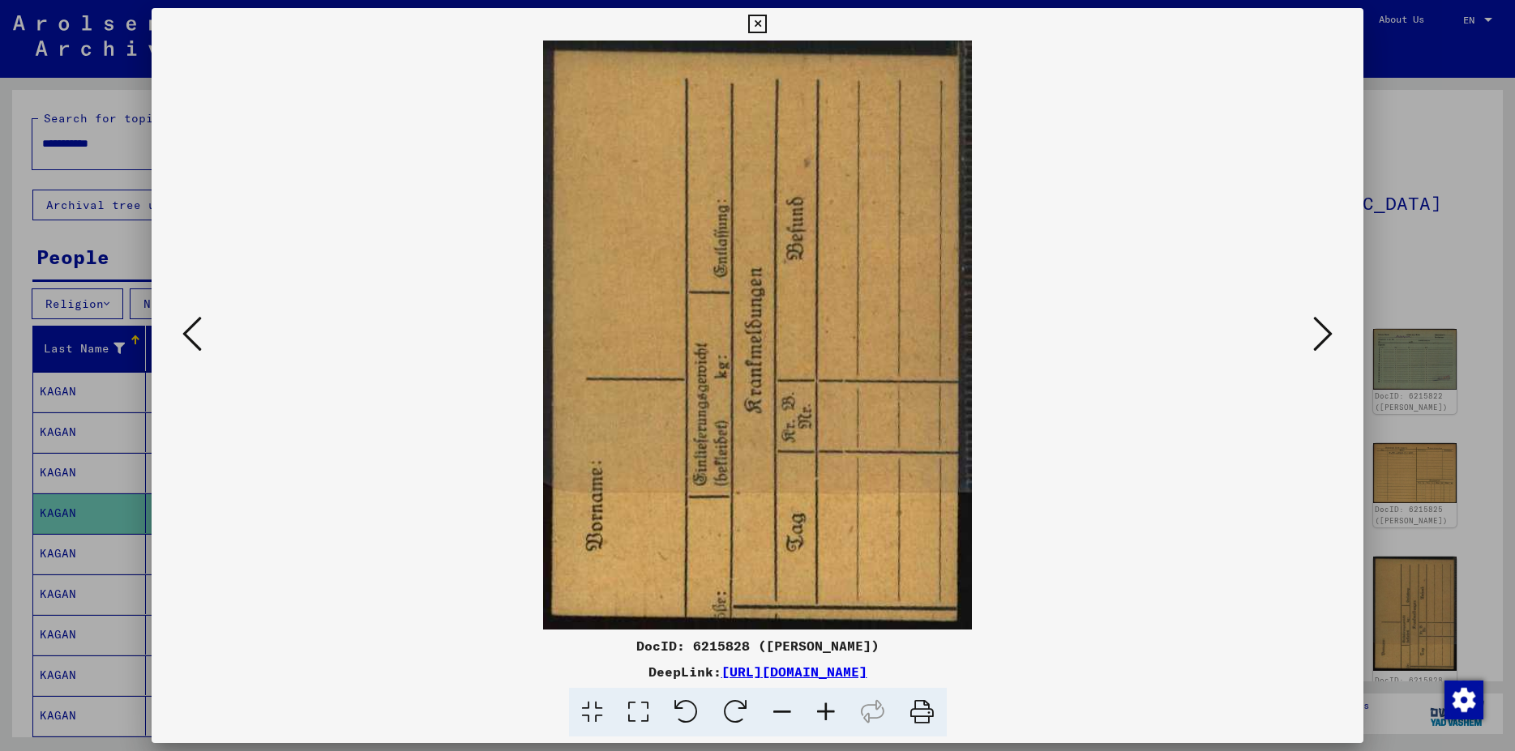
click at [199, 334] on icon at bounding box center [191, 333] width 19 height 39
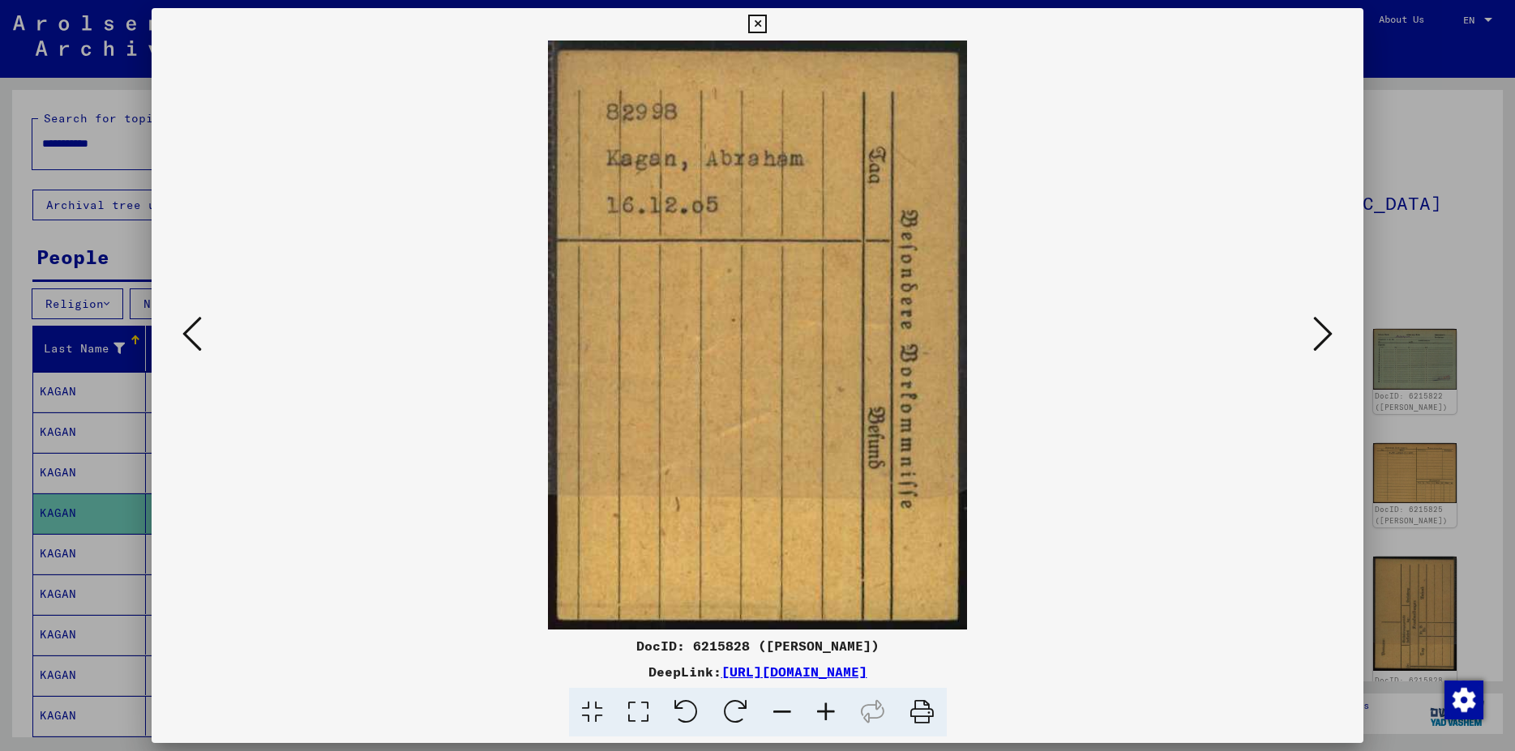
click at [199, 334] on icon at bounding box center [191, 333] width 19 height 39
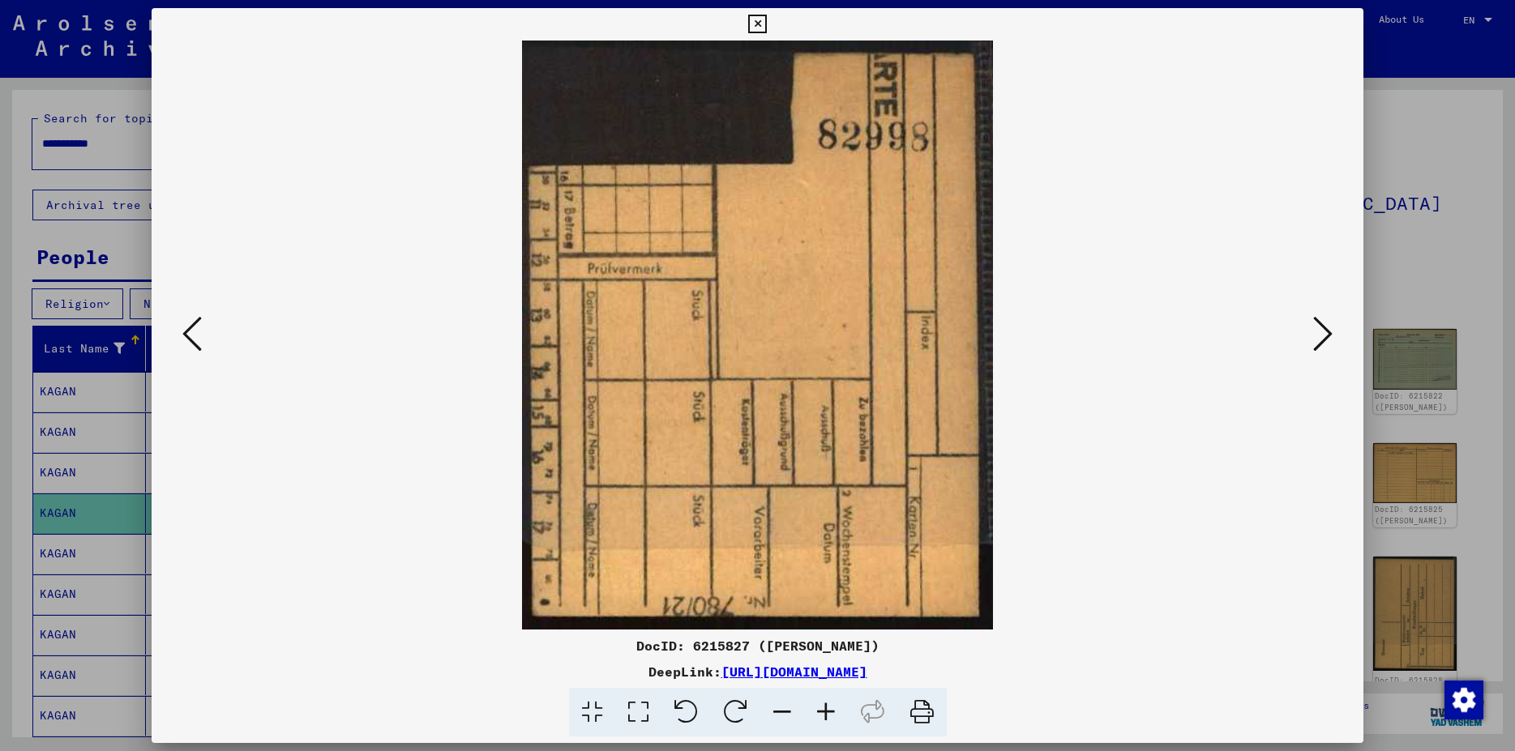
click at [199, 334] on icon at bounding box center [191, 333] width 19 height 39
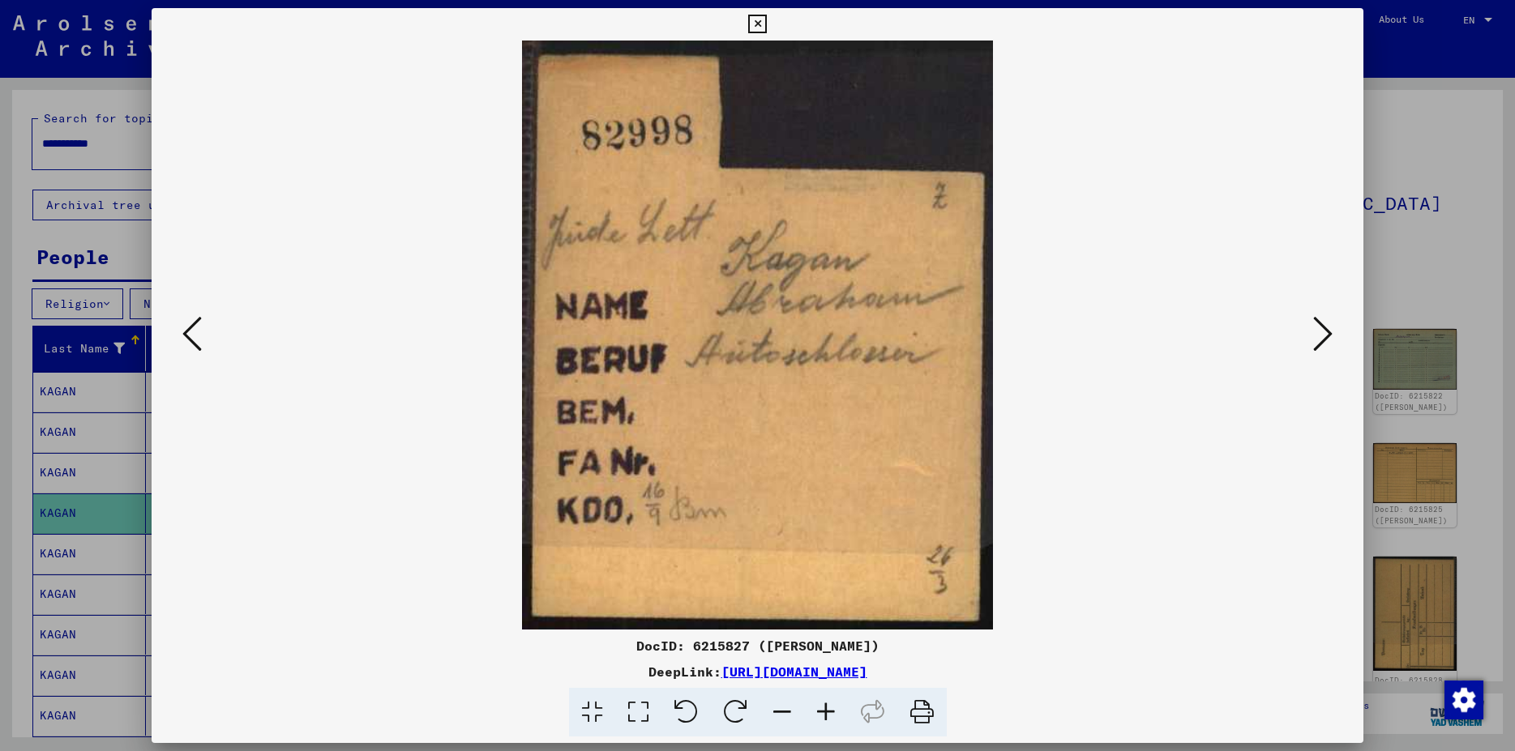
click at [199, 334] on icon at bounding box center [191, 333] width 19 height 39
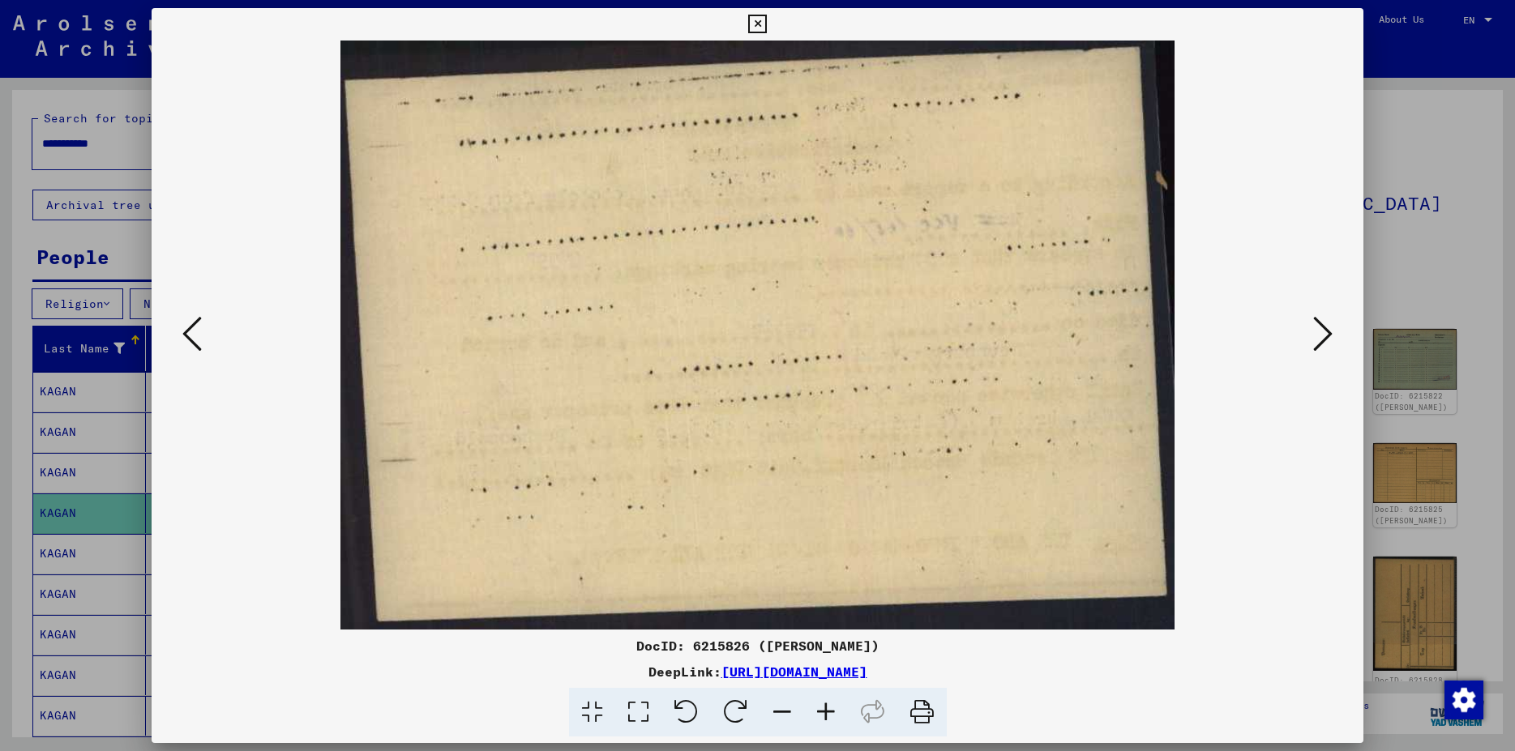
click at [199, 334] on icon at bounding box center [191, 333] width 19 height 39
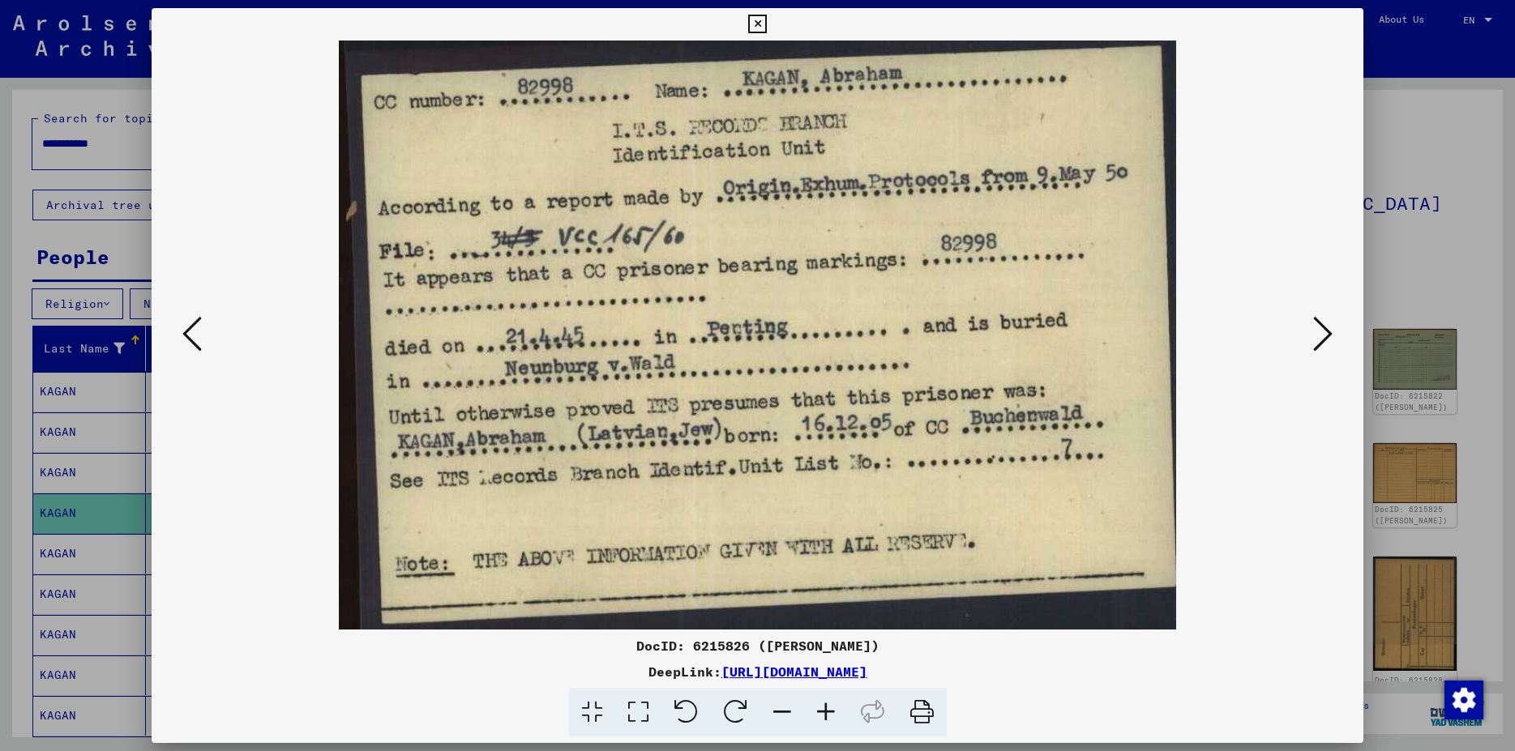
click at [1332, 339] on icon at bounding box center [1322, 333] width 19 height 39
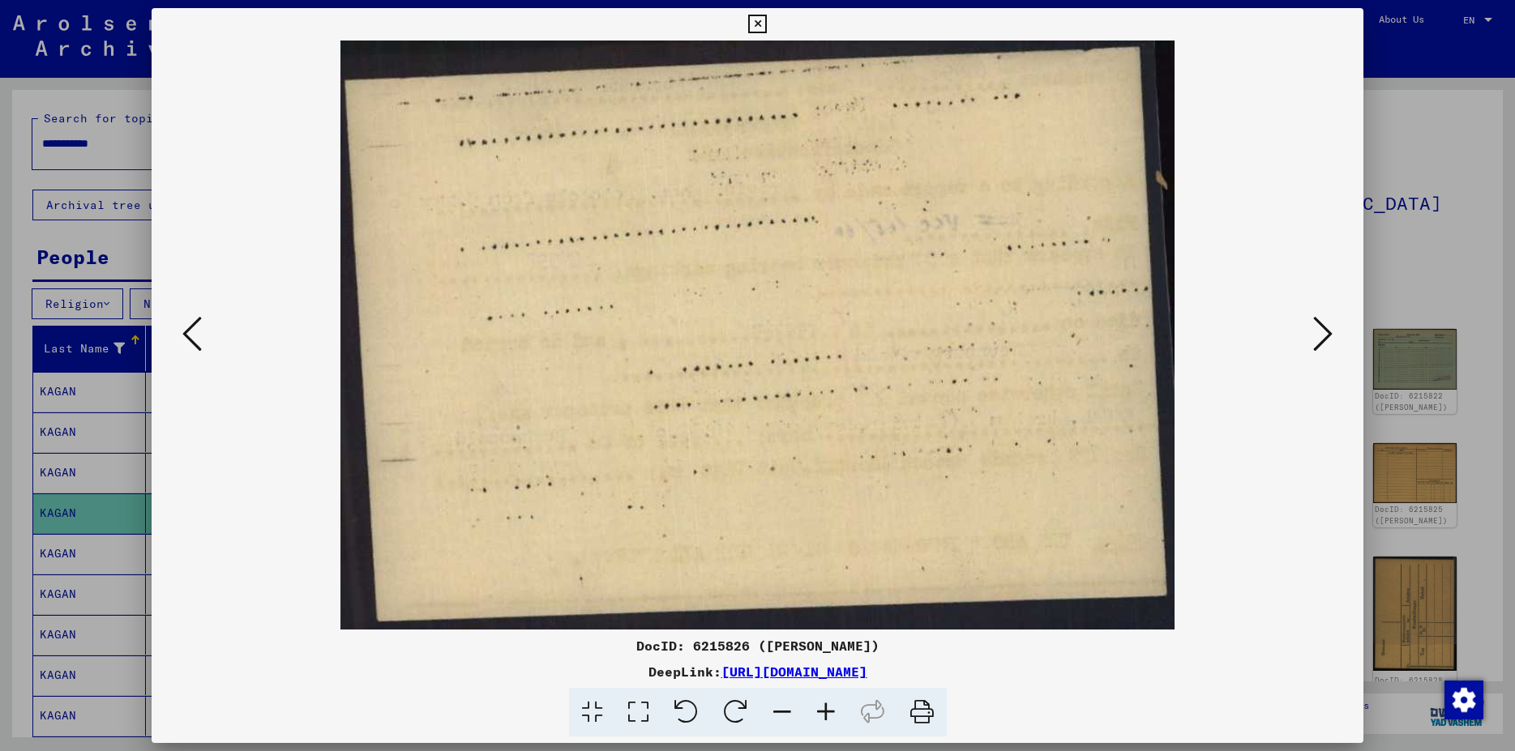
click at [1332, 339] on icon at bounding box center [1322, 333] width 19 height 39
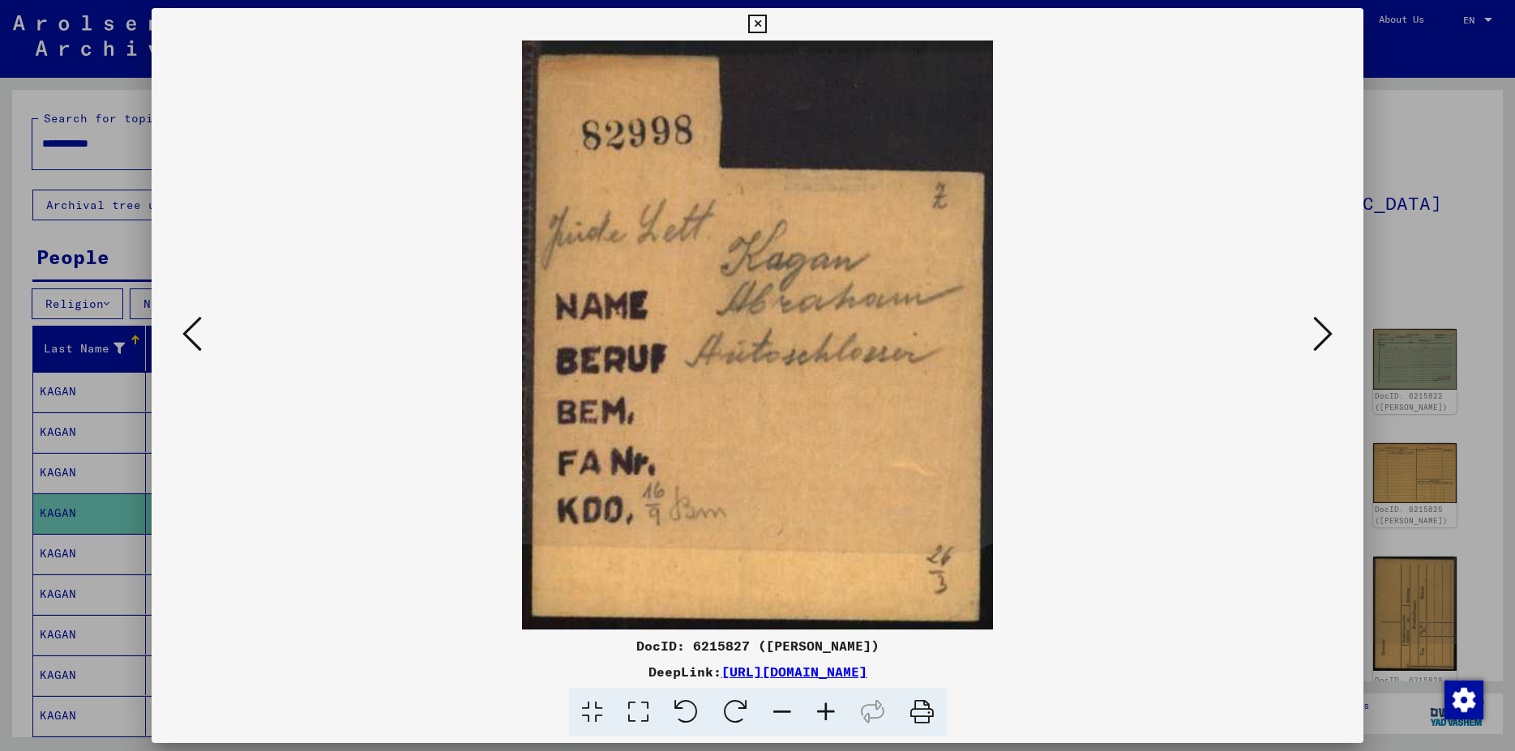
click at [1332, 338] on icon at bounding box center [1322, 333] width 19 height 39
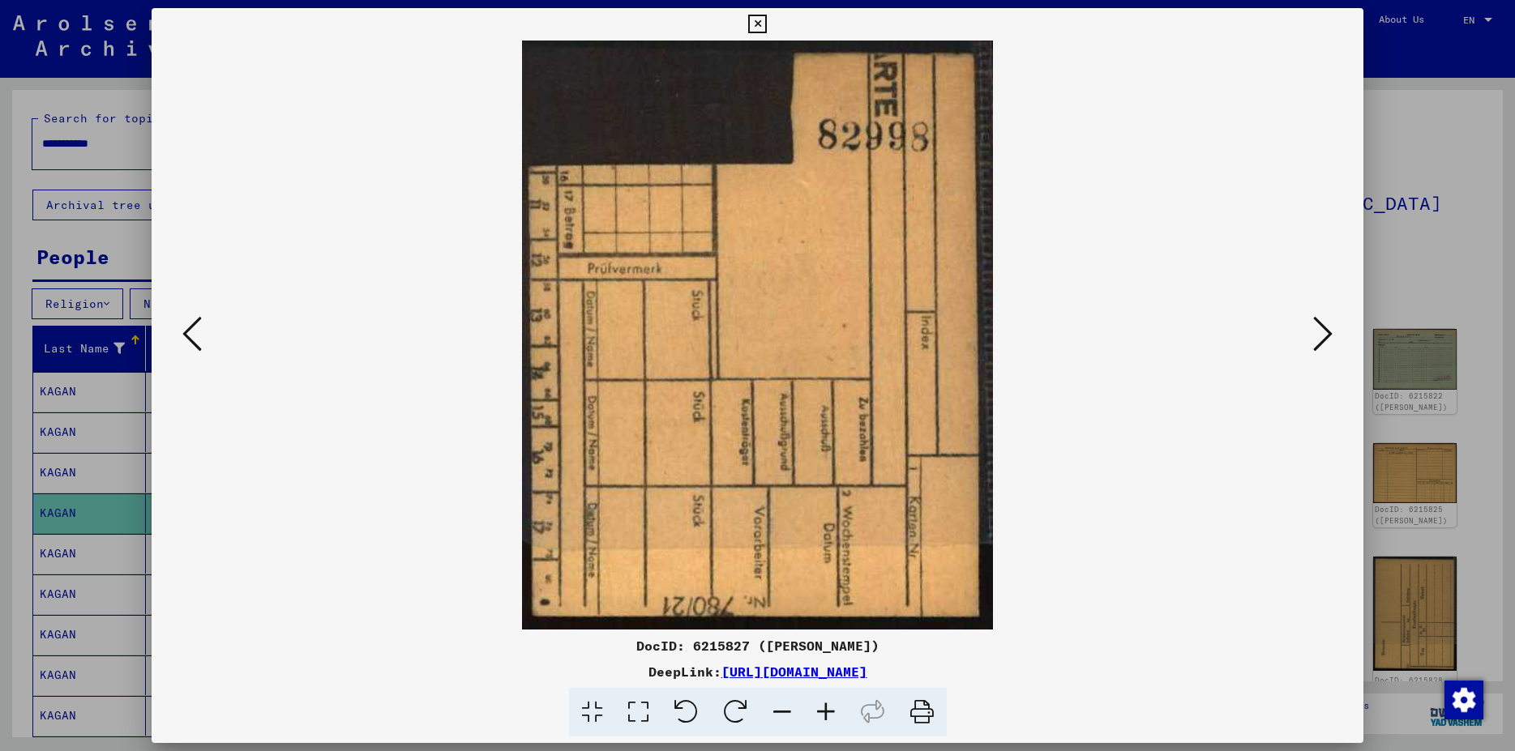
click at [1332, 338] on icon at bounding box center [1322, 333] width 19 height 39
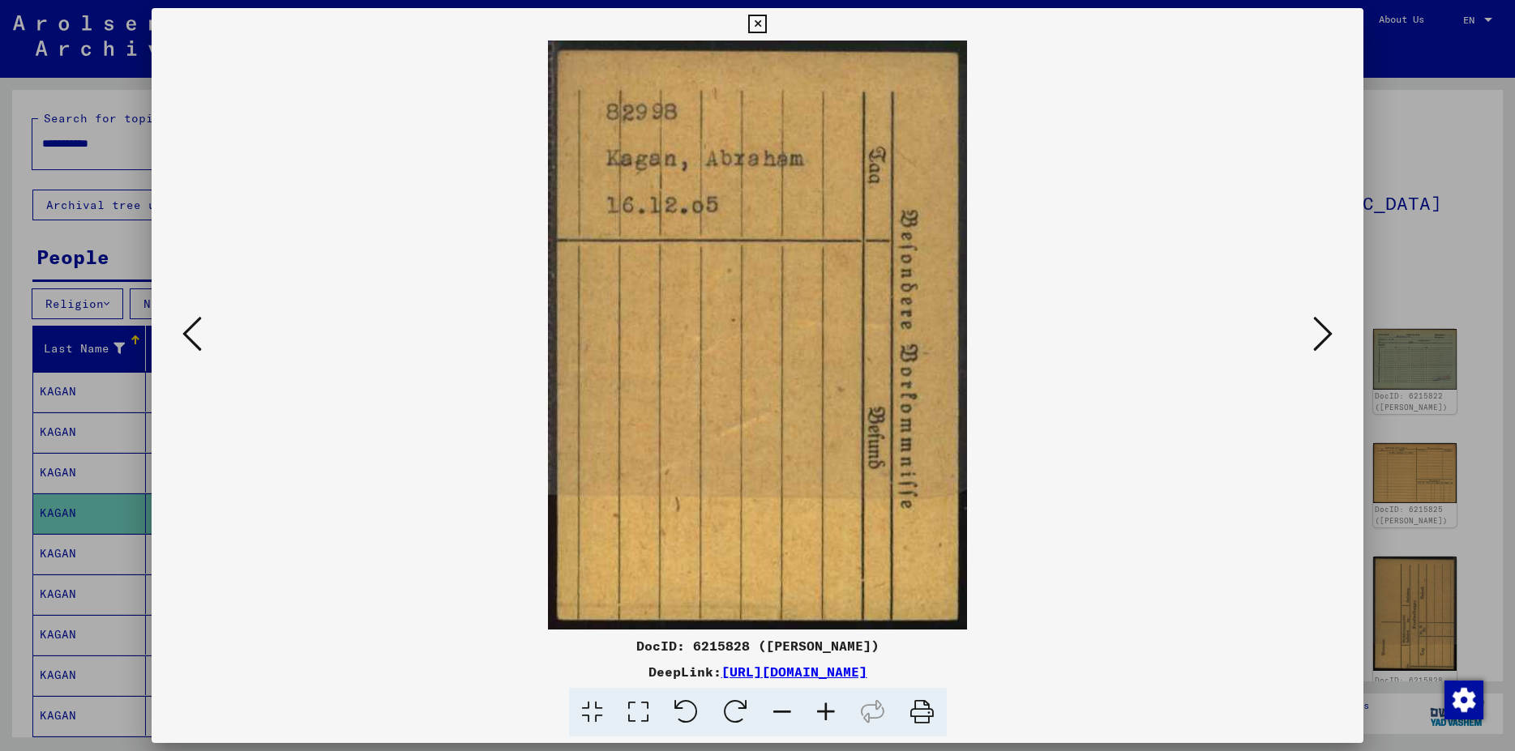
click at [1332, 338] on icon at bounding box center [1322, 333] width 19 height 39
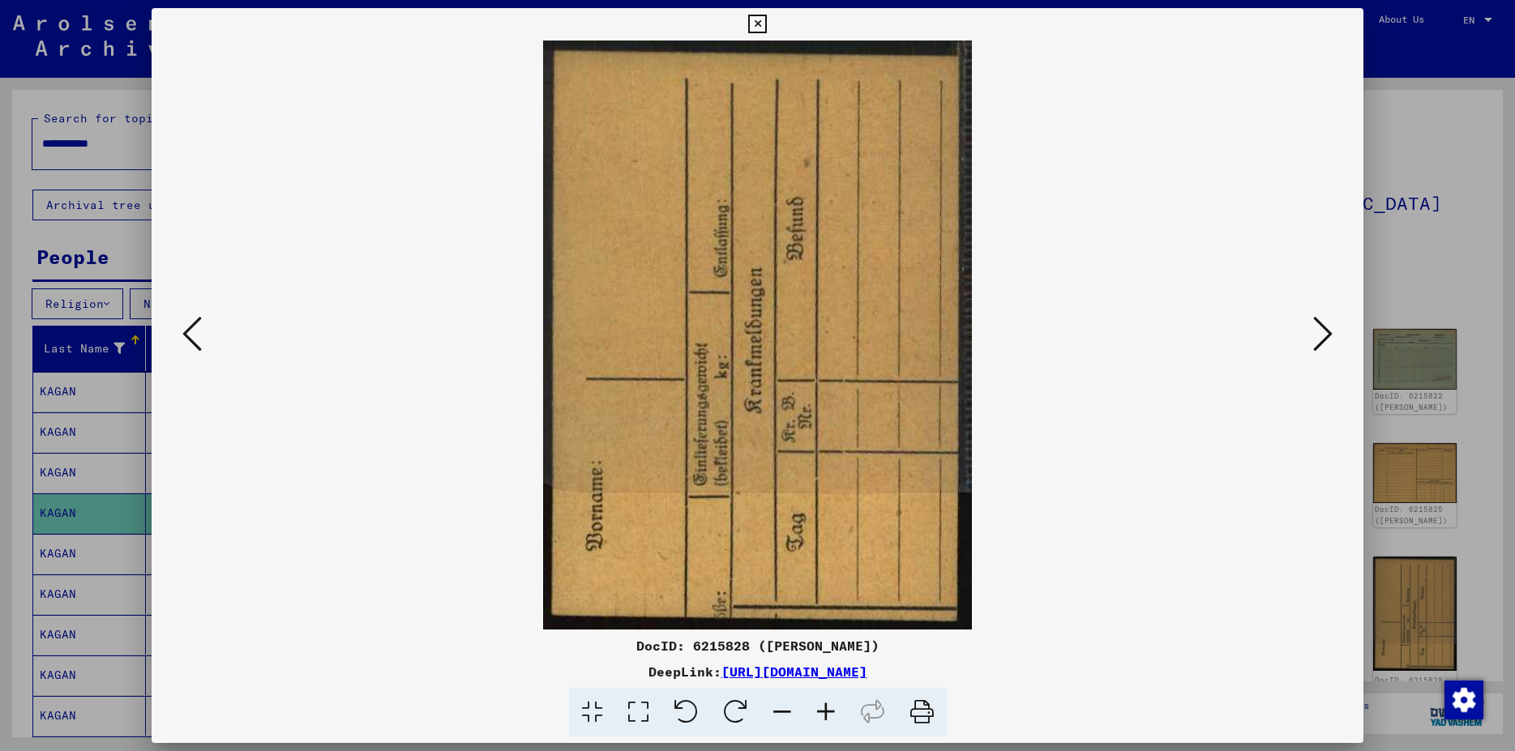
click at [1332, 338] on icon at bounding box center [1322, 333] width 19 height 39
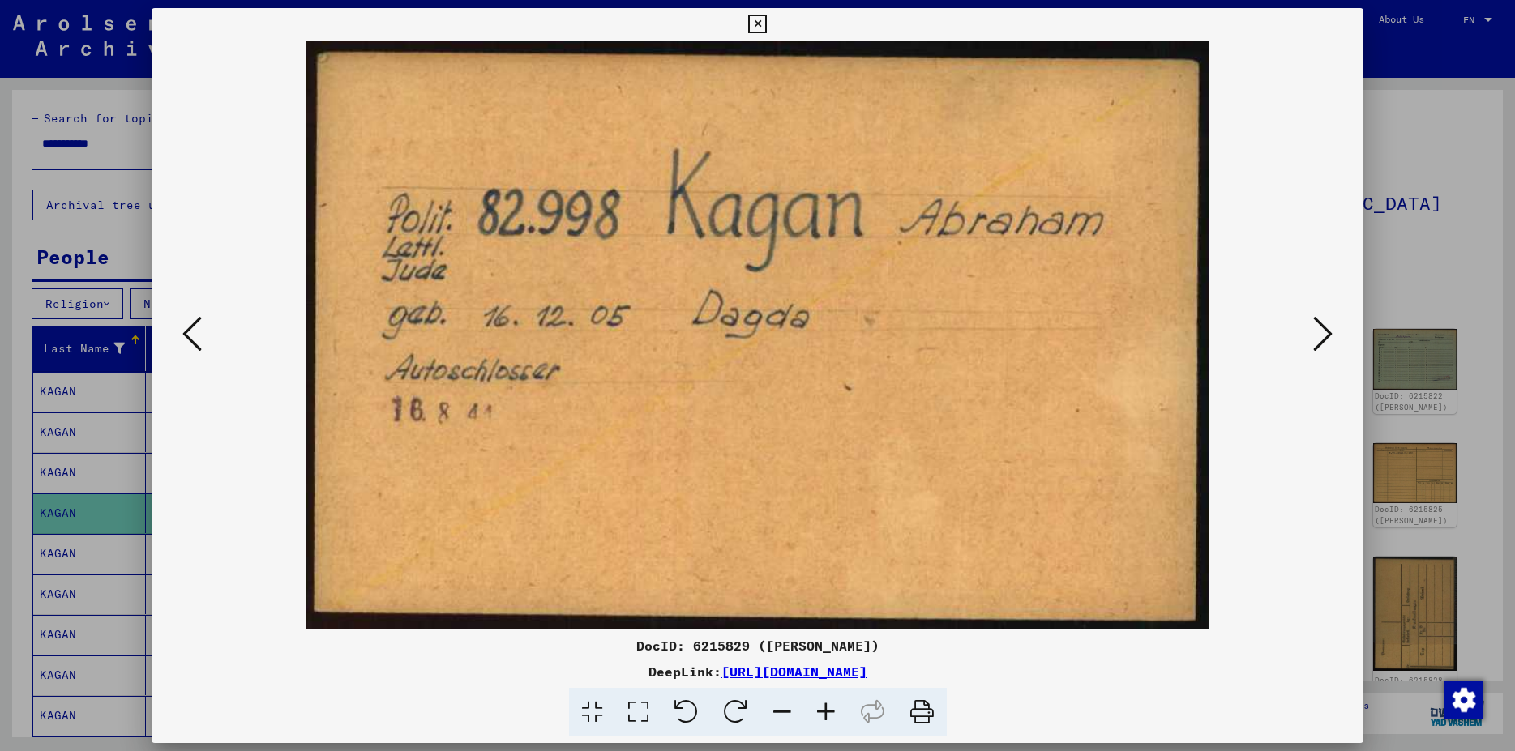
click at [1332, 338] on icon at bounding box center [1322, 333] width 19 height 39
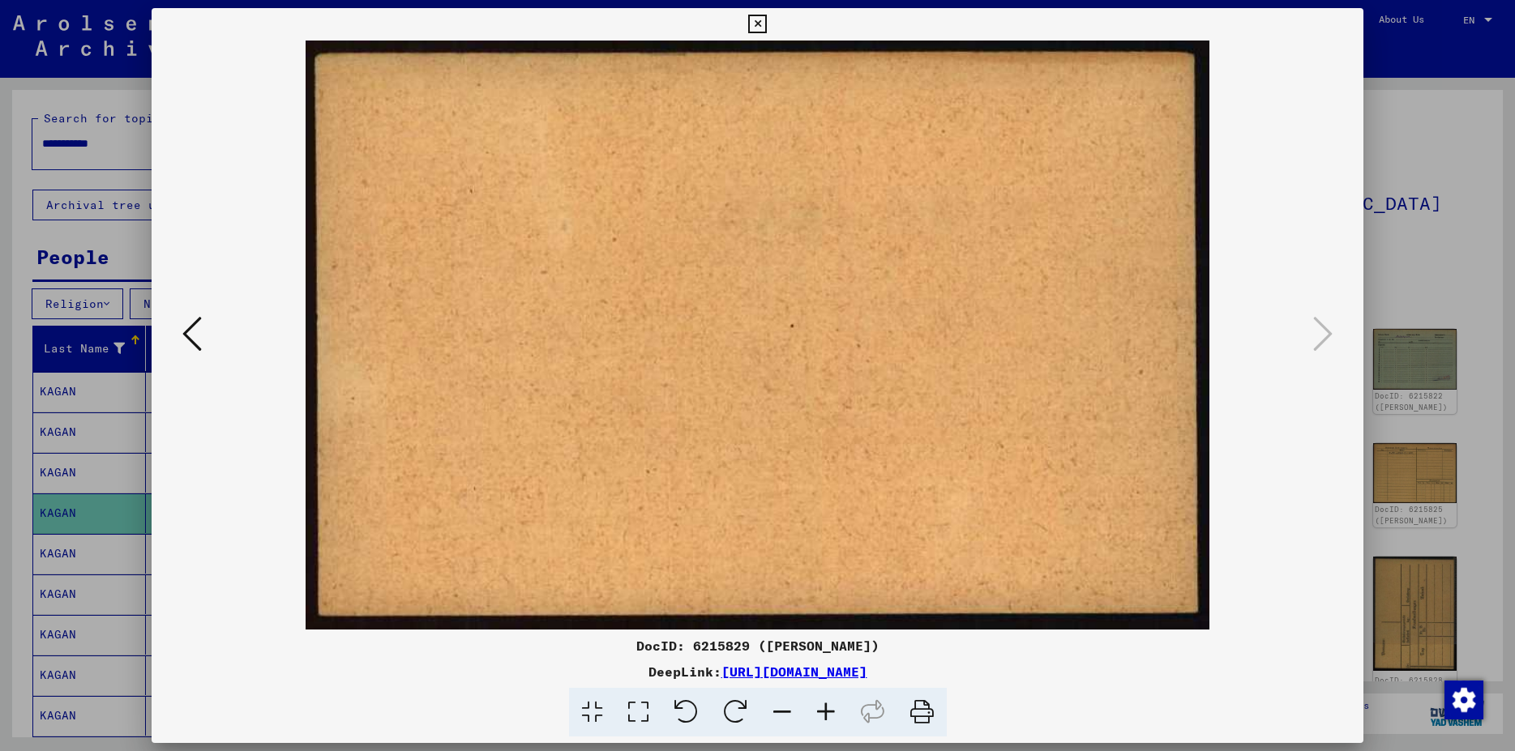
click at [186, 332] on icon at bounding box center [191, 333] width 19 height 39
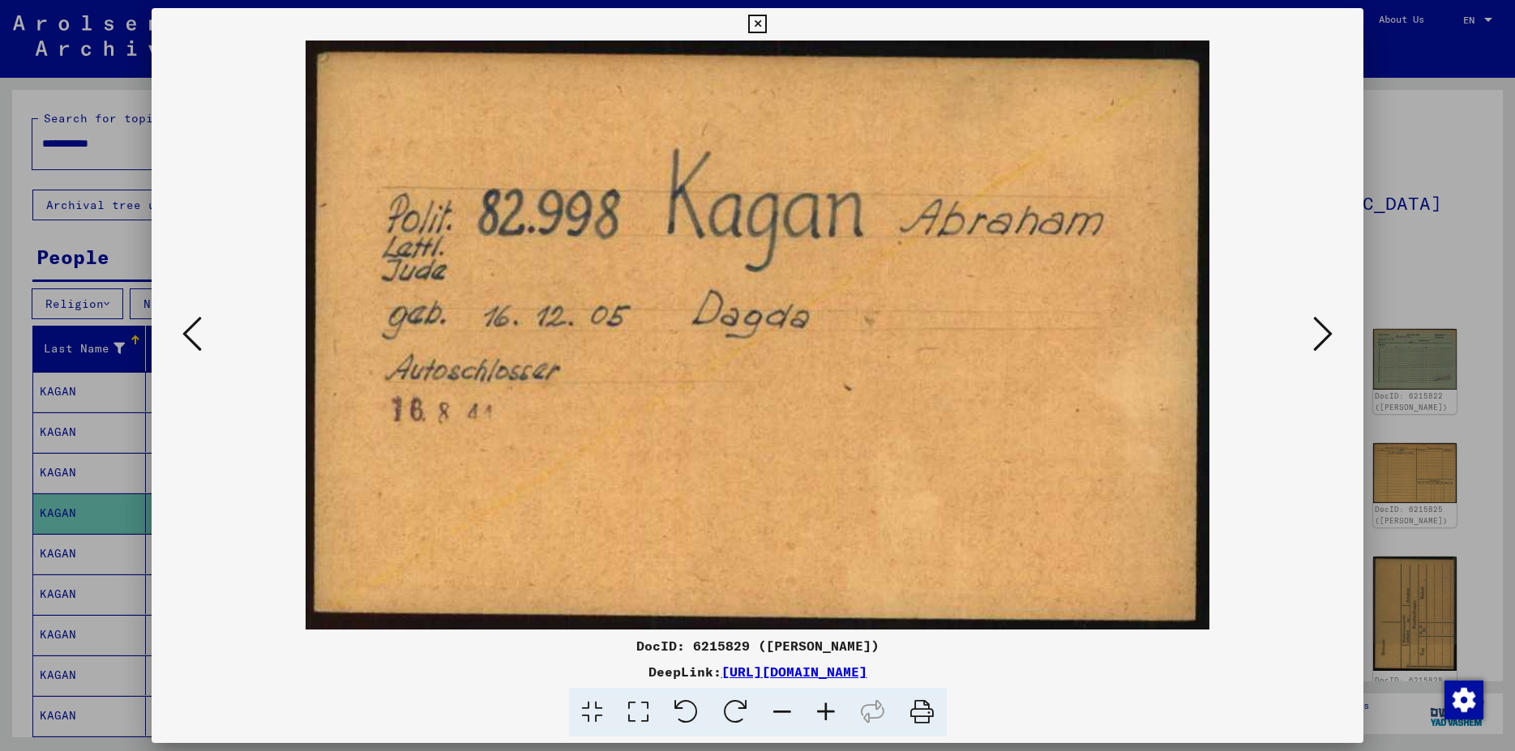
click at [186, 332] on icon at bounding box center [191, 333] width 19 height 39
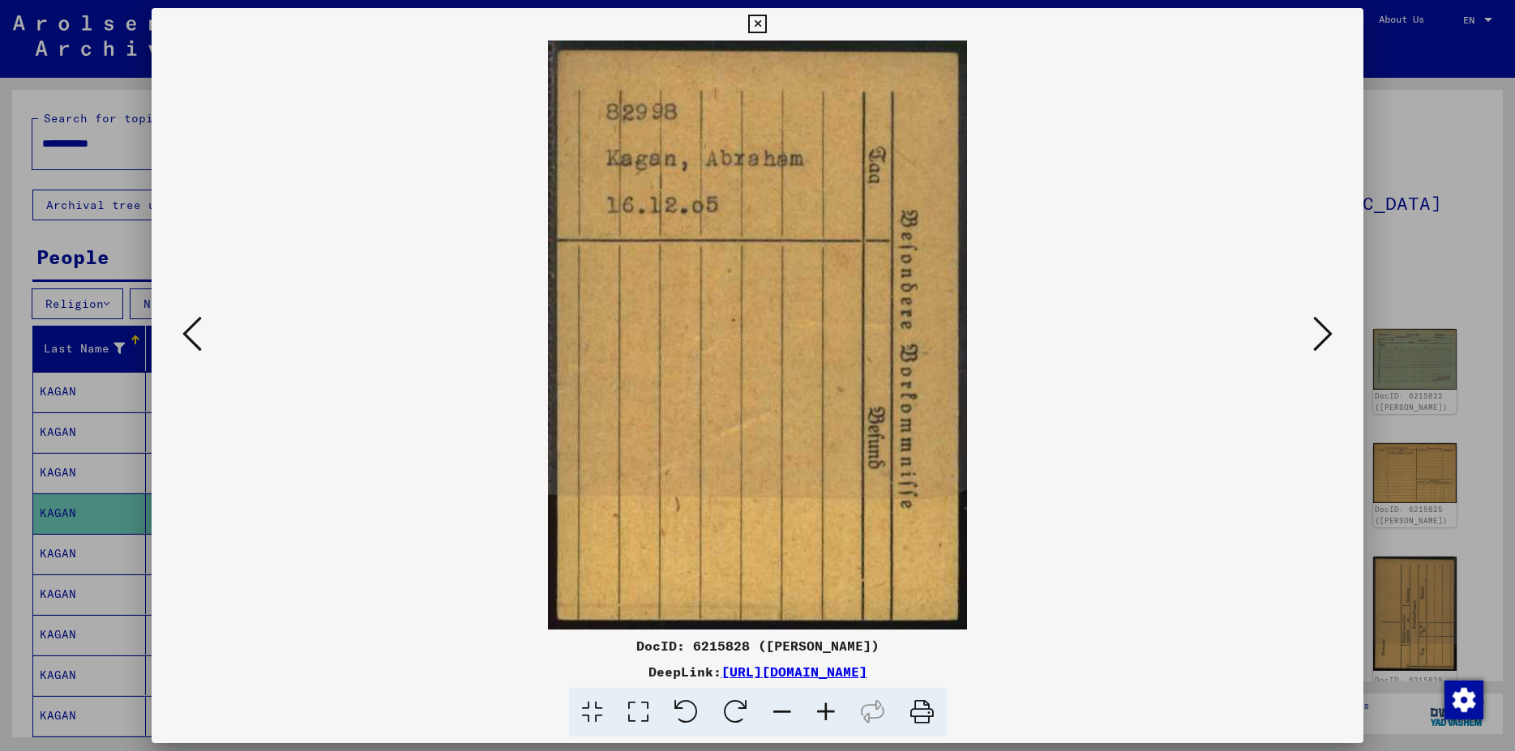
click at [186, 332] on icon at bounding box center [191, 333] width 19 height 39
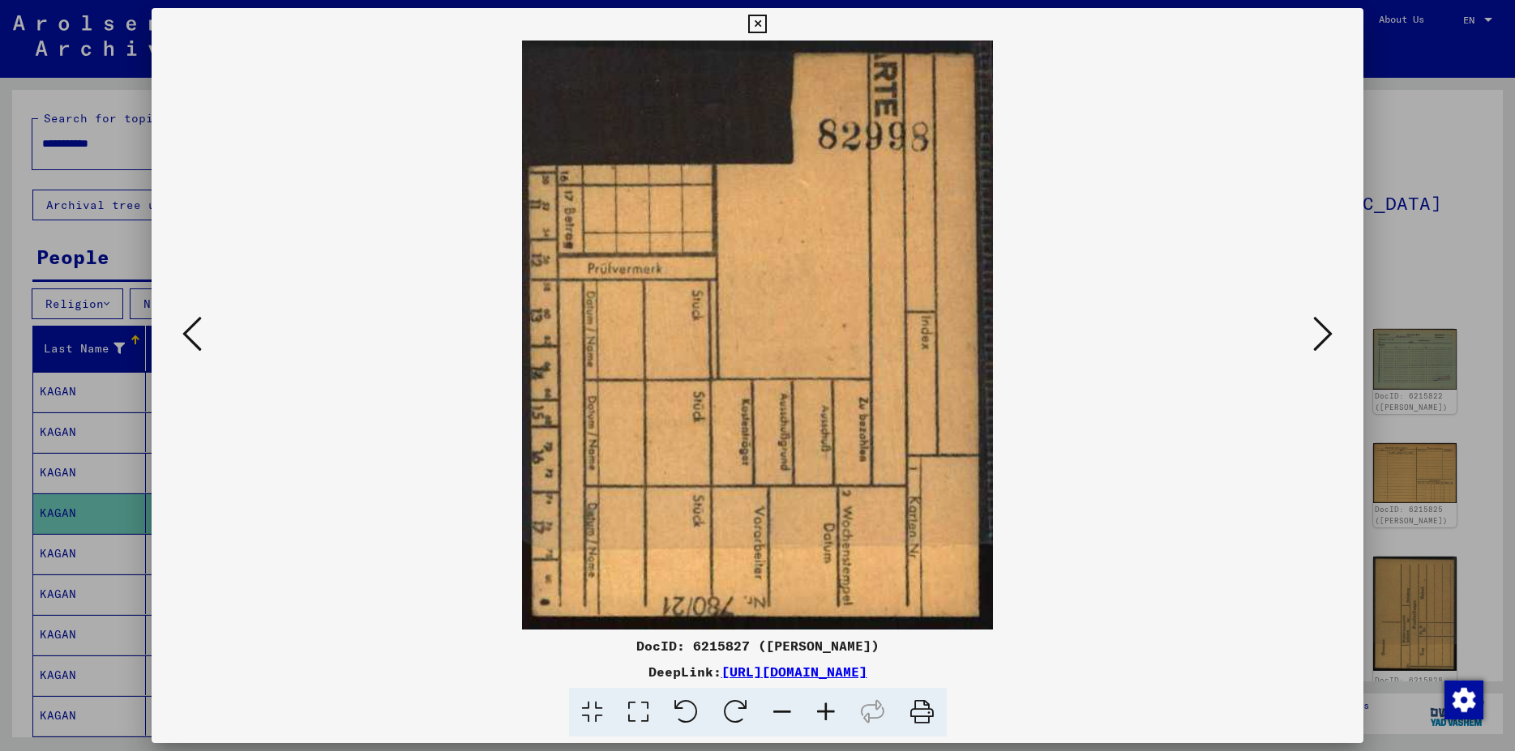
click at [186, 332] on icon at bounding box center [191, 333] width 19 height 39
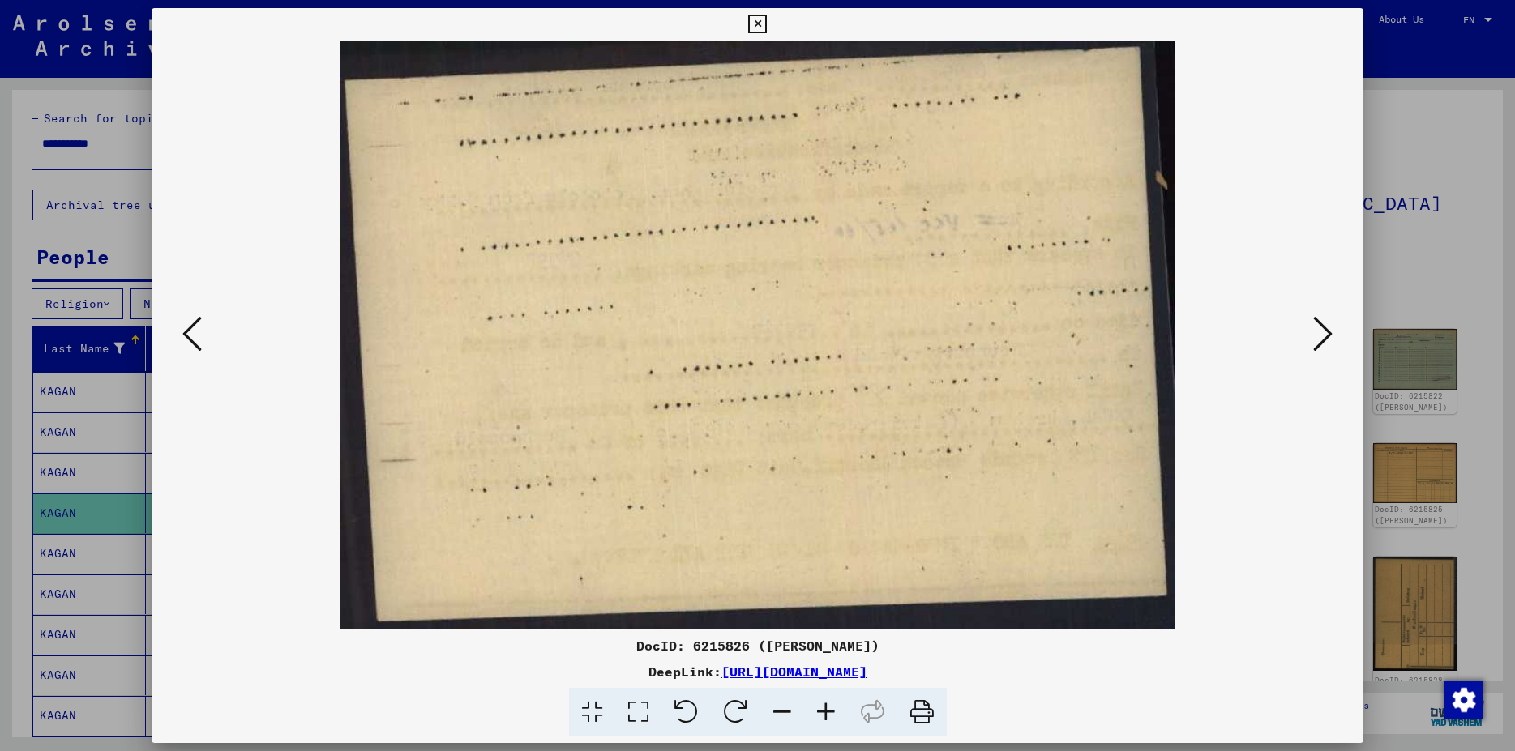
click at [186, 332] on icon at bounding box center [191, 333] width 19 height 39
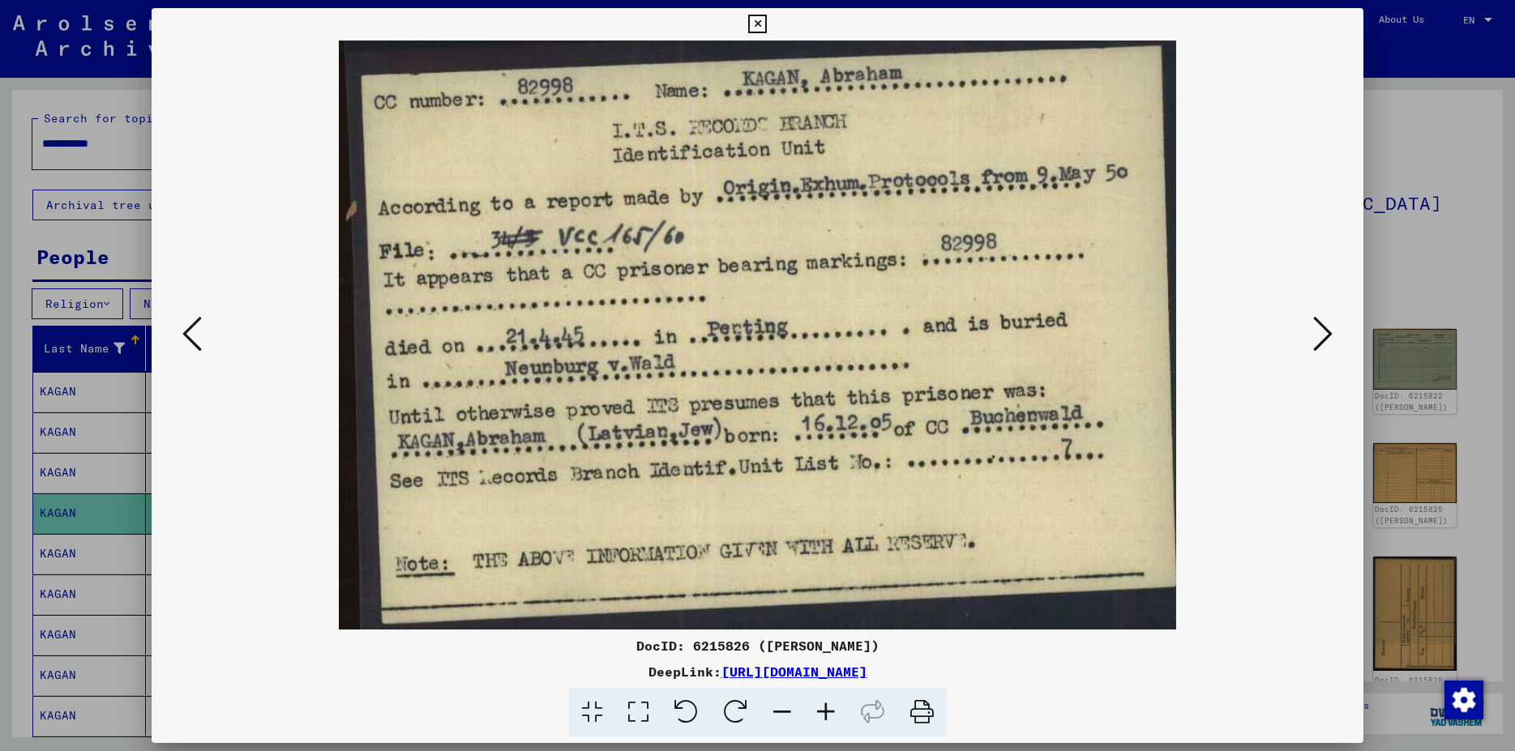
click at [188, 332] on icon at bounding box center [191, 333] width 19 height 39
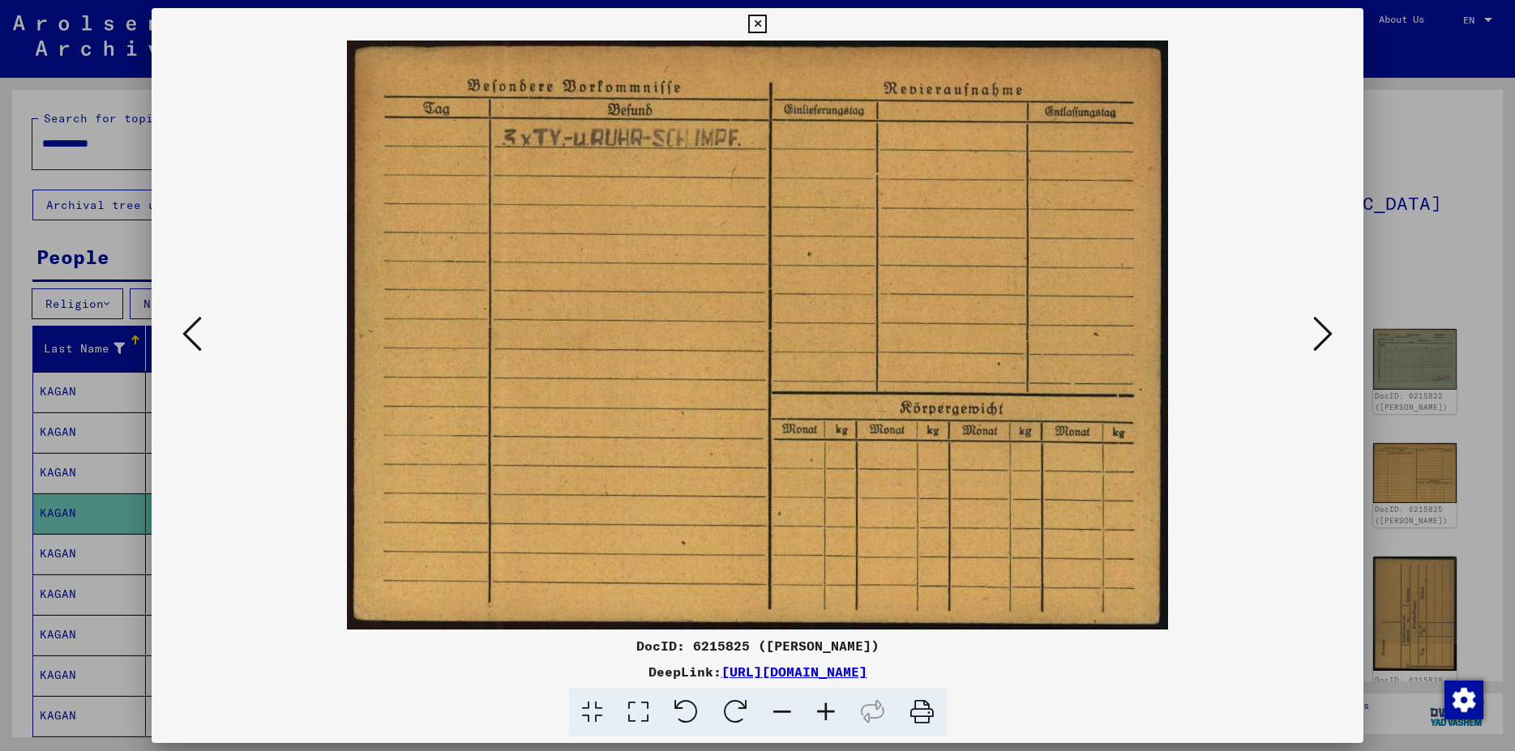
click at [188, 332] on icon at bounding box center [191, 333] width 19 height 39
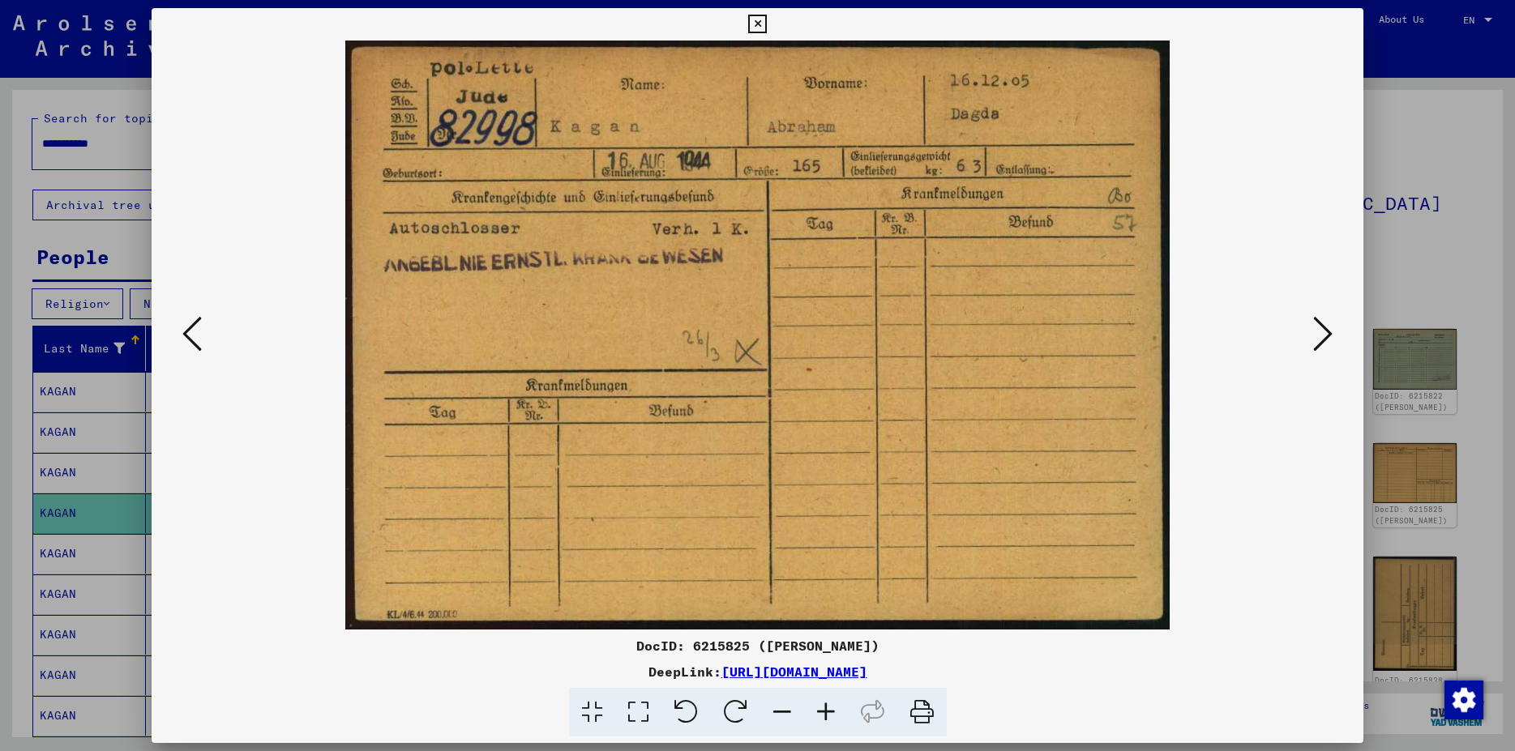
click at [188, 332] on icon at bounding box center [191, 333] width 19 height 39
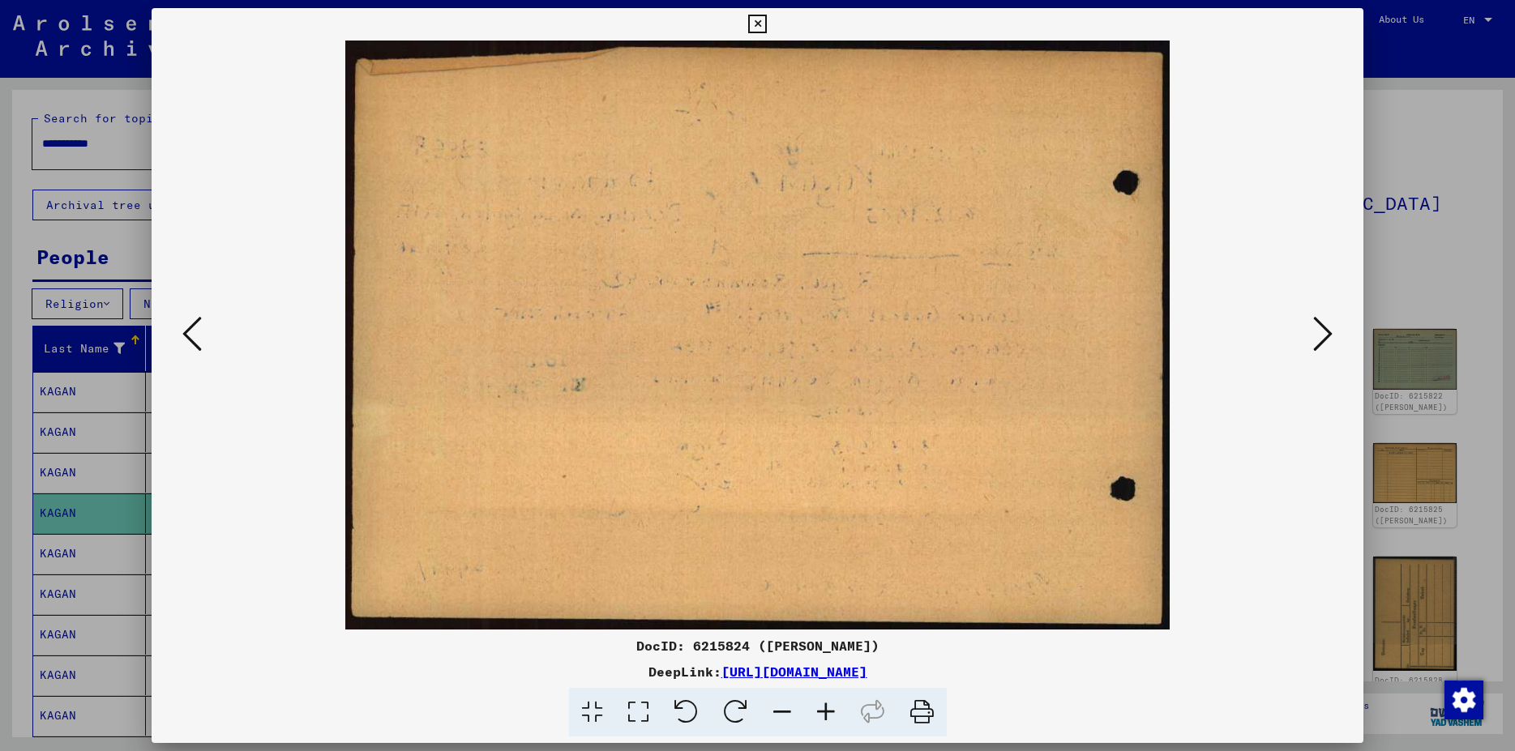
click at [189, 332] on icon at bounding box center [191, 333] width 19 height 39
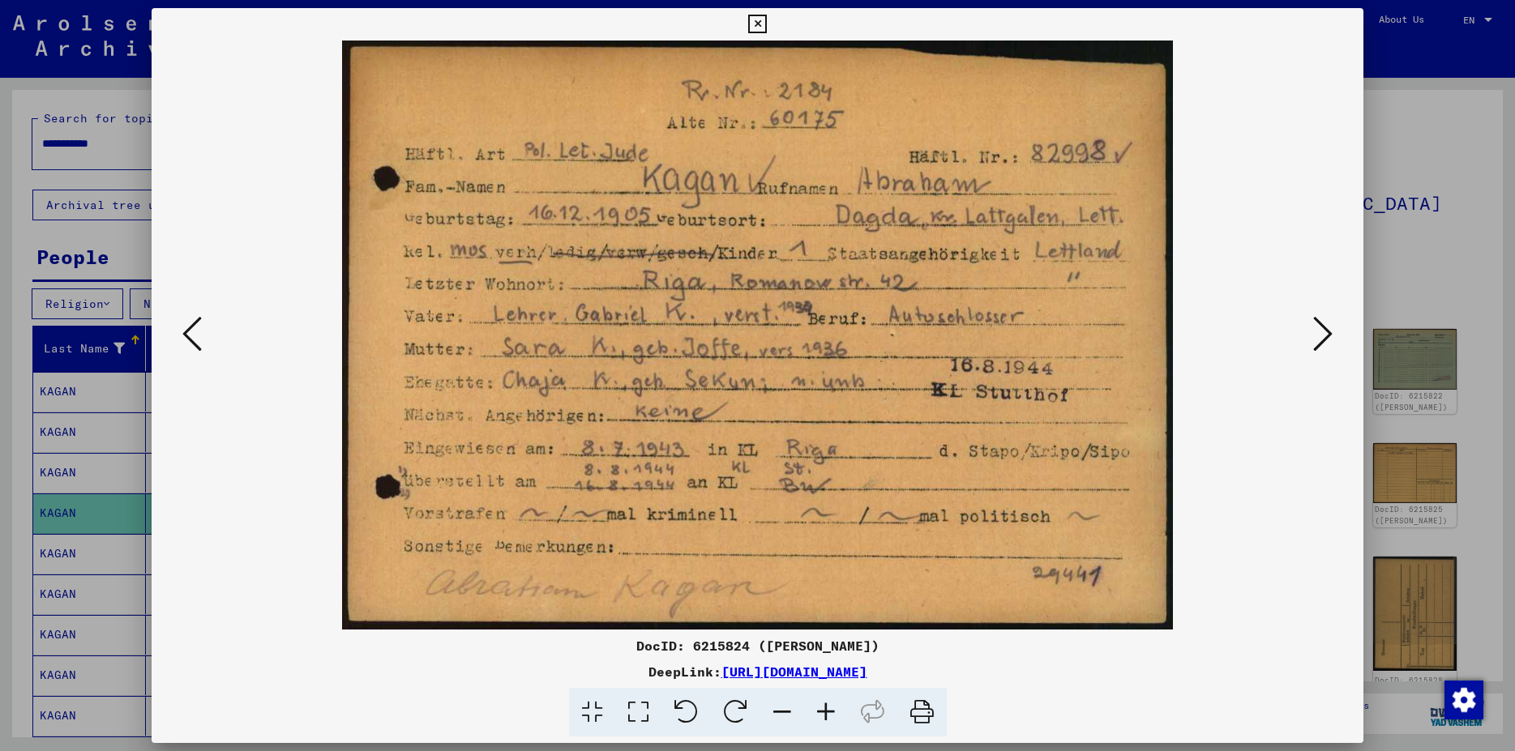
click at [767, 19] on icon at bounding box center [757, 24] width 19 height 19
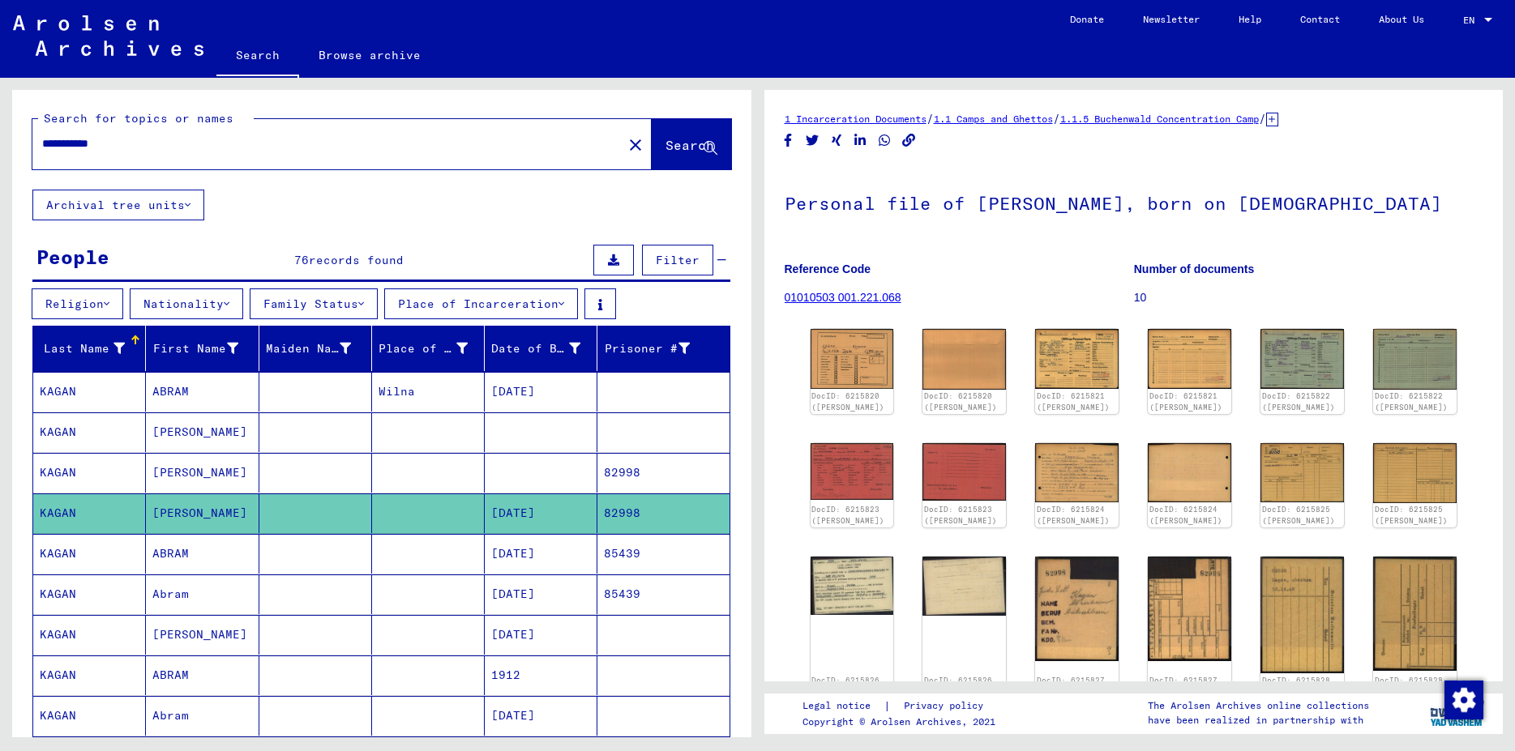
click at [144, 148] on input "**********" at bounding box center [327, 143] width 571 height 17
type input "**********"
click at [665, 149] on span "Search" at bounding box center [689, 145] width 49 height 16
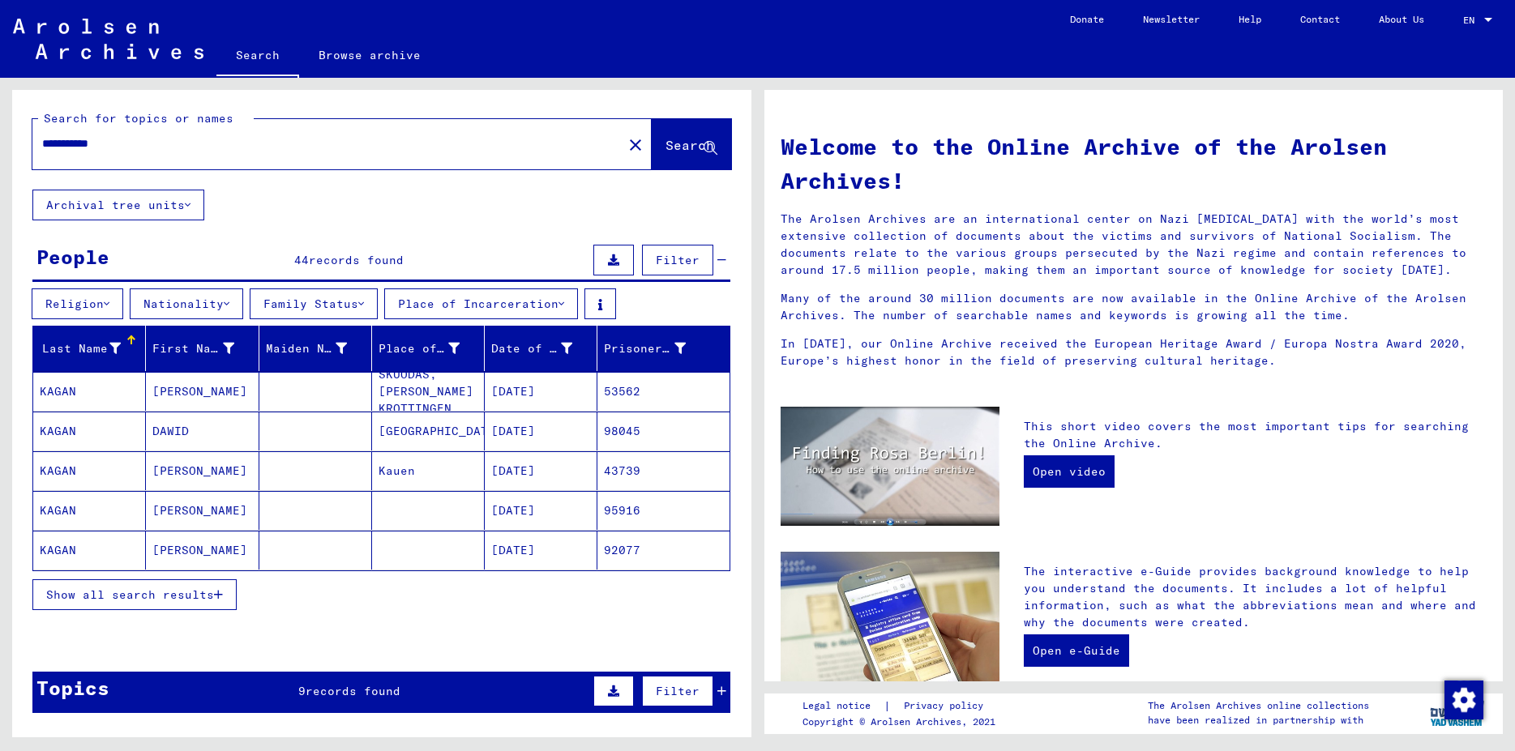
click at [77, 434] on mat-cell "KAGAN" at bounding box center [89, 431] width 113 height 39
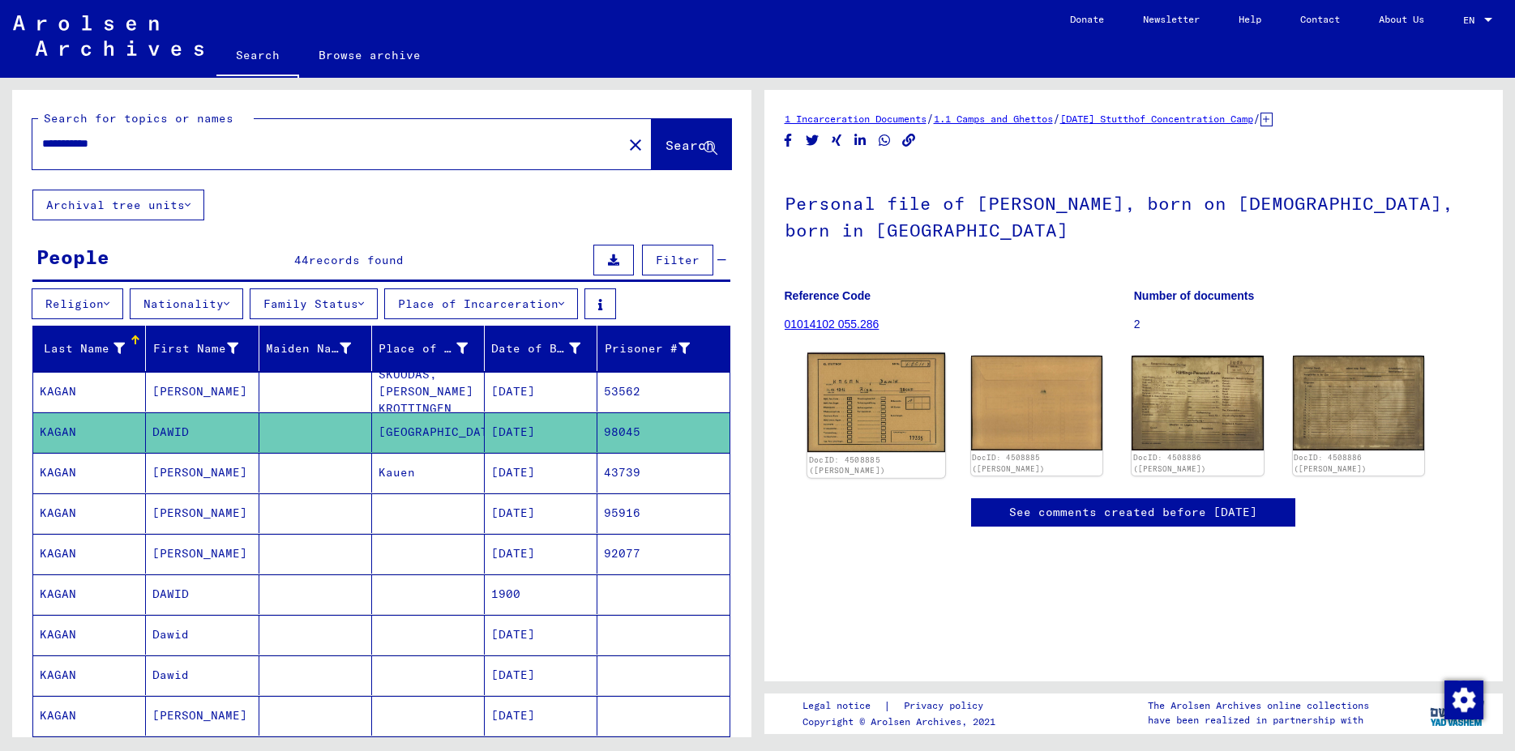
click at [900, 417] on img at bounding box center [875, 403] width 138 height 100
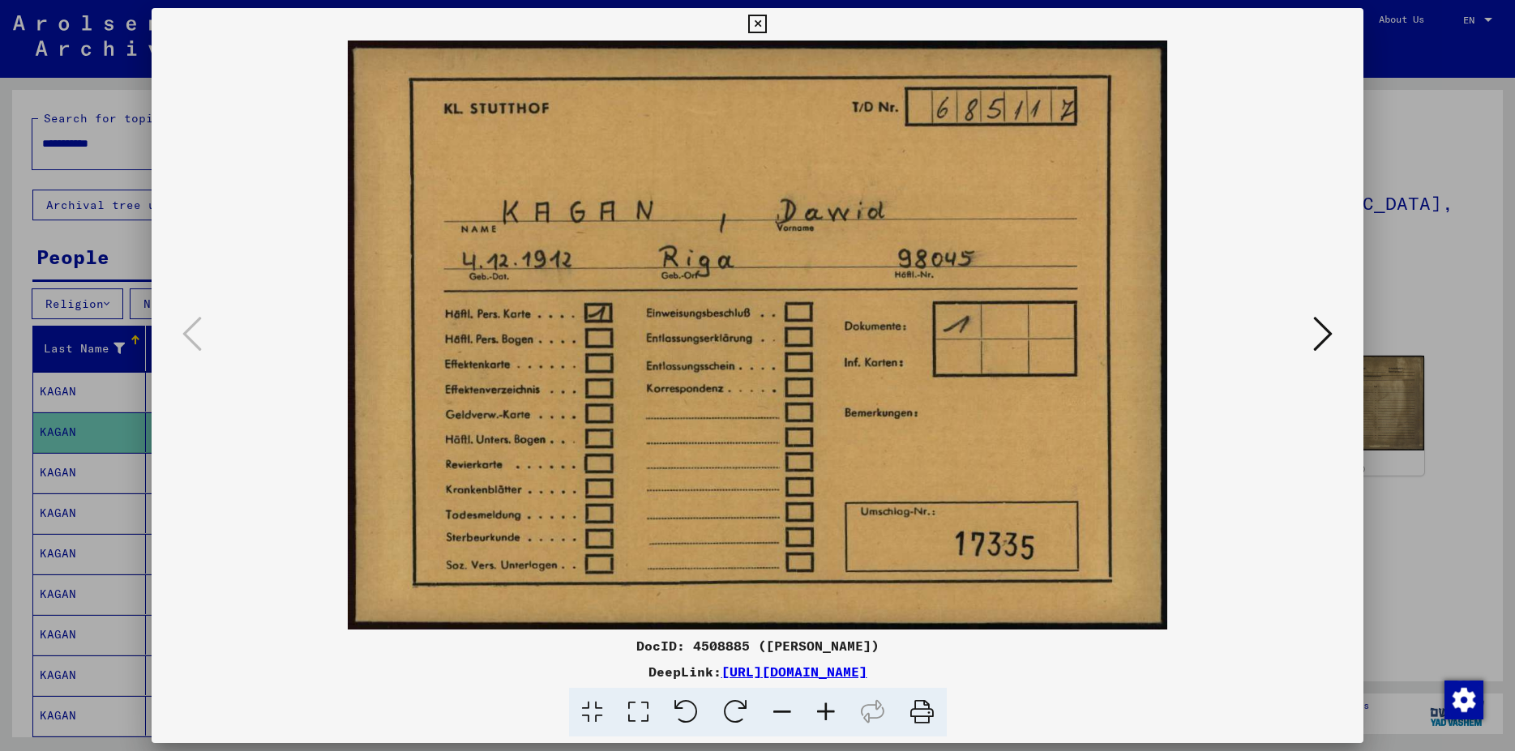
click at [1332, 334] on icon at bounding box center [1322, 333] width 19 height 39
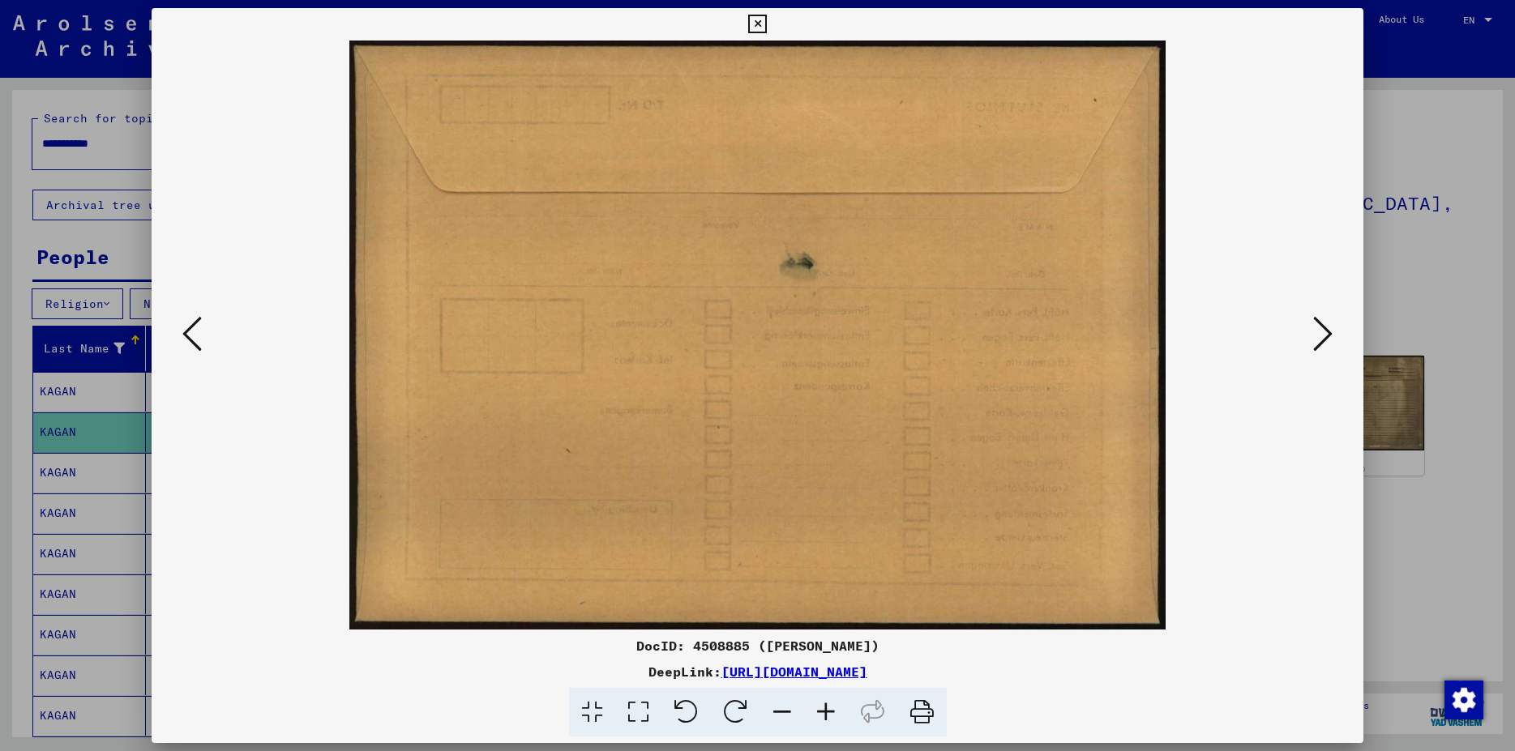
click at [1332, 334] on icon at bounding box center [1322, 333] width 19 height 39
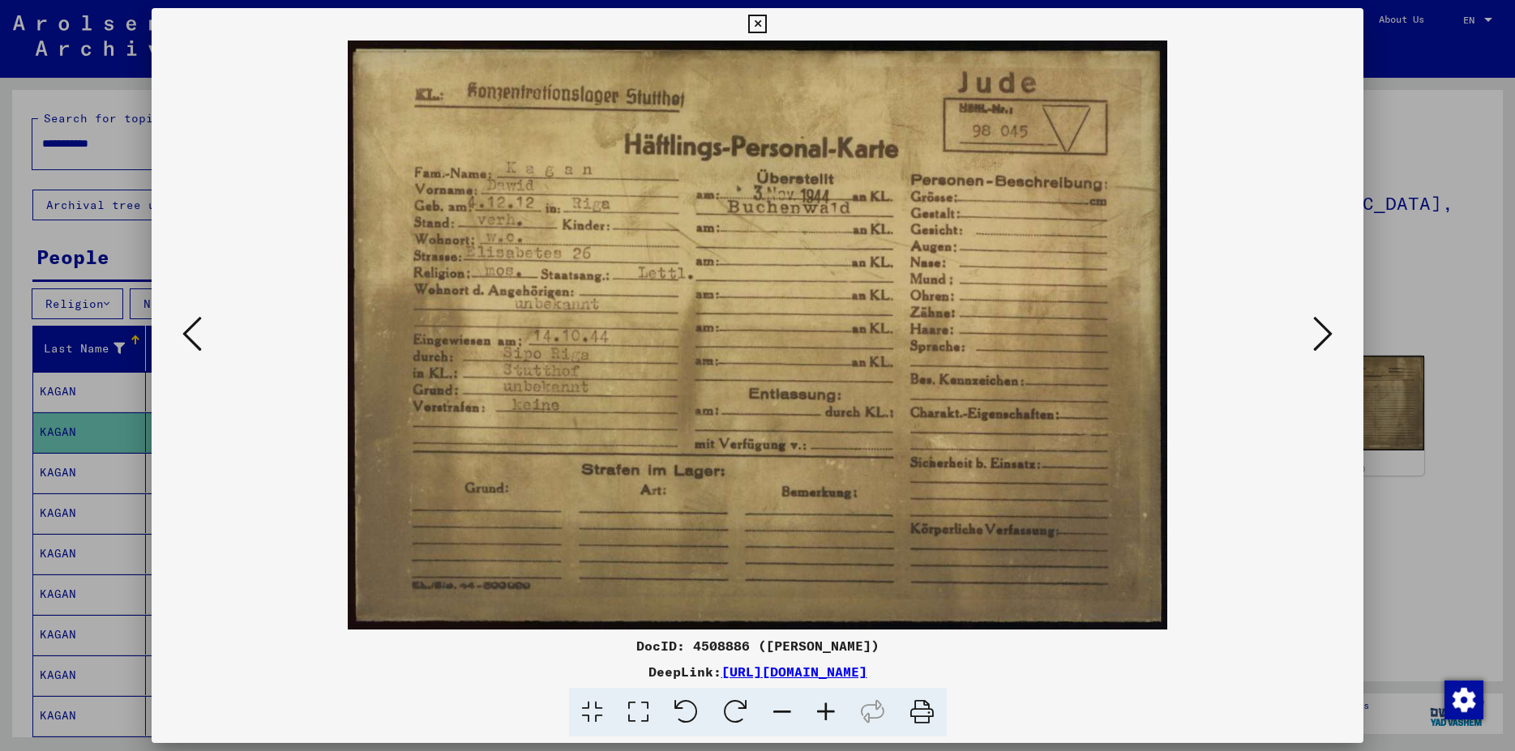
click at [1330, 338] on icon at bounding box center [1322, 333] width 19 height 39
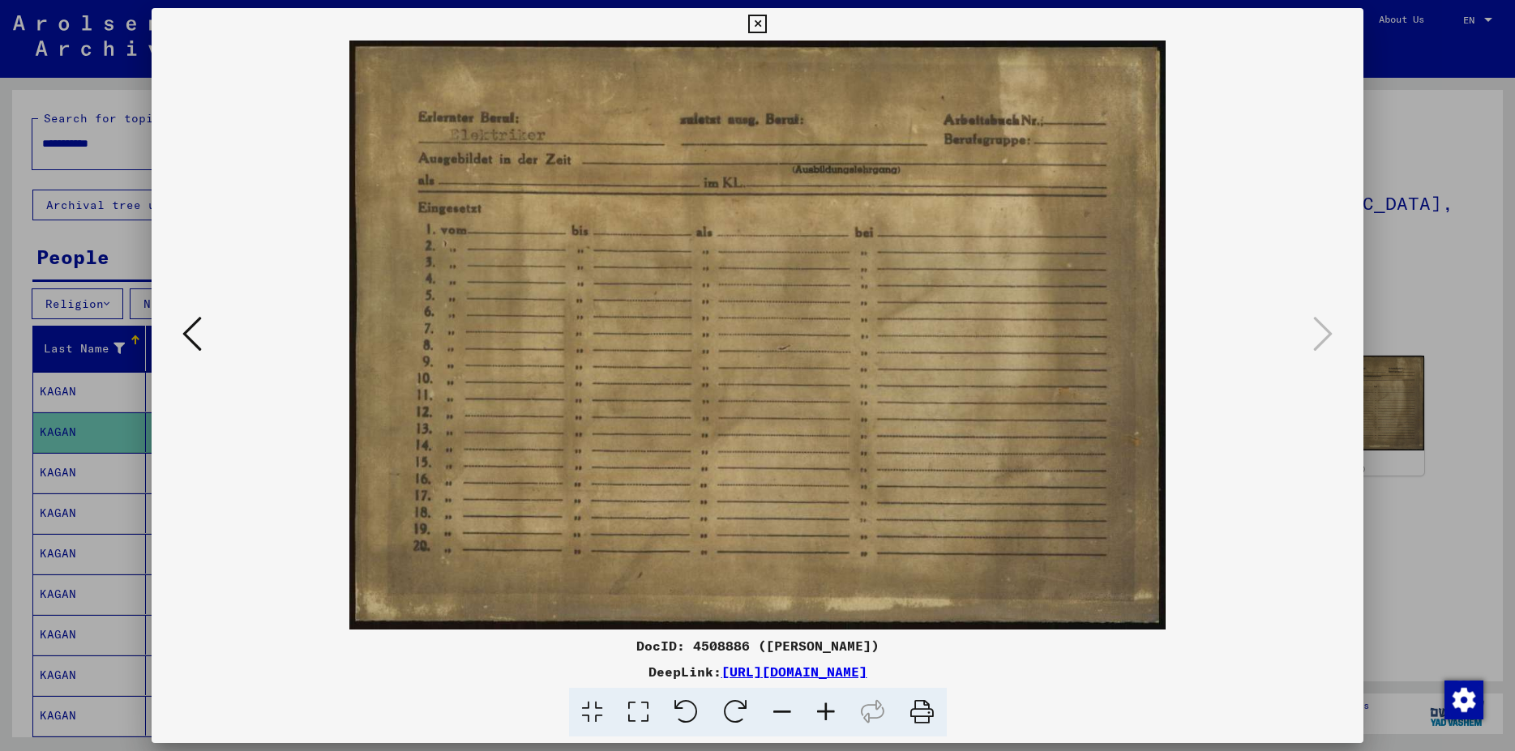
click at [195, 332] on icon at bounding box center [191, 333] width 19 height 39
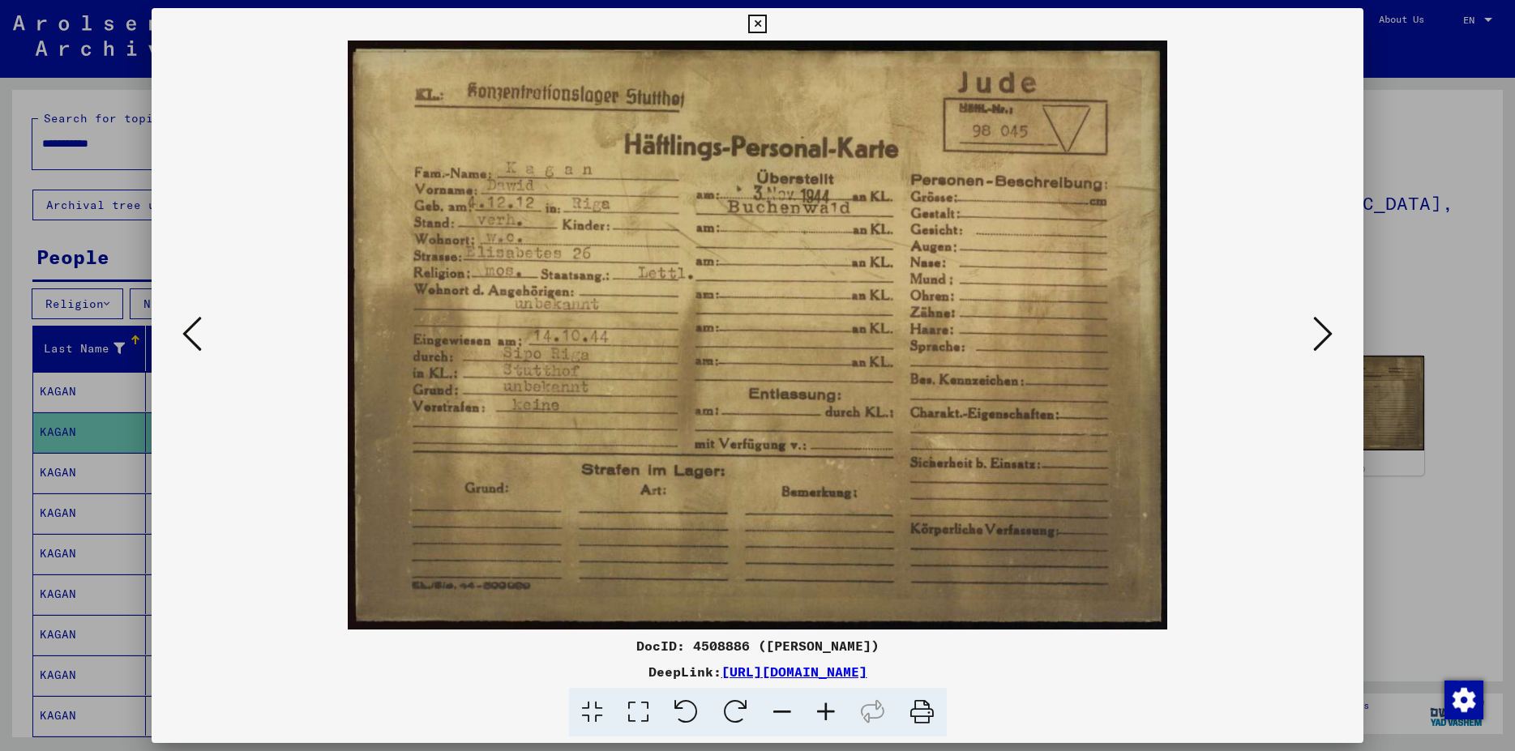
click at [195, 332] on icon at bounding box center [191, 333] width 19 height 39
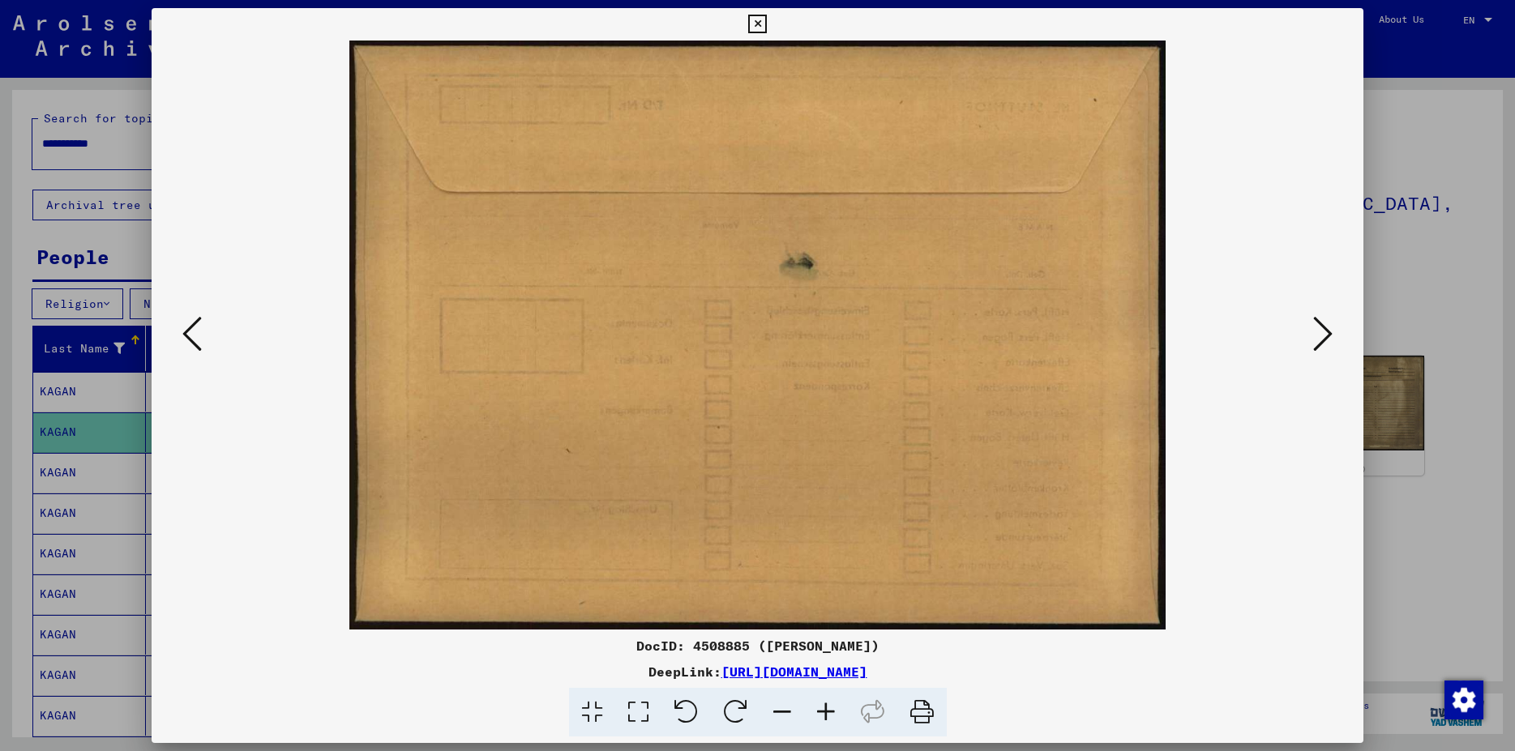
click at [196, 332] on icon at bounding box center [191, 333] width 19 height 39
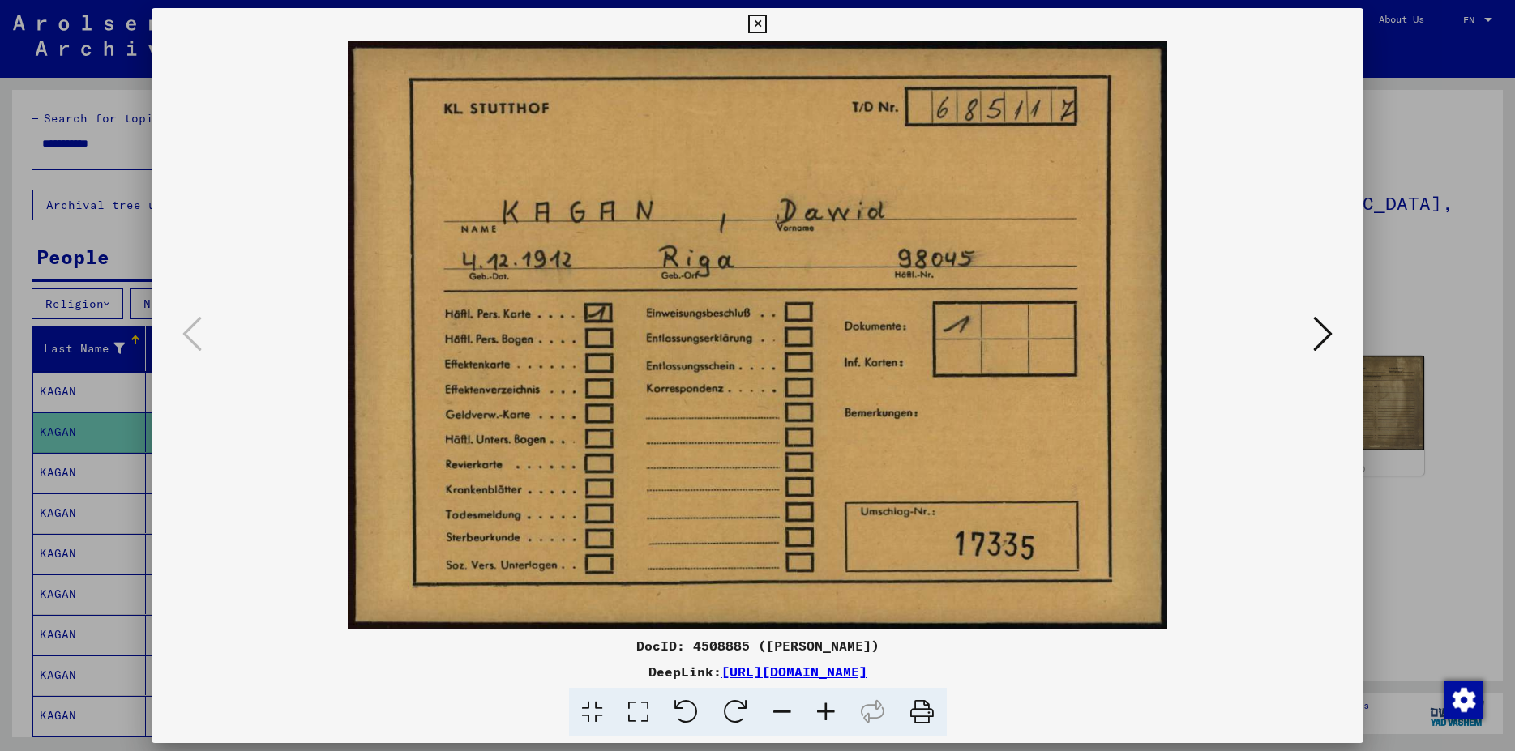
click at [767, 18] on icon at bounding box center [757, 24] width 19 height 19
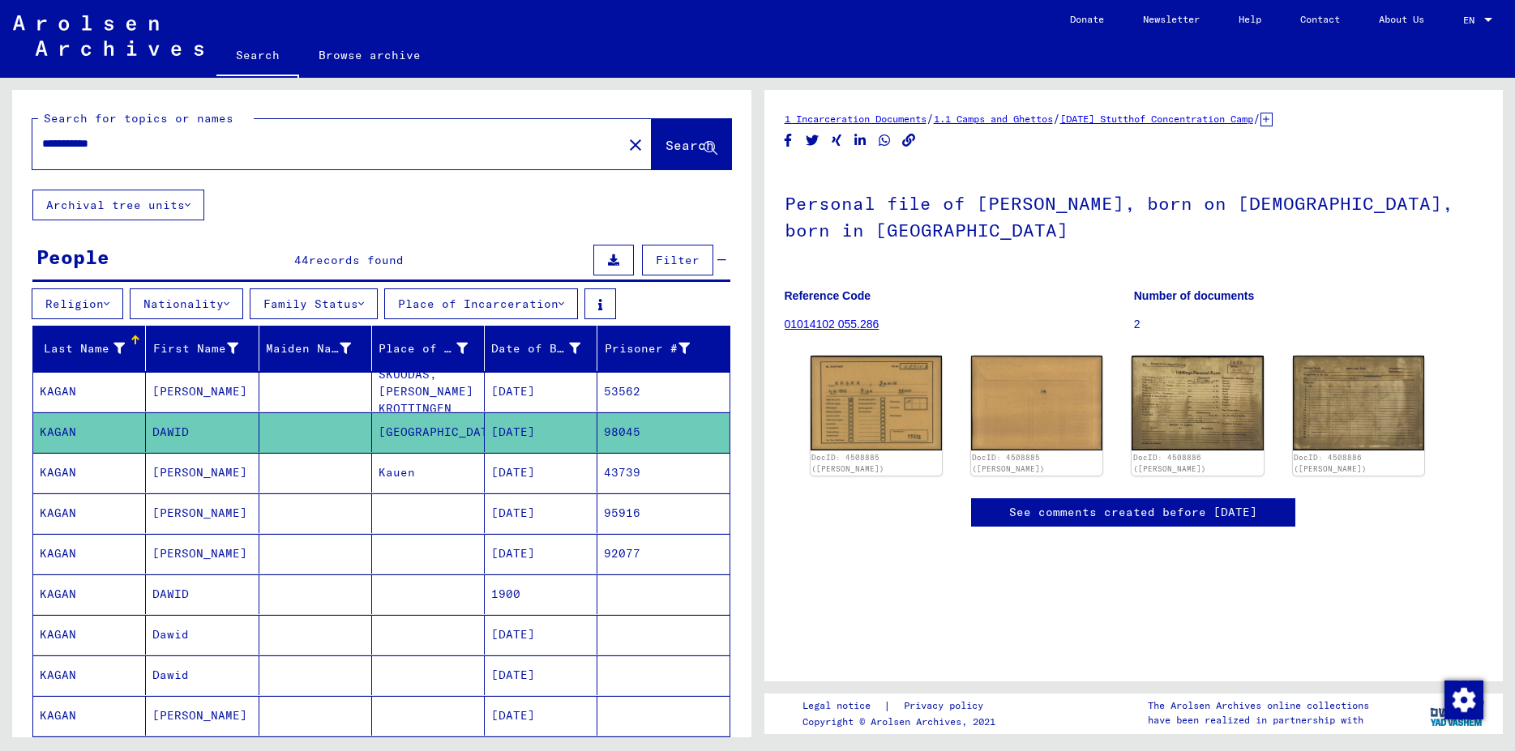
click at [275, 473] on mat-cell at bounding box center [315, 473] width 113 height 40
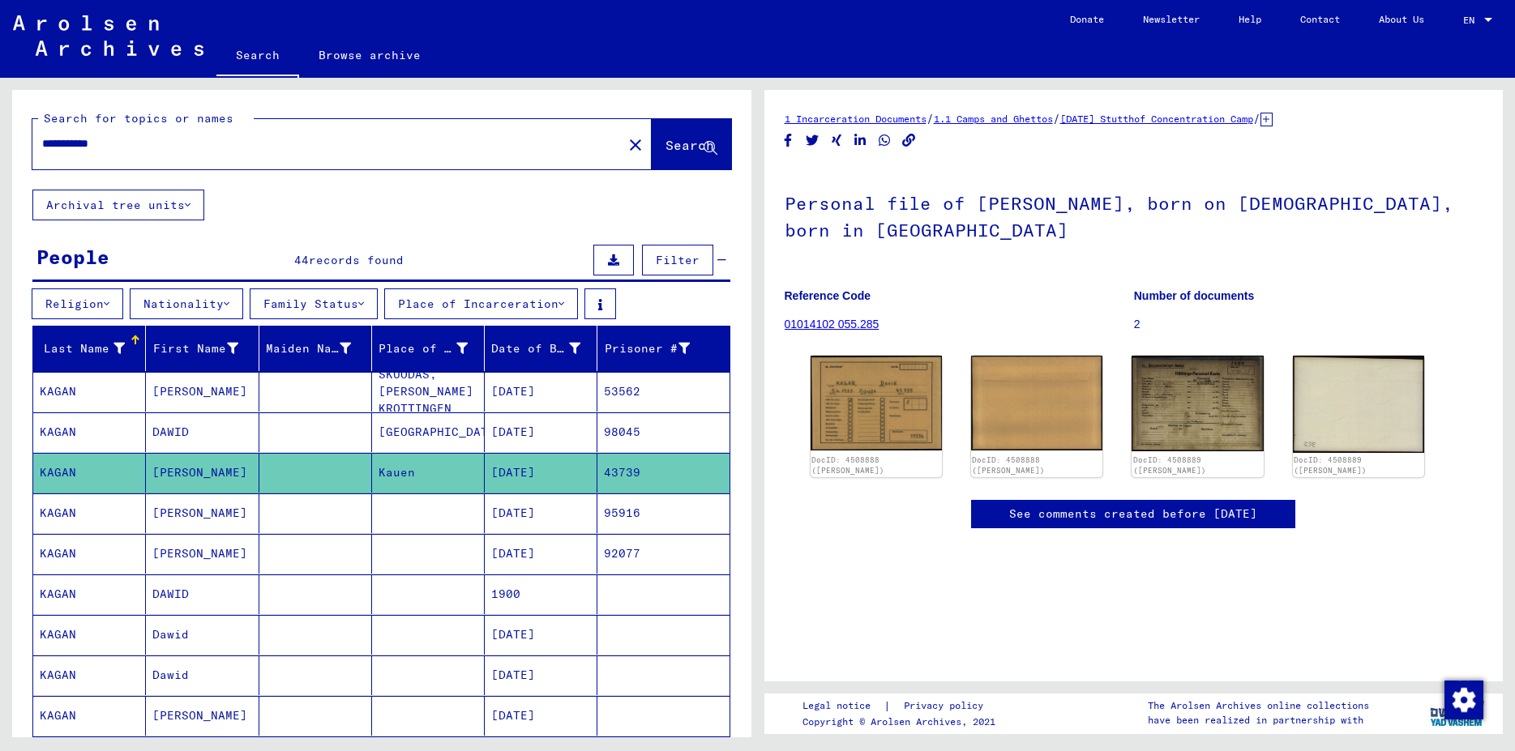
click at [168, 515] on mat-cell "[PERSON_NAME]" at bounding box center [202, 514] width 113 height 40
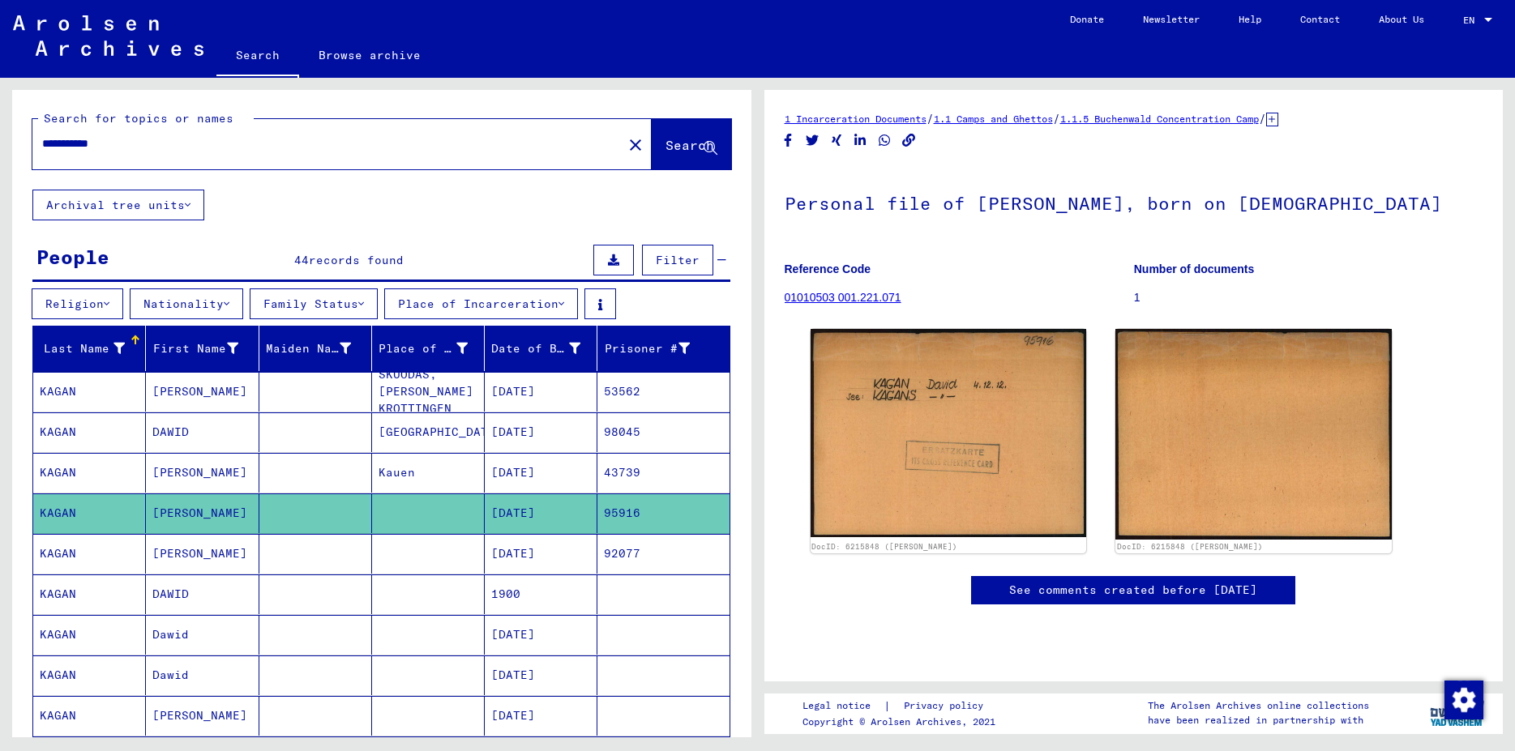
click at [168, 515] on mat-cell "[PERSON_NAME]" at bounding box center [202, 514] width 113 height 40
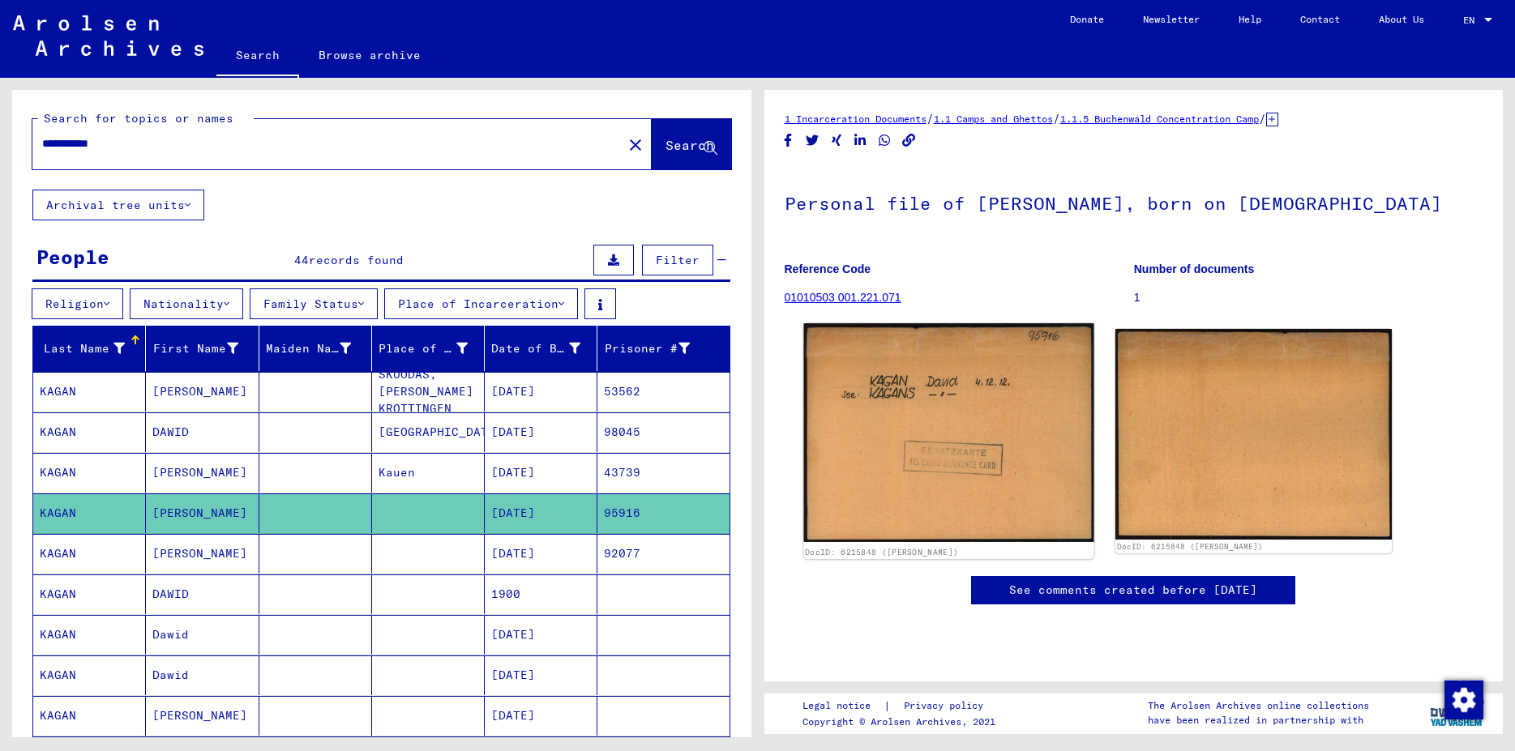
click at [930, 458] on img at bounding box center [948, 432] width 290 height 219
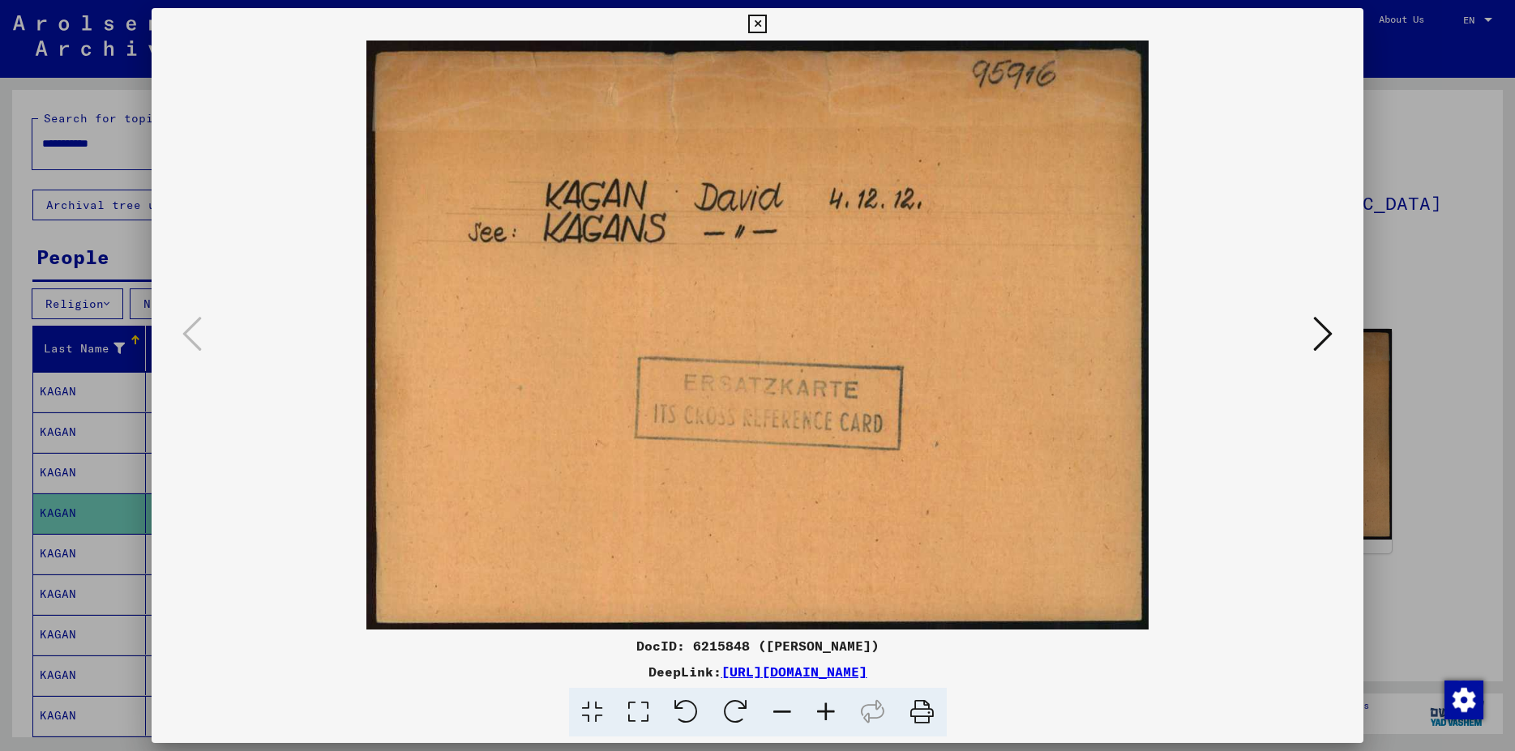
click at [1326, 340] on icon at bounding box center [1322, 333] width 19 height 39
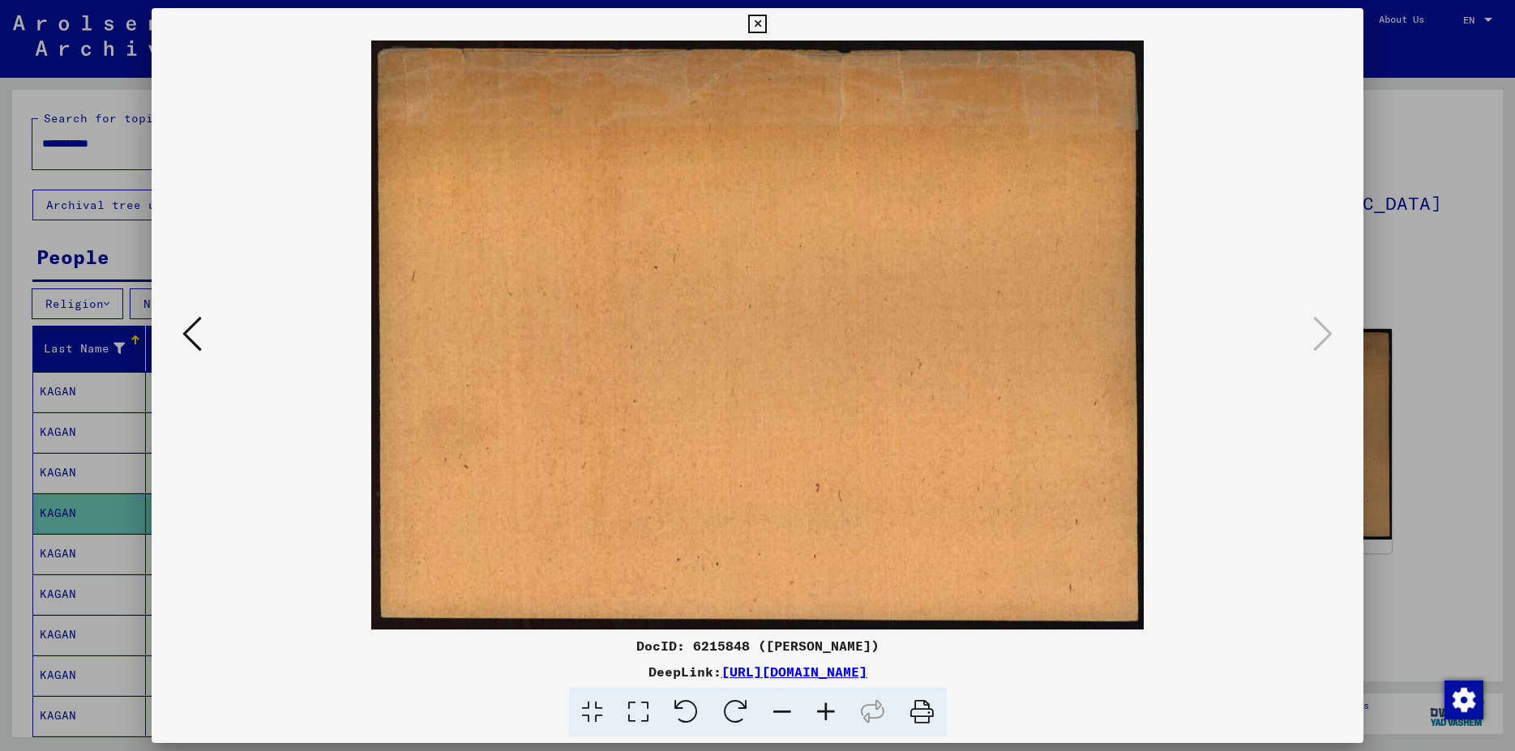
click at [767, 33] on icon at bounding box center [757, 24] width 19 height 19
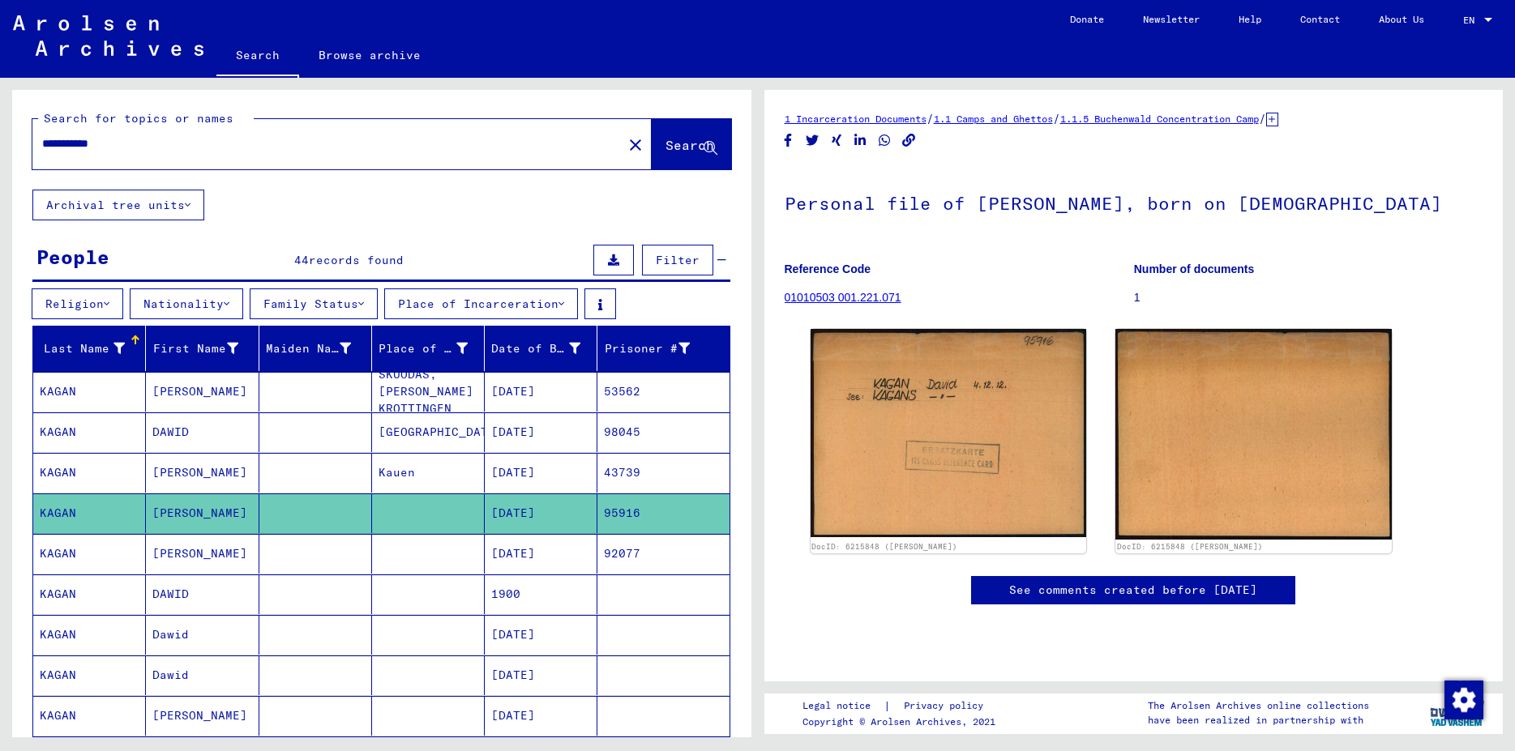
click at [408, 563] on mat-cell at bounding box center [428, 554] width 113 height 40
